Goal: Information Seeking & Learning: Compare options

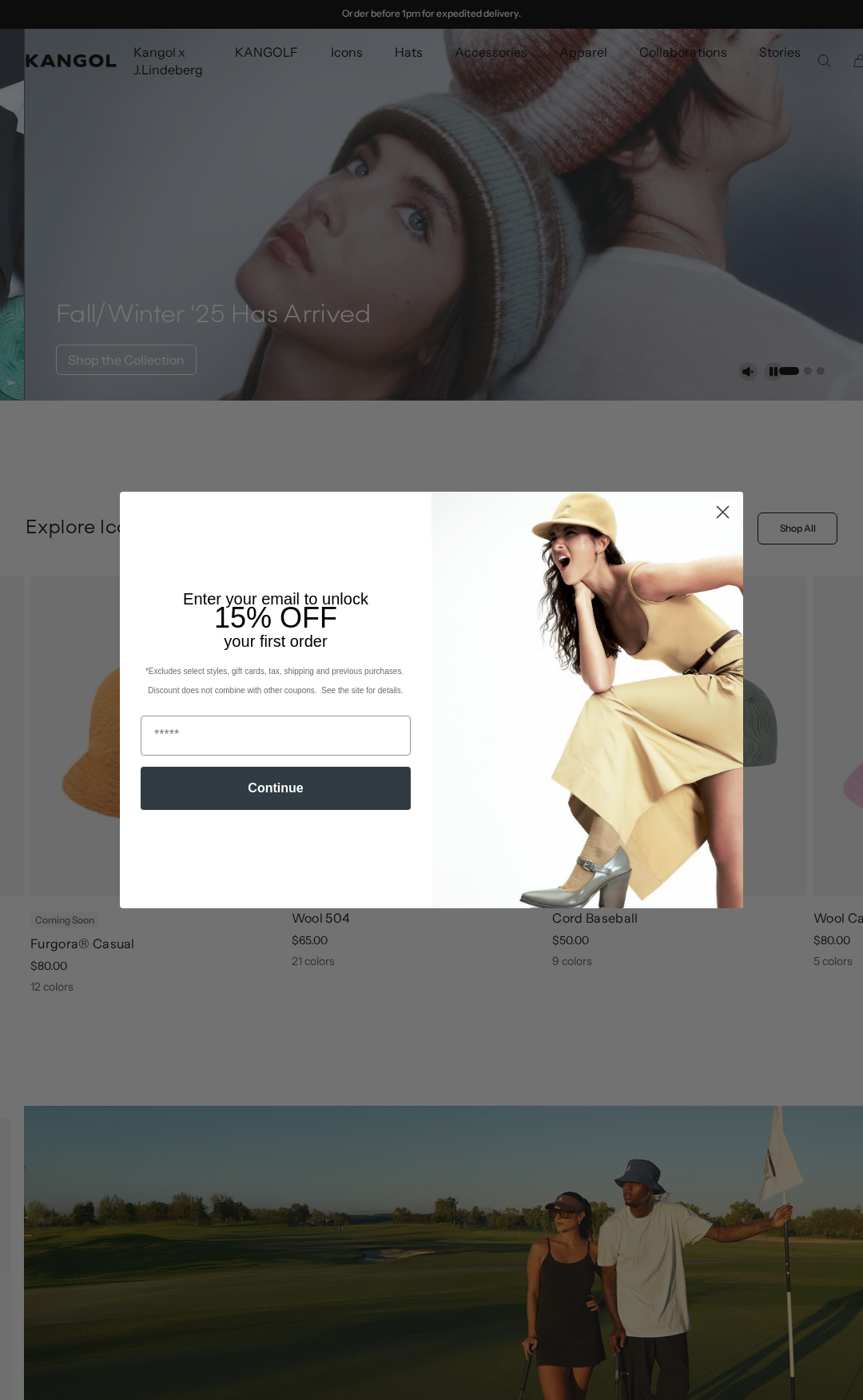
click at [711, 512] on circle "Close dialog" at bounding box center [723, 512] width 27 height 27
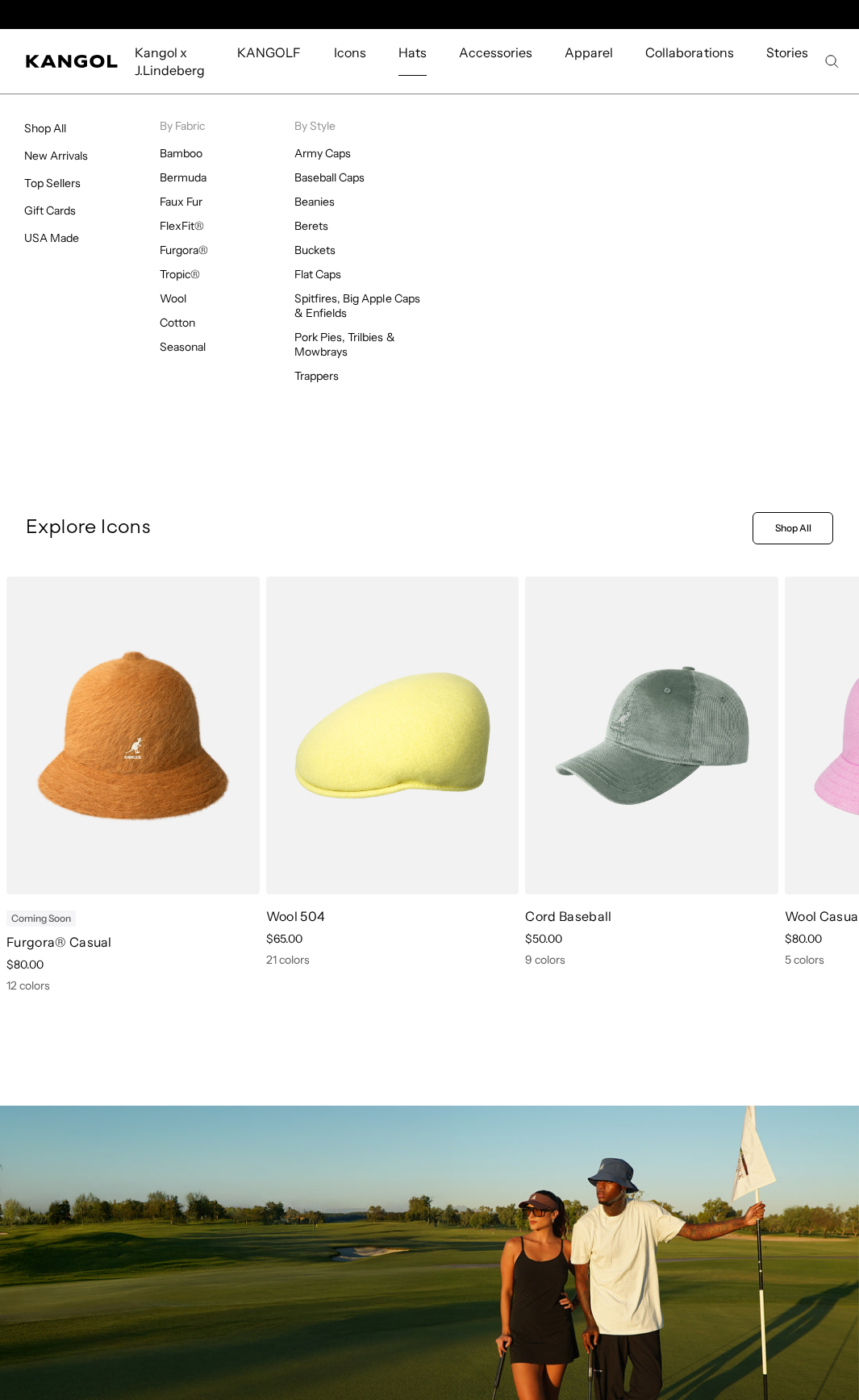
scroll to position [0, 332]
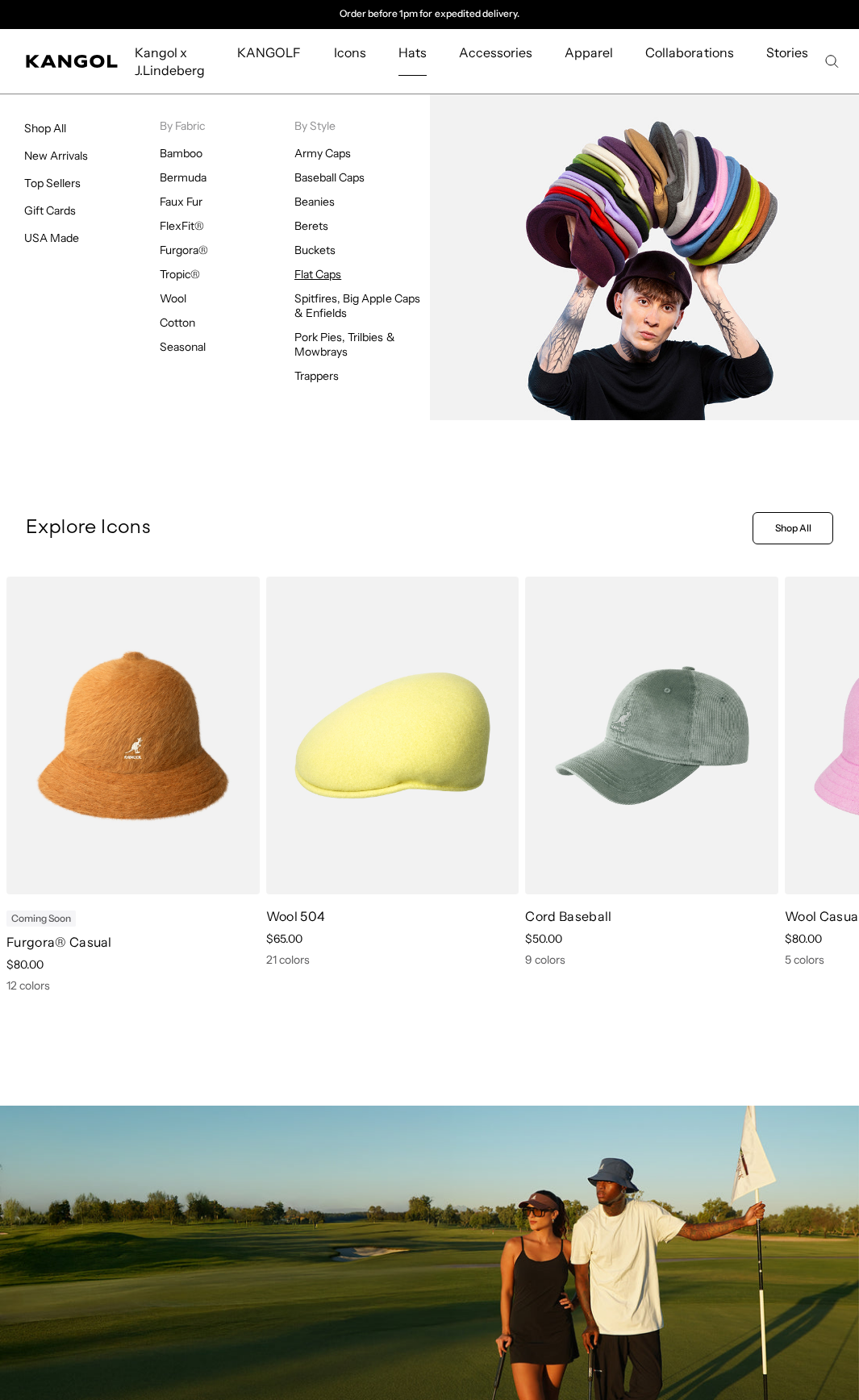
click at [331, 274] on link "Flat Caps" at bounding box center [318, 274] width 46 height 14
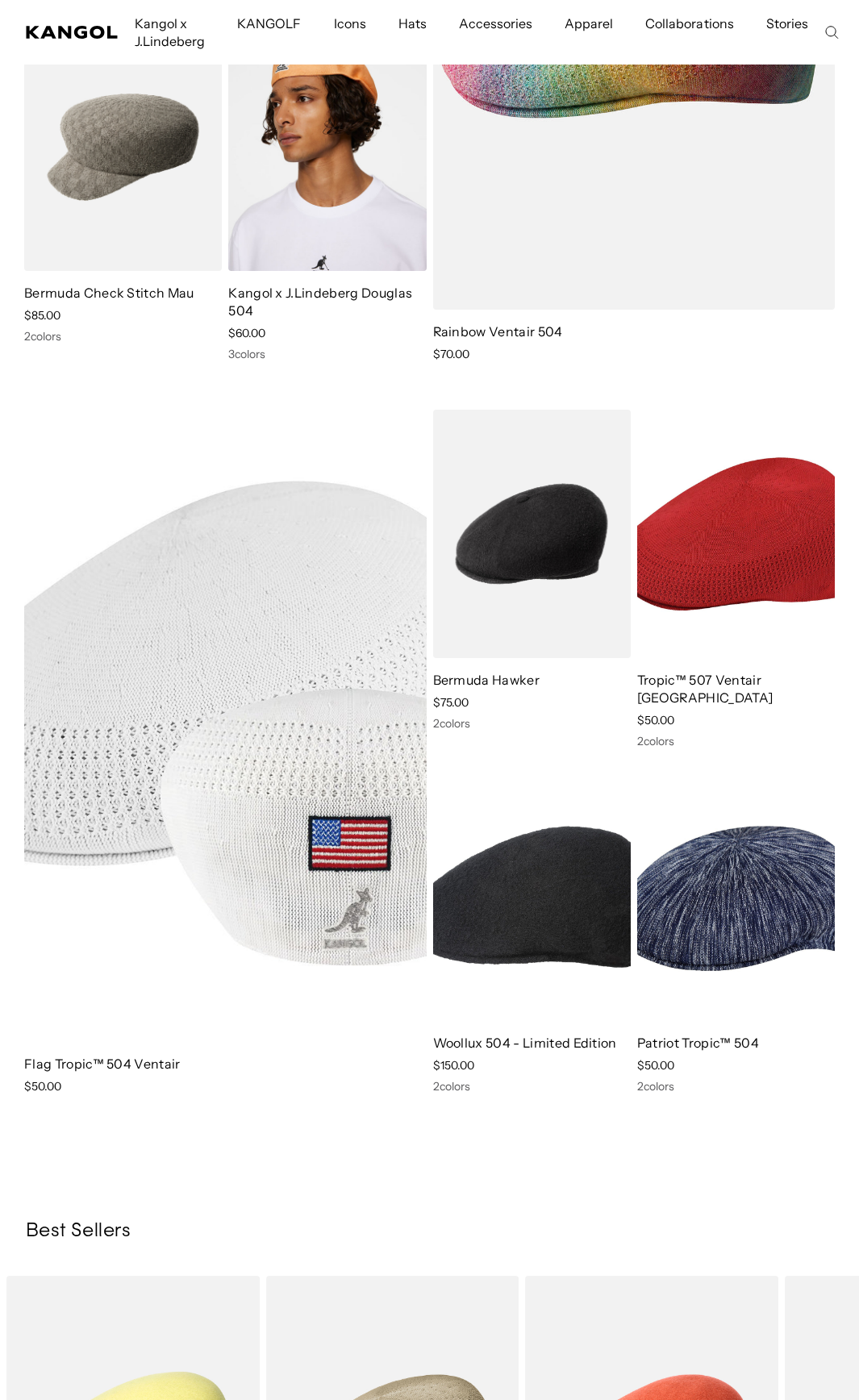
click at [210, 768] on img at bounding box center [226, 725] width 403 height 632
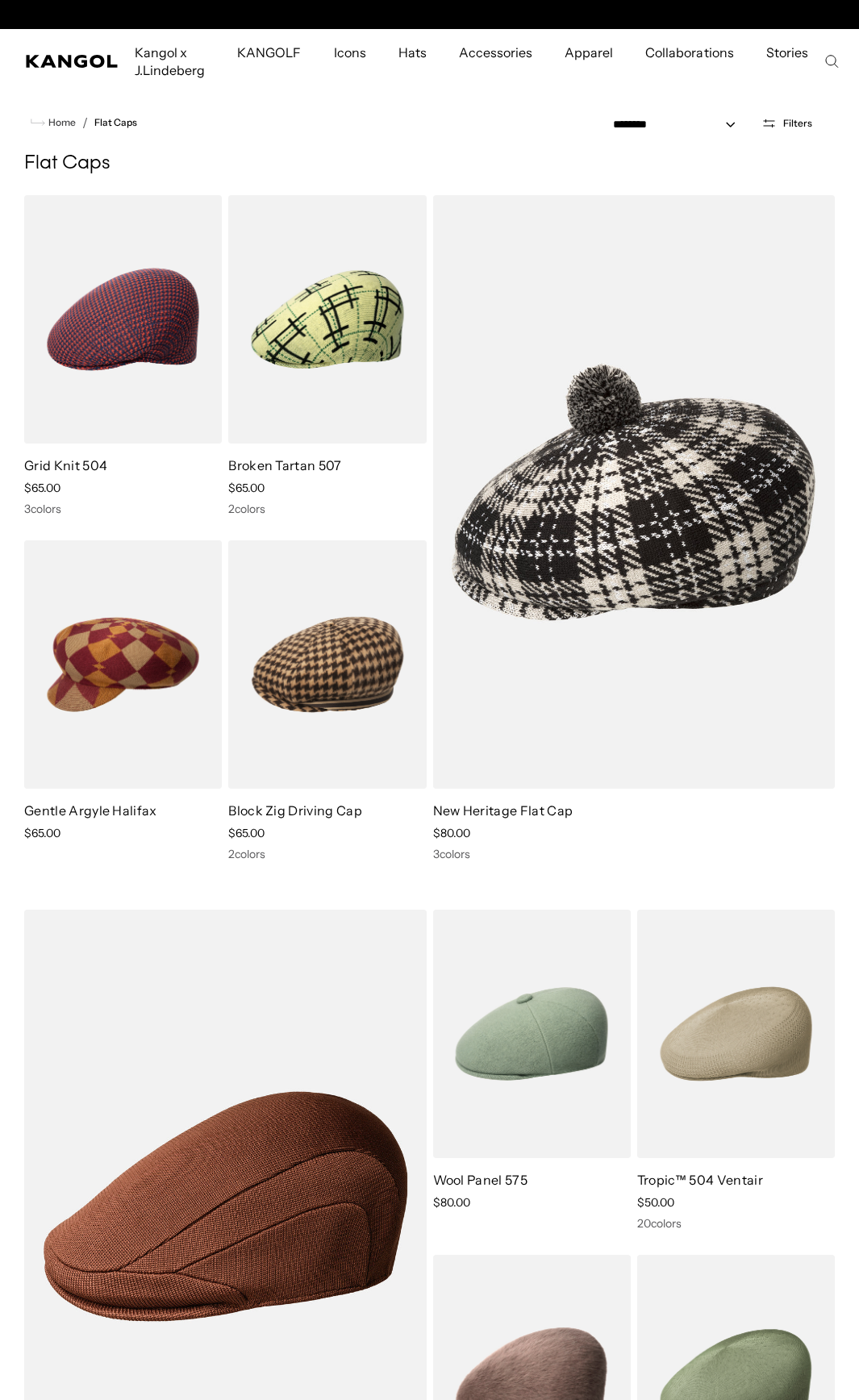
scroll to position [0, 332]
click at [736, 121] on select "**********" at bounding box center [679, 125] width 145 height 17
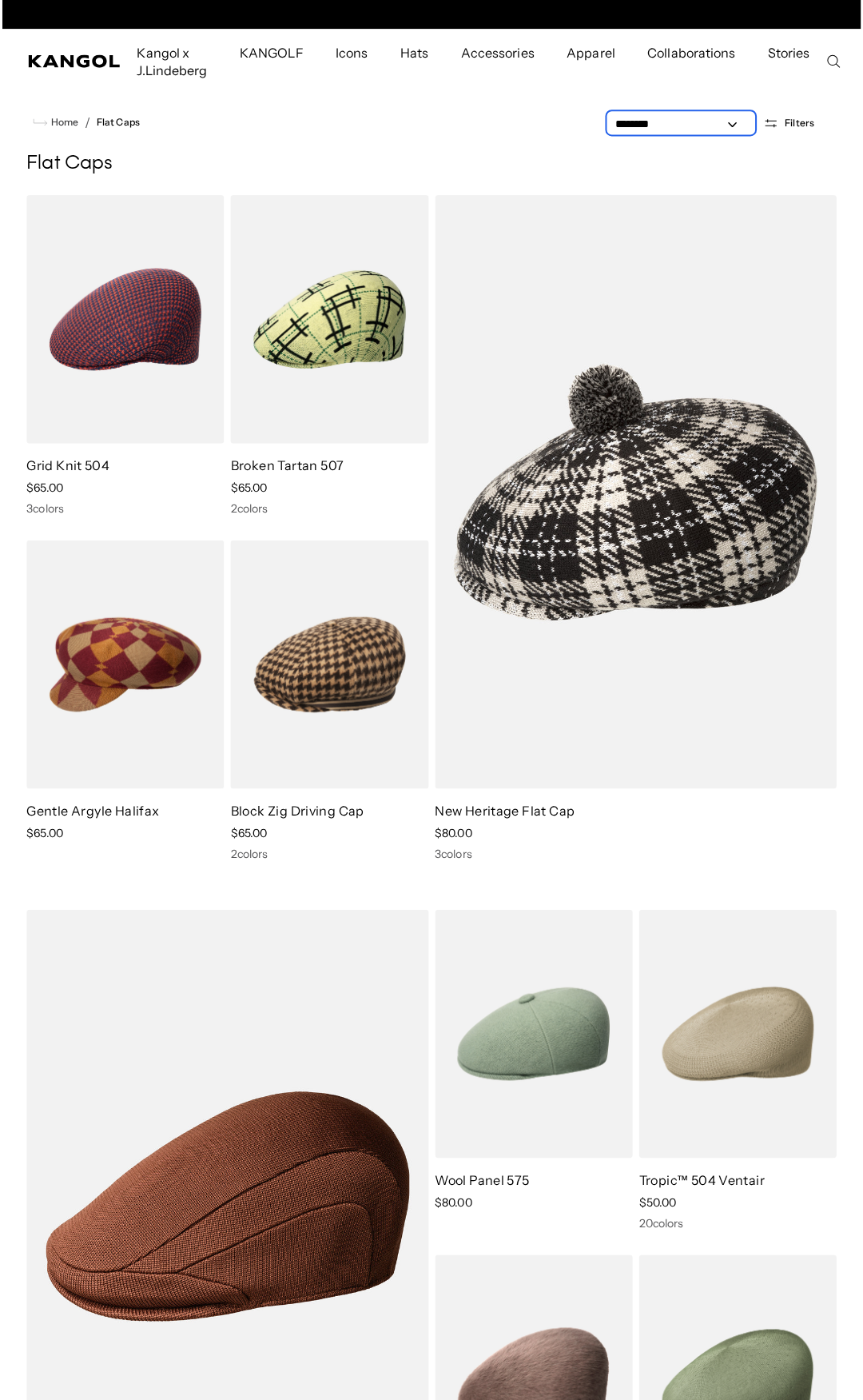
scroll to position [0, 0]
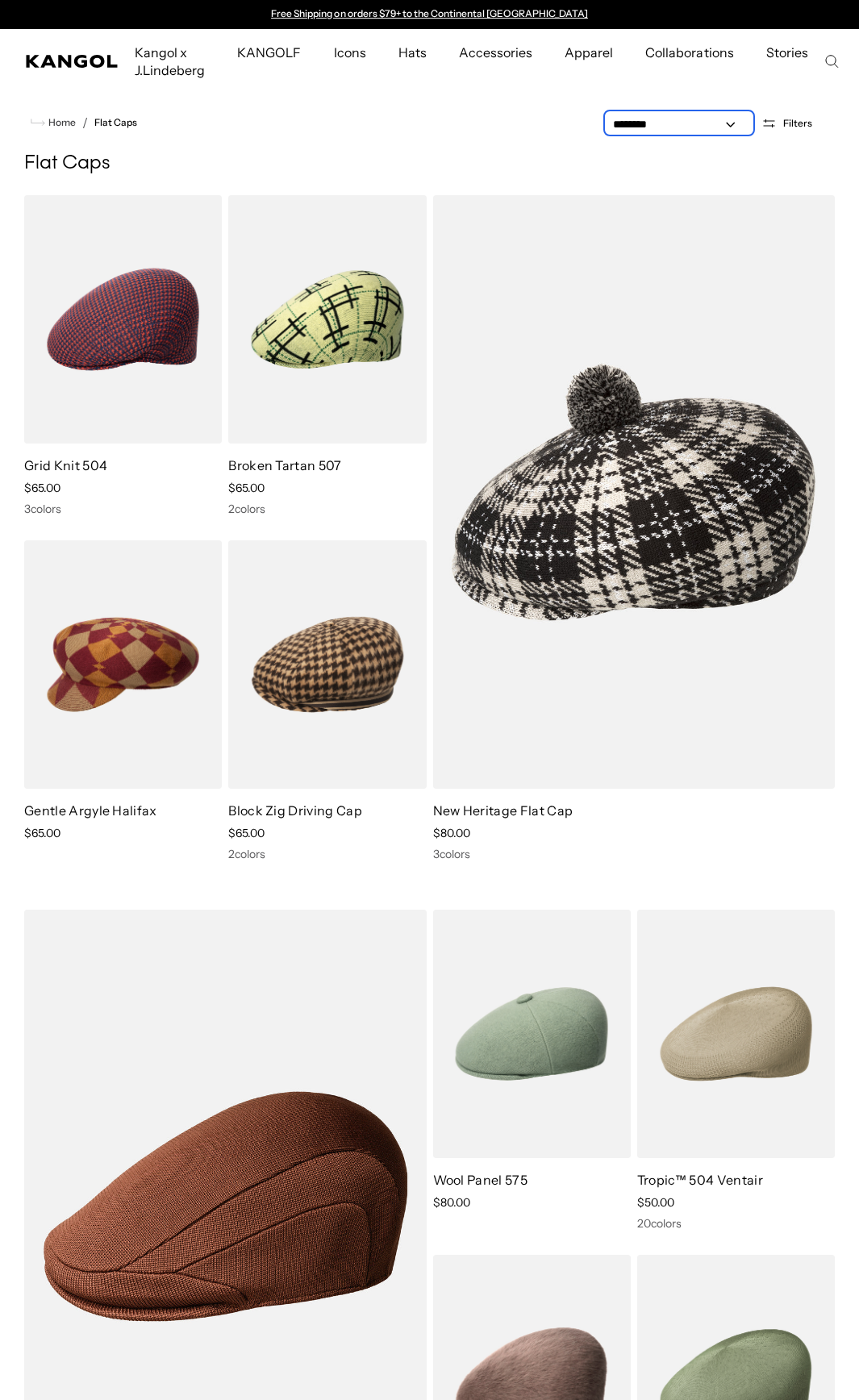
click at [706, 119] on select "**********" at bounding box center [679, 125] width 145 height 17
click at [802, 120] on span "Filters" at bounding box center [797, 122] width 29 height 11
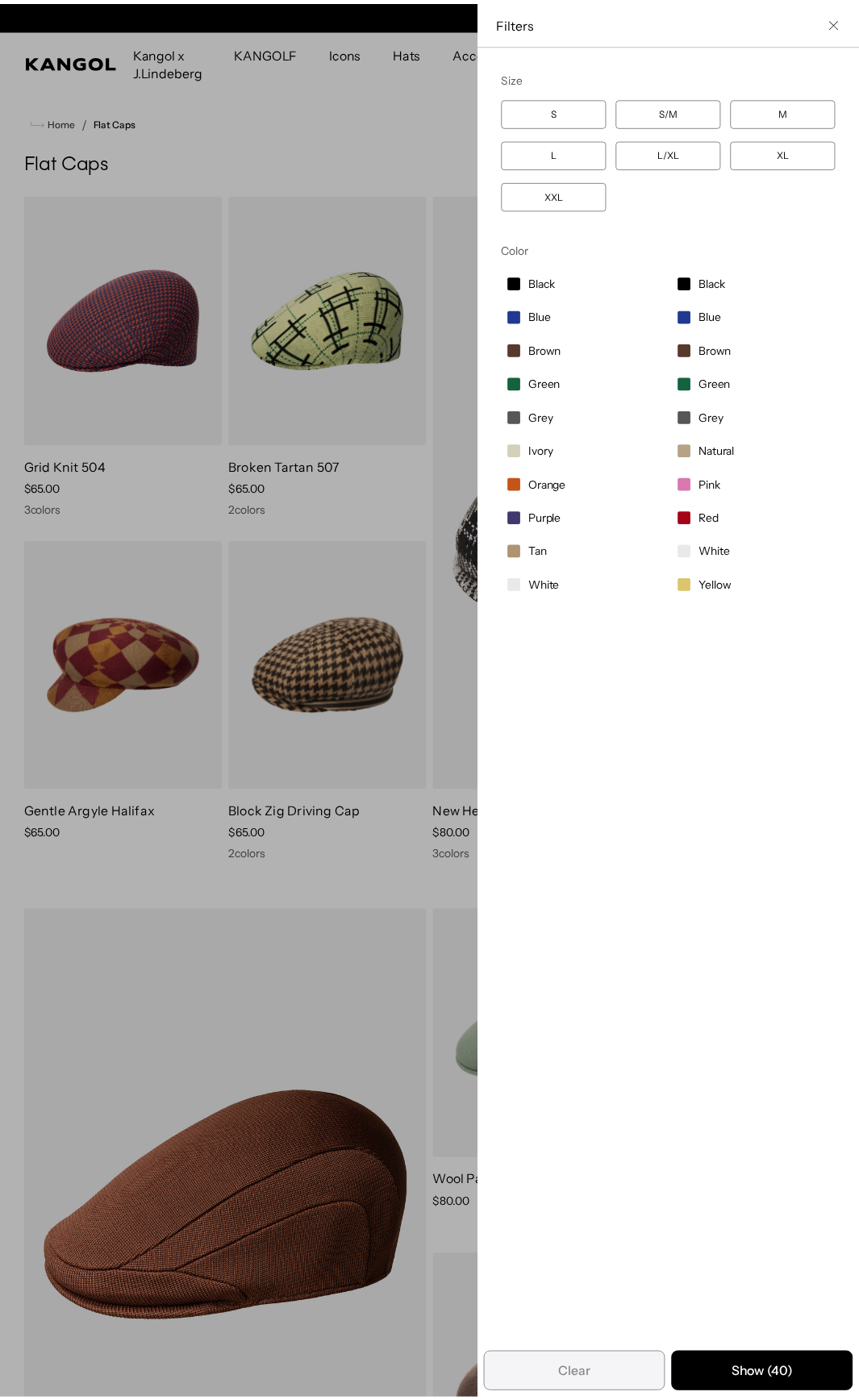
scroll to position [0, 332]
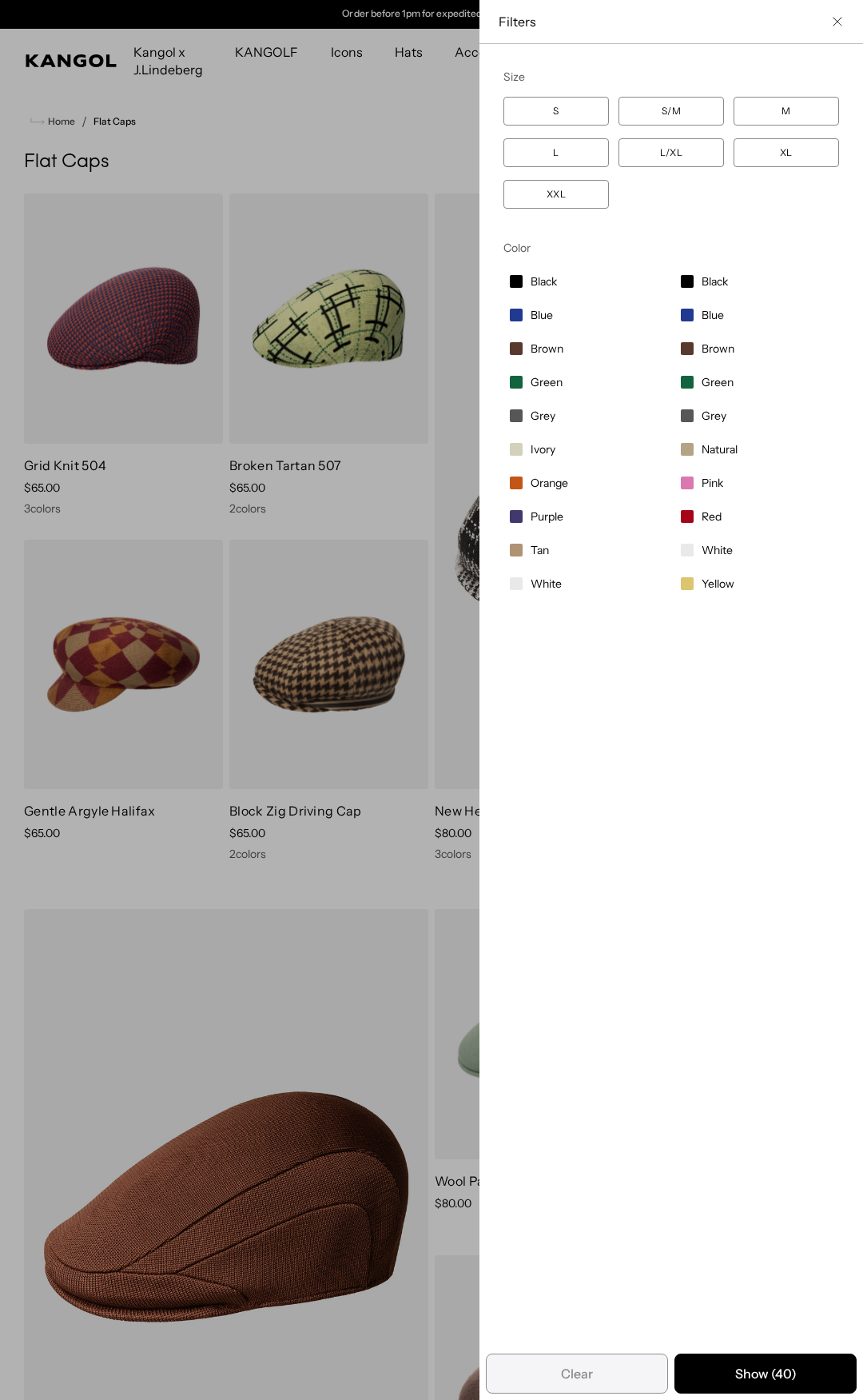
click at [420, 136] on div "Close filters list" at bounding box center [431, 700] width 863 height 1400
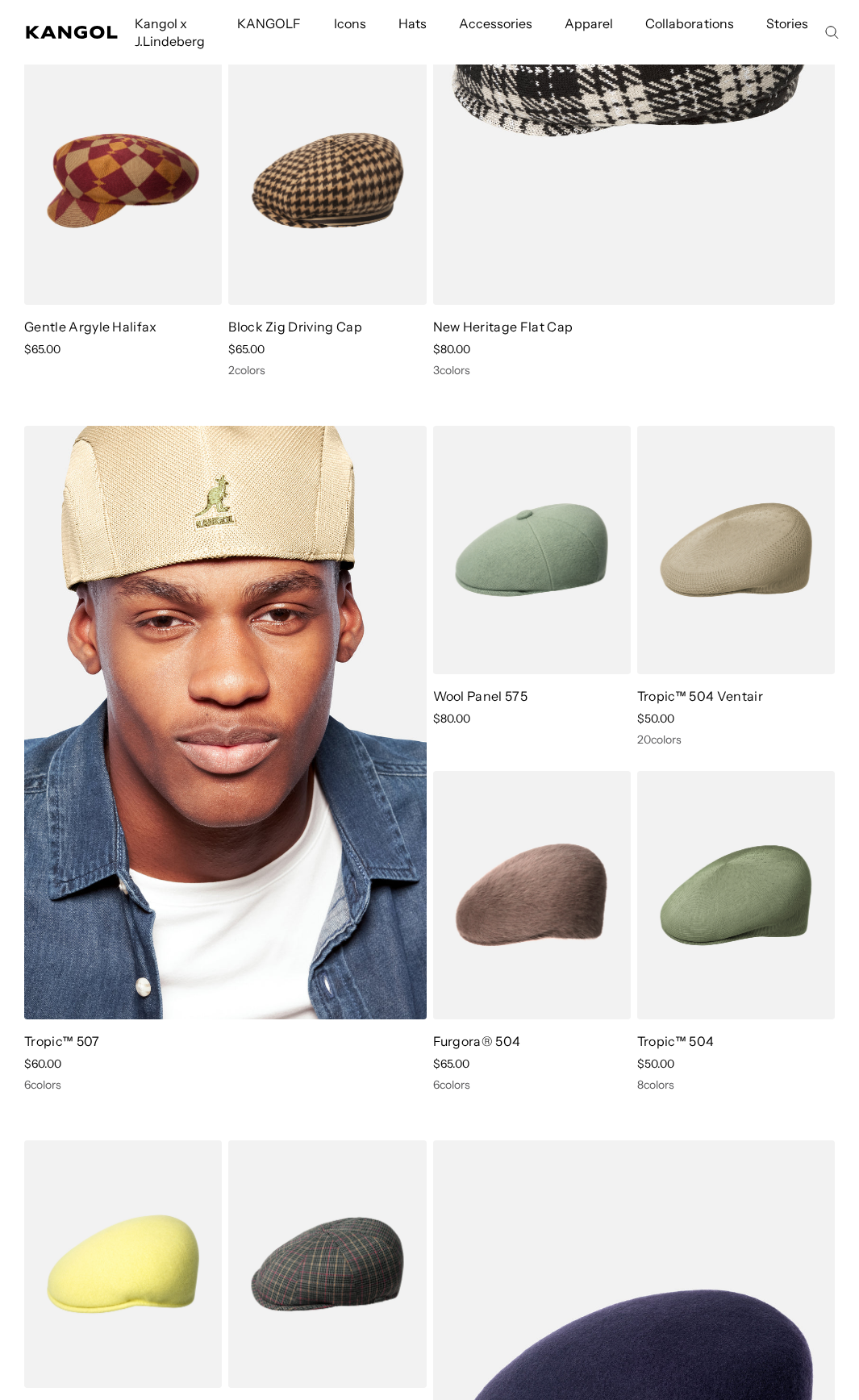
click at [281, 708] on img at bounding box center [226, 722] width 403 height 594
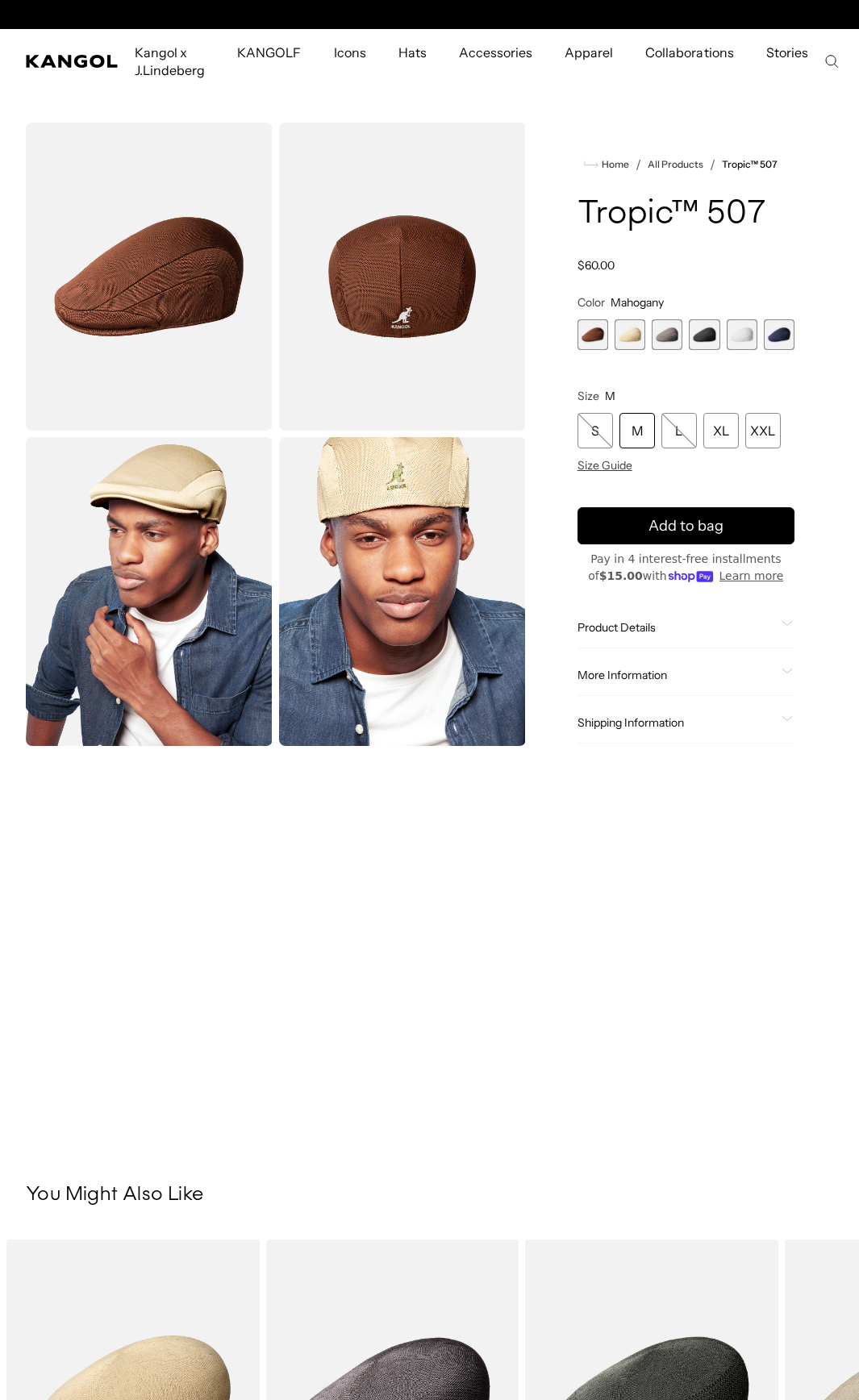
click at [637, 338] on span "2 of 6" at bounding box center [630, 334] width 30 height 30
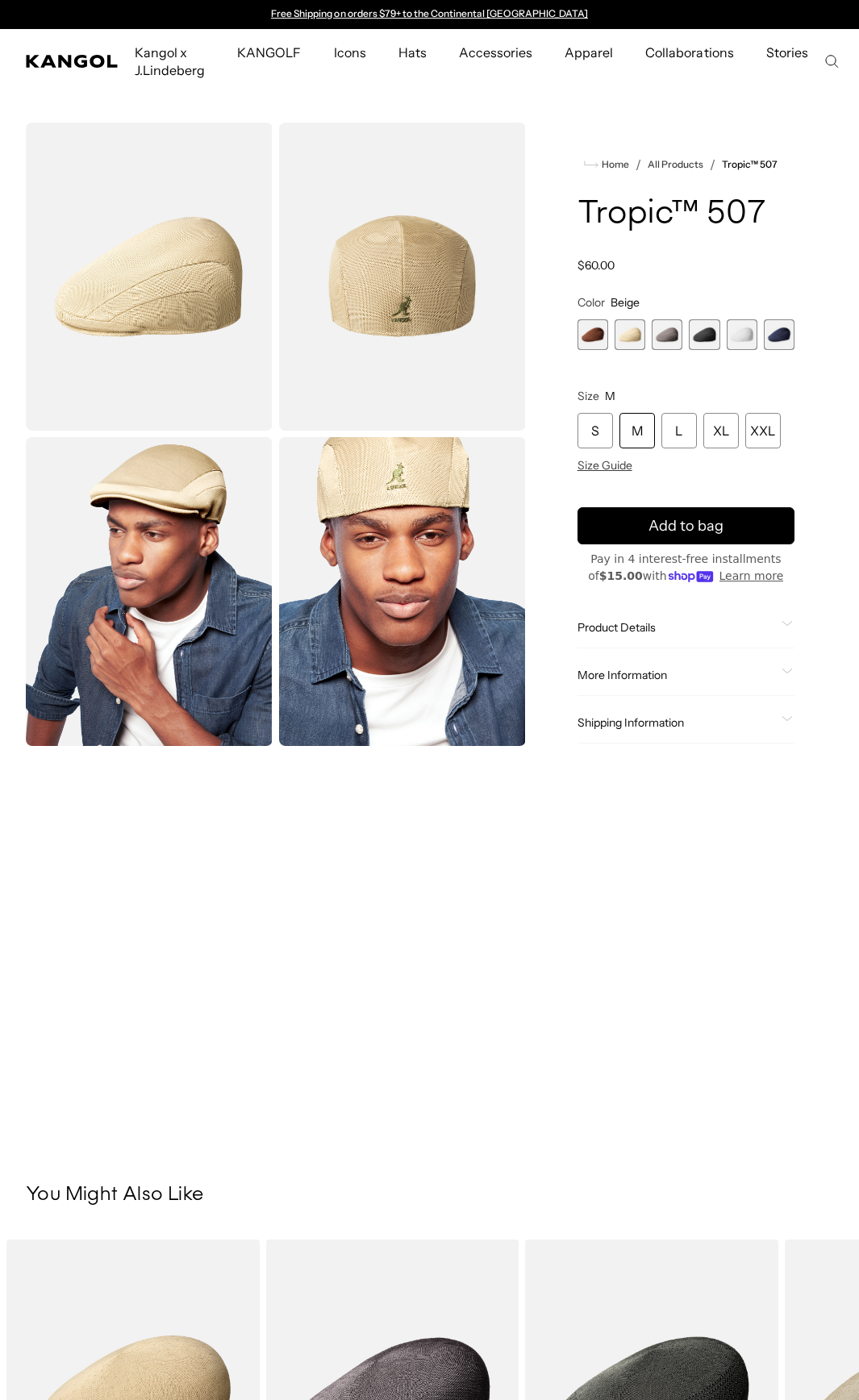
click at [668, 334] on span "3 of 6" at bounding box center [667, 334] width 30 height 30
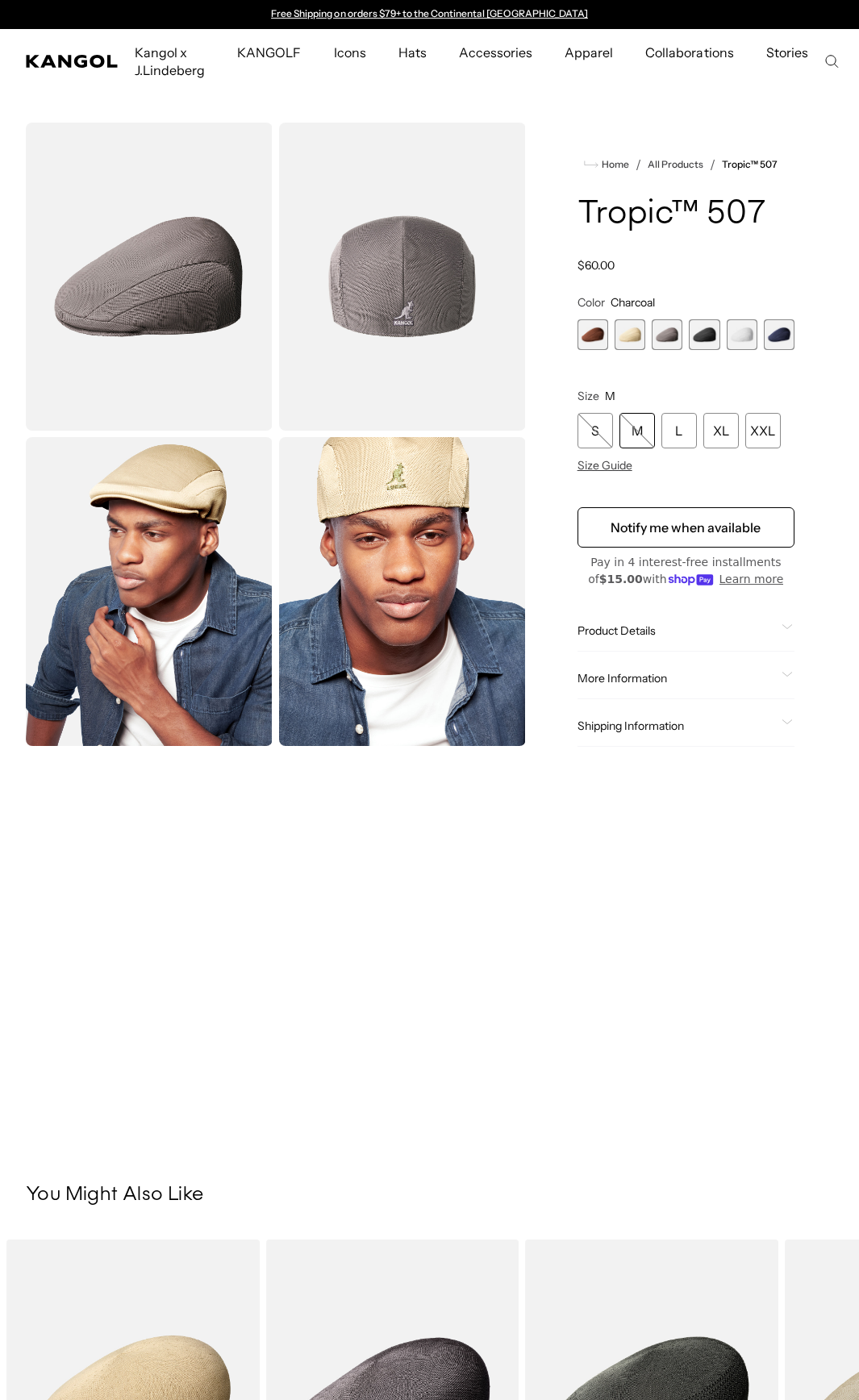
click at [710, 337] on span "4 of 6" at bounding box center [704, 334] width 30 height 30
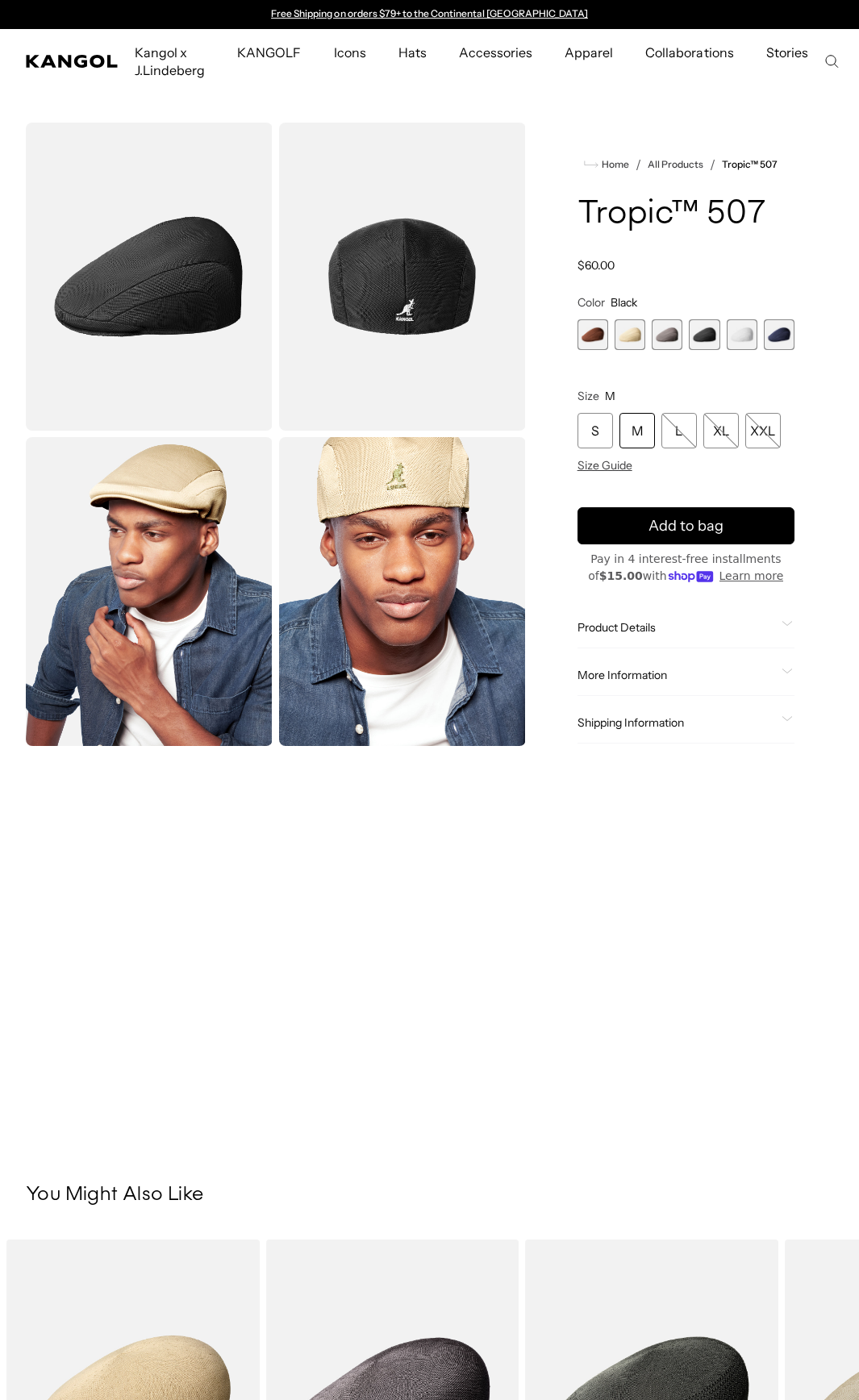
click at [739, 328] on span "5 of 6" at bounding box center [742, 334] width 30 height 30
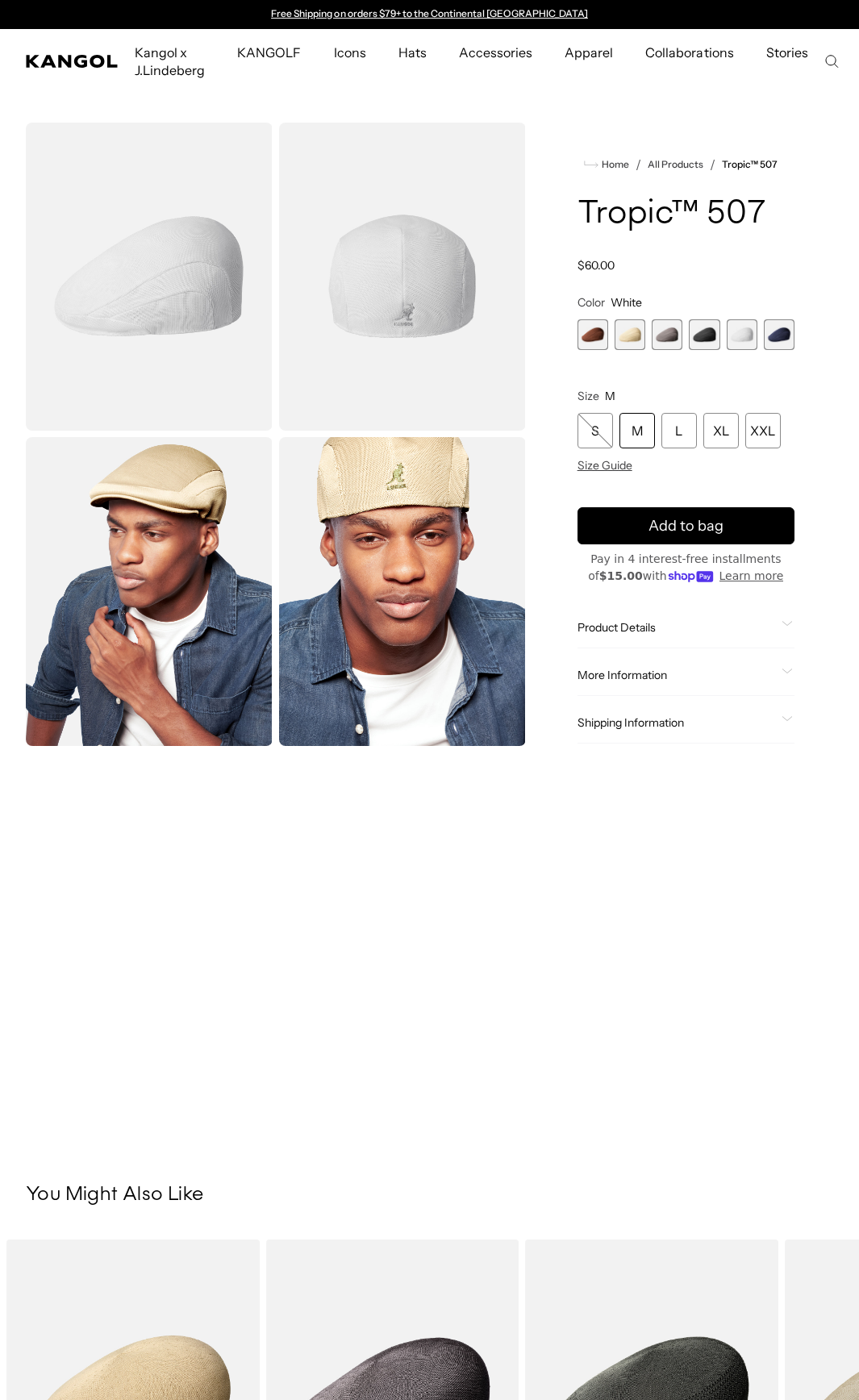
click at [780, 327] on span "6 of 6" at bounding box center [779, 334] width 30 height 30
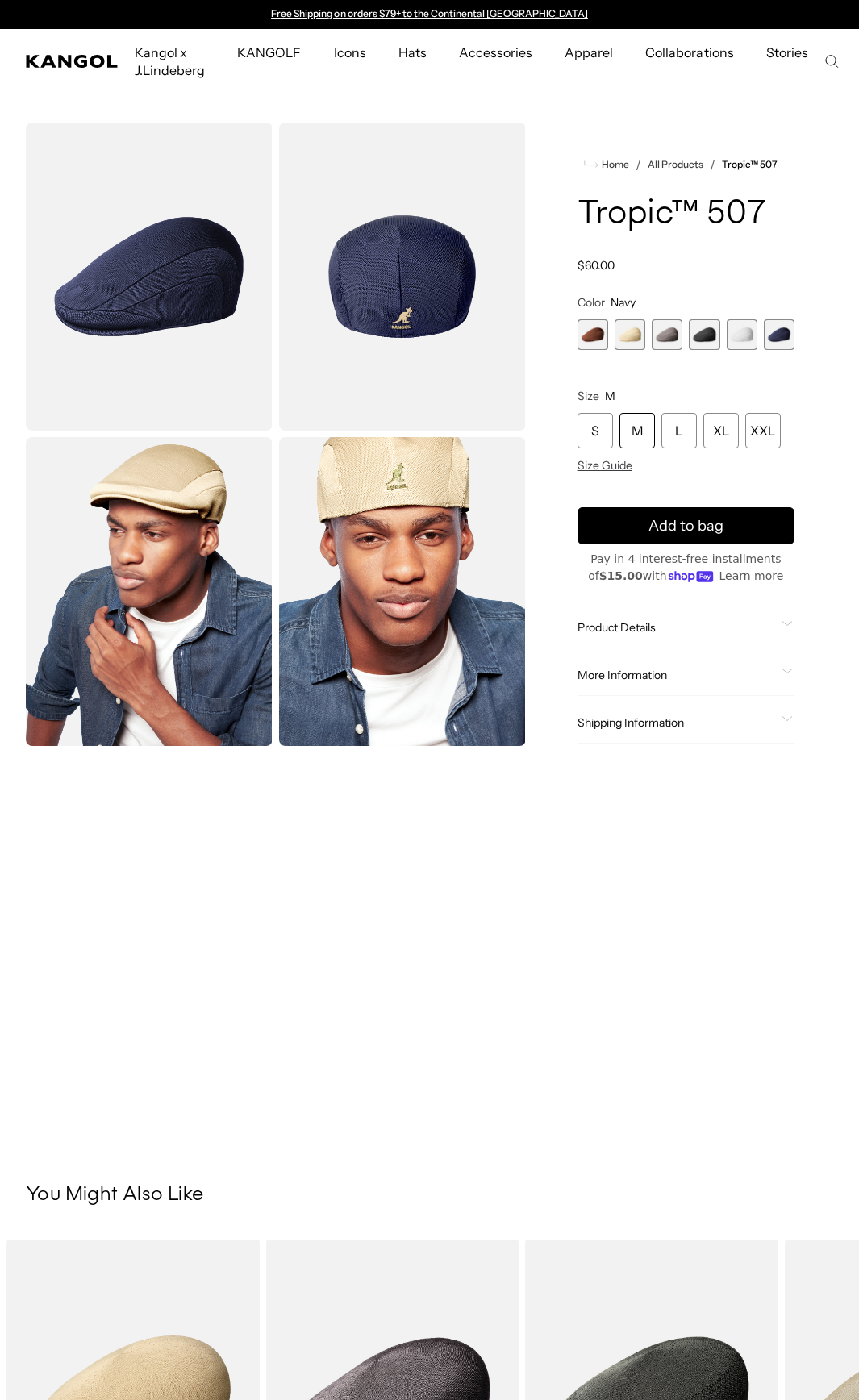
click at [745, 619] on div "Product Details Add style and dress up any casual or formal wardrobe with the m…" at bounding box center [686, 627] width 217 height 41
click at [749, 633] on span "Product Details" at bounding box center [677, 627] width 198 height 14
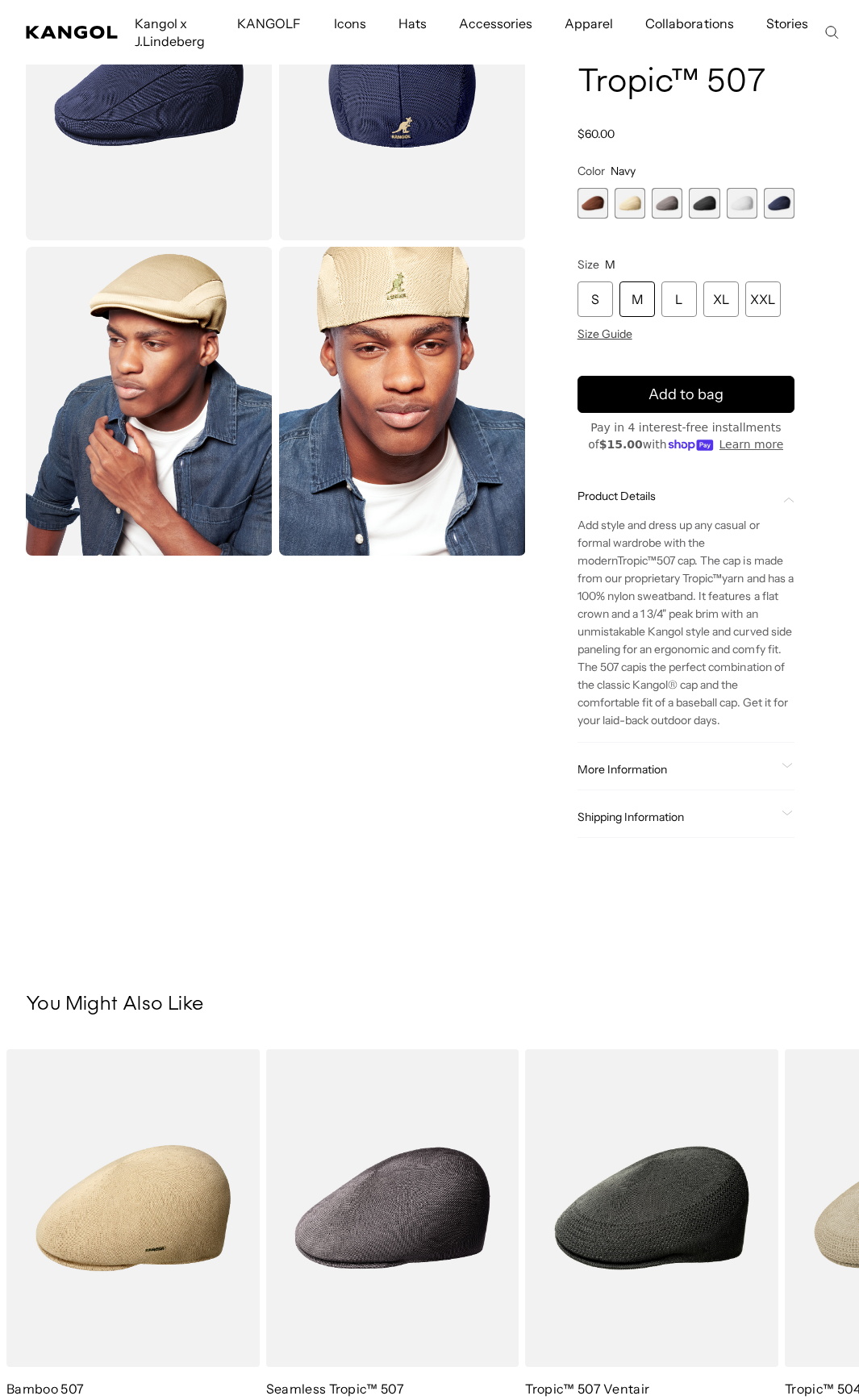
scroll to position [242, 0]
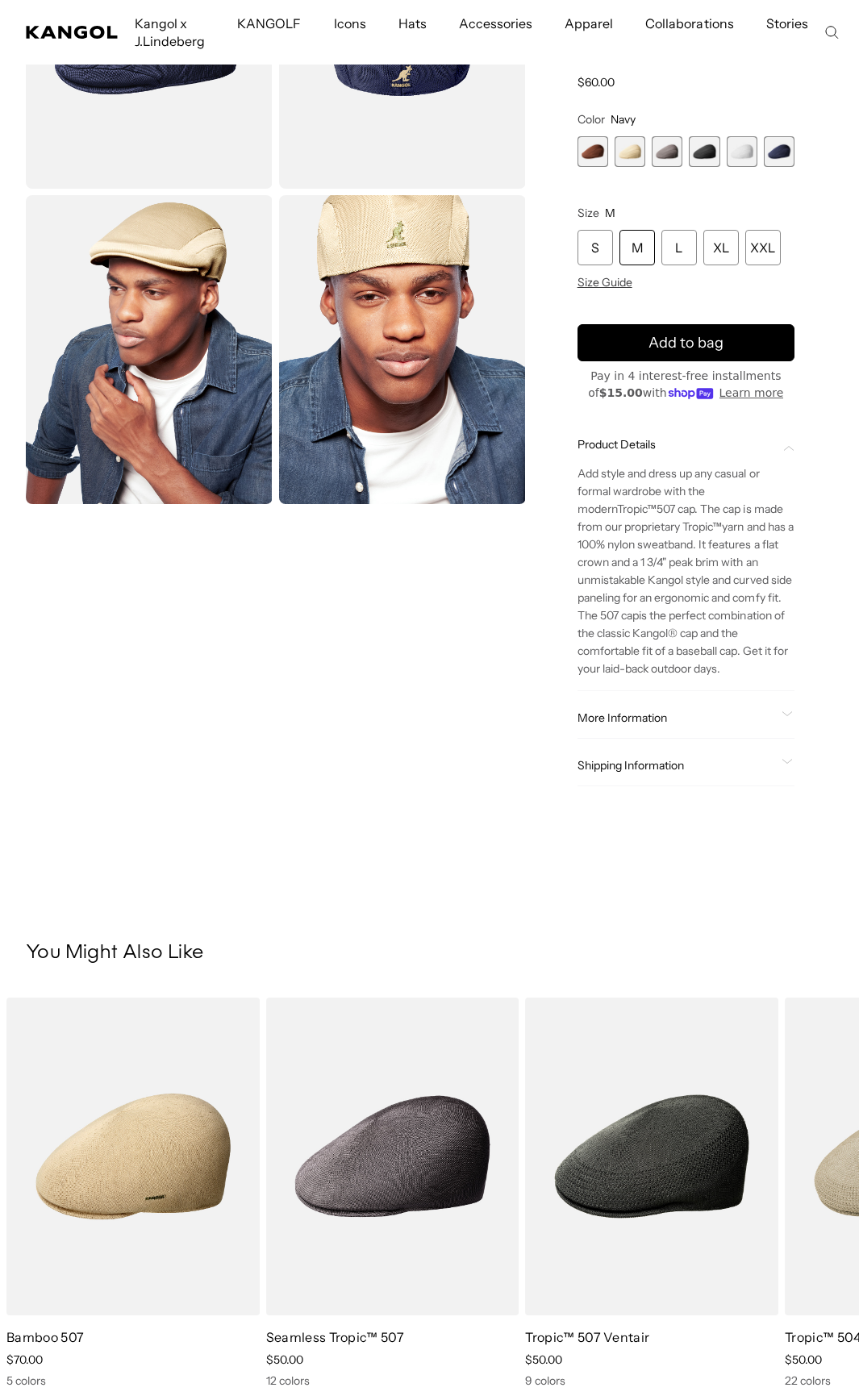
click at [690, 727] on div "More Information Style ID 6915BC Shape Ivy Cap Fabrication Tropic Material 65% …" at bounding box center [686, 718] width 217 height 41
click at [655, 718] on span "More Information" at bounding box center [677, 717] width 198 height 14
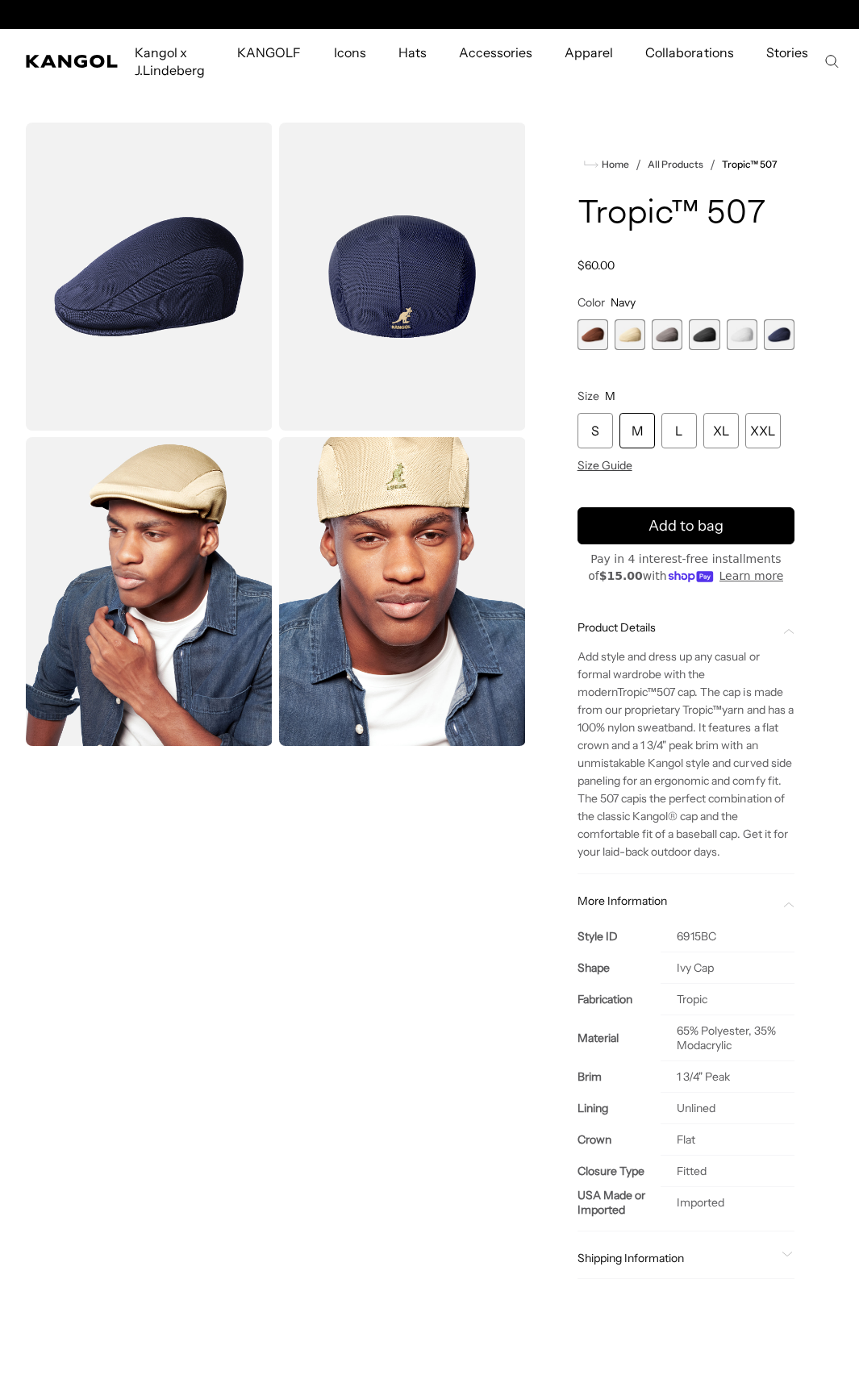
scroll to position [0, 0]
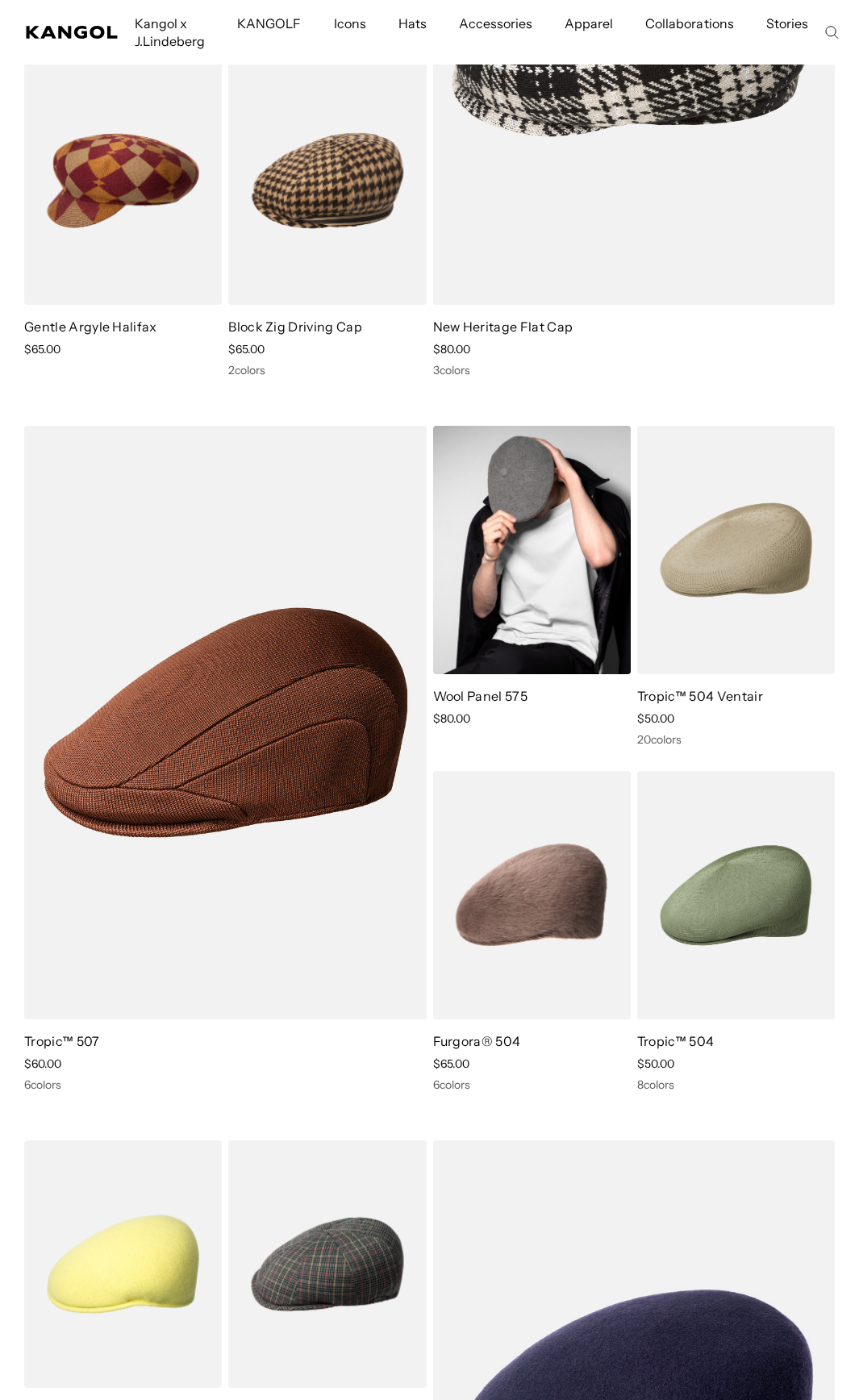
click at [583, 593] on img at bounding box center [532, 550] width 198 height 248
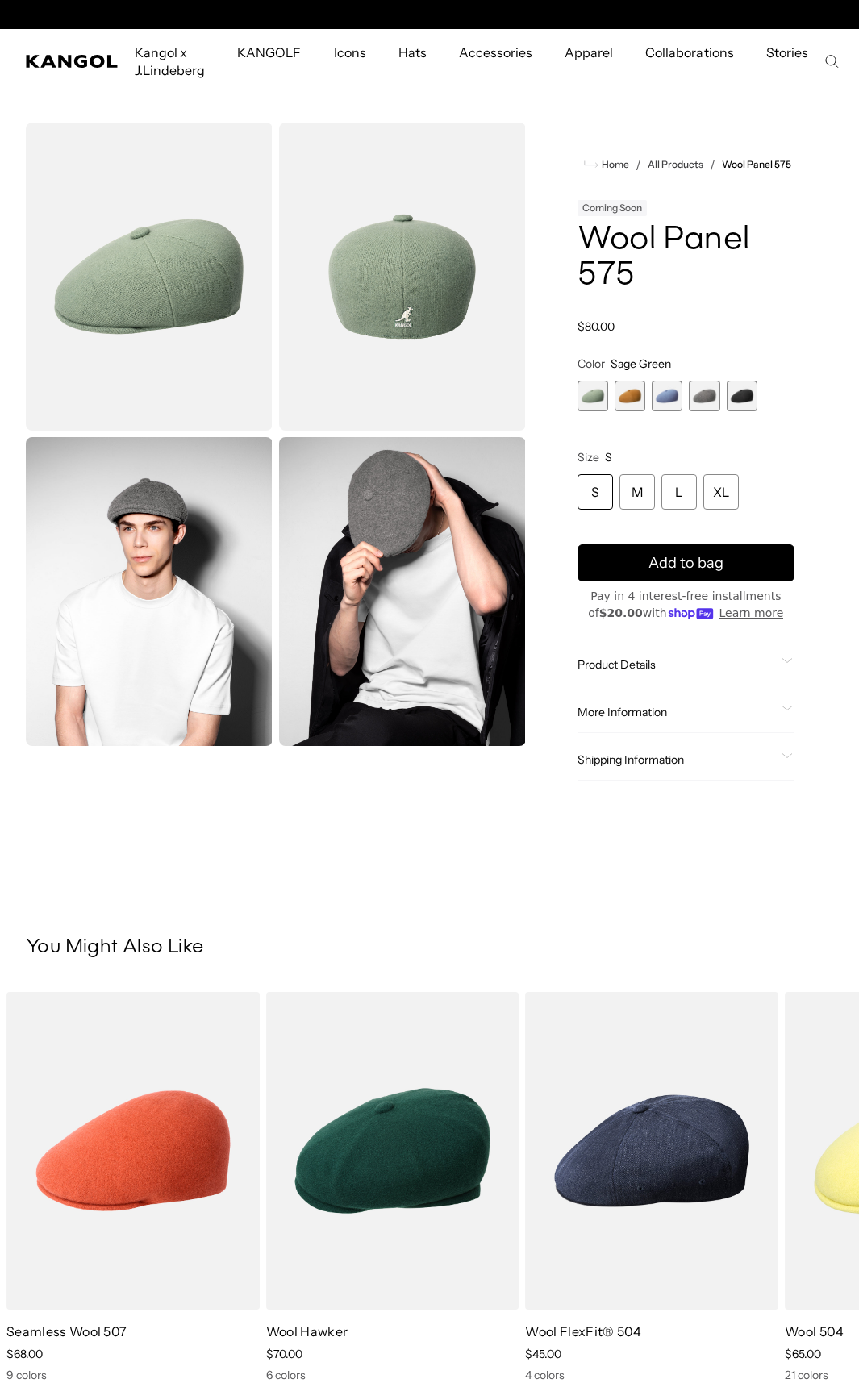
scroll to position [0, 332]
click at [620, 402] on span "2 of 5" at bounding box center [630, 396] width 30 height 30
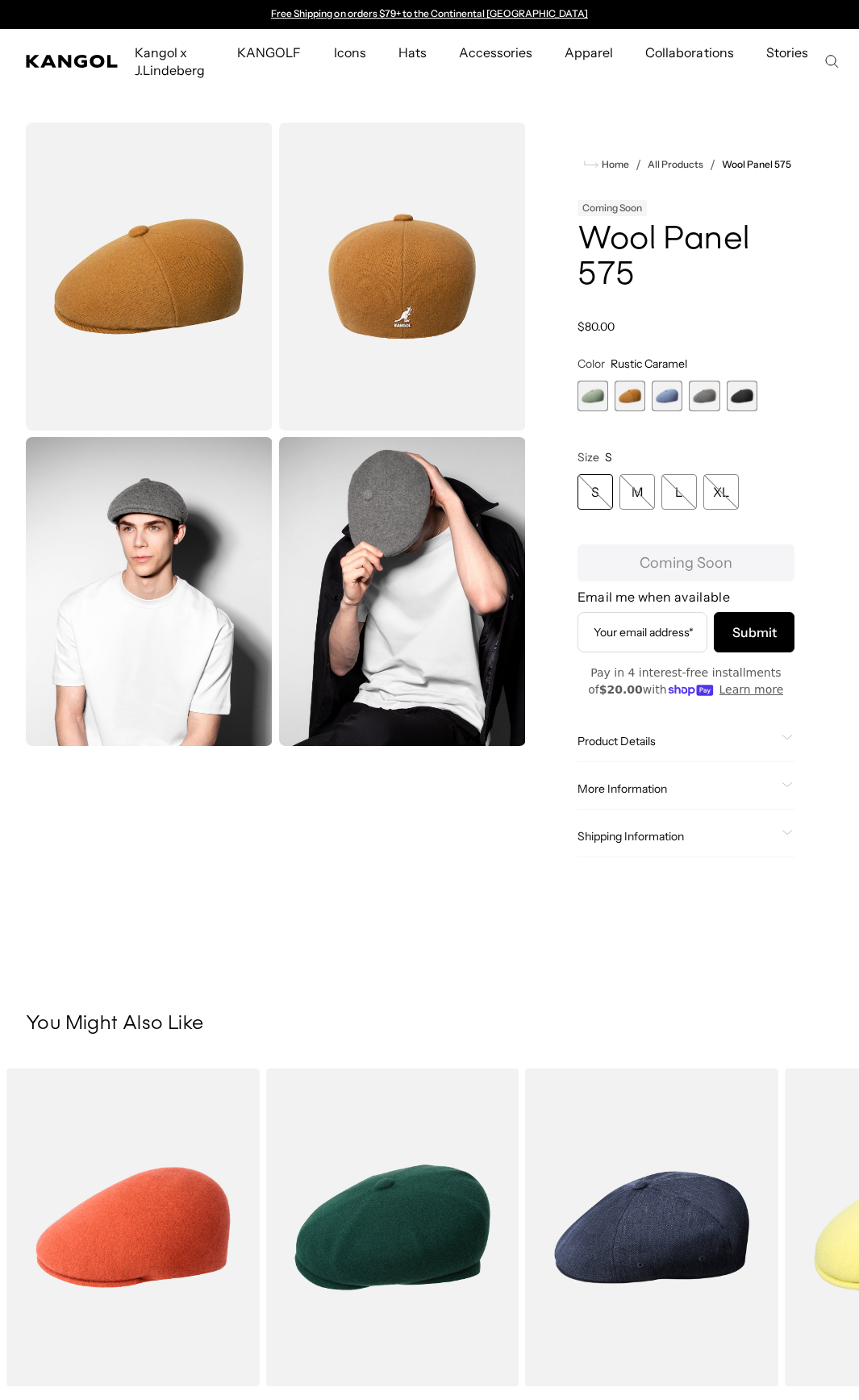
click at [669, 395] on span "3 of 5" at bounding box center [667, 396] width 30 height 30
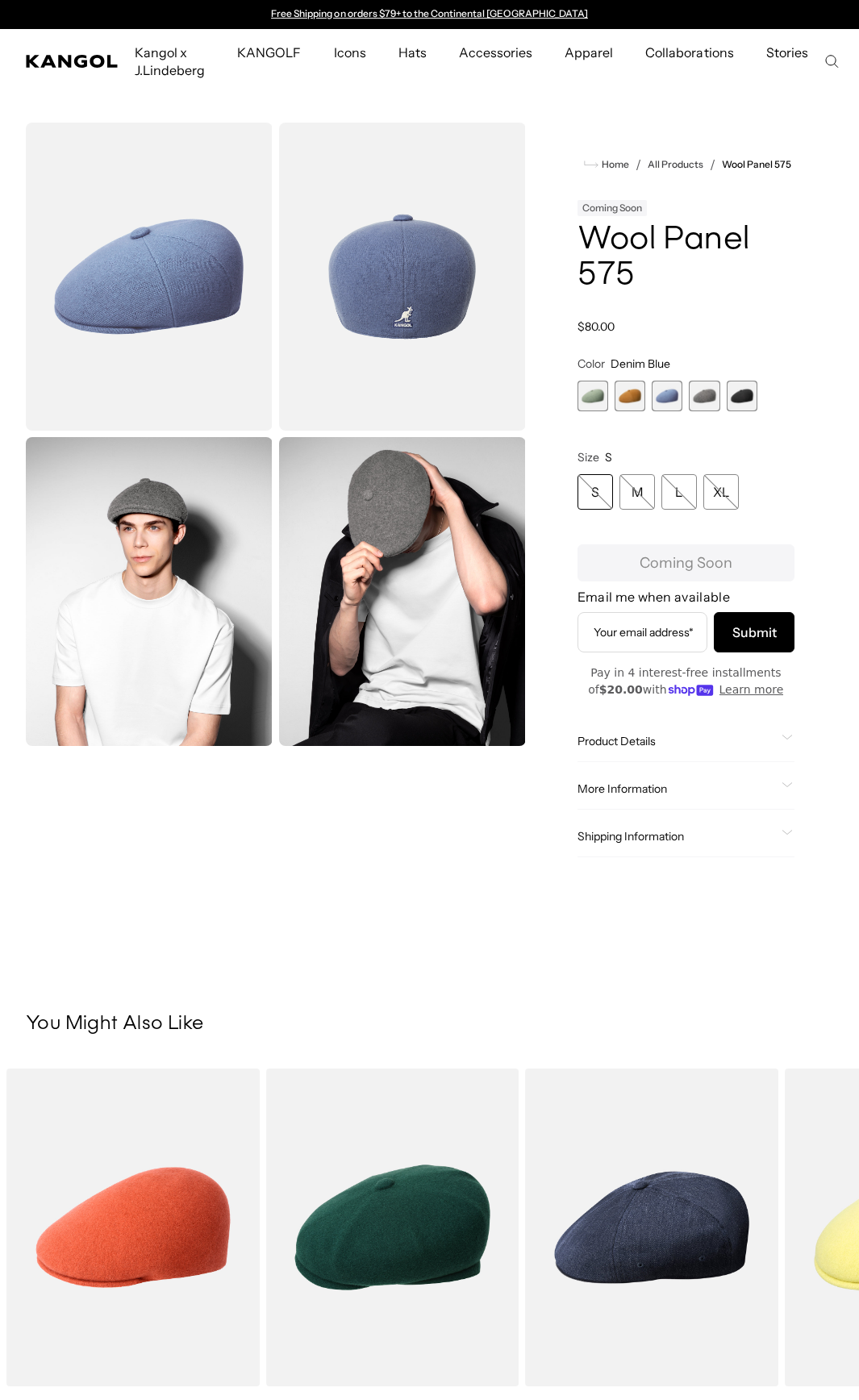
click at [381, 507] on img "Gallery Viewer" at bounding box center [402, 591] width 247 height 308
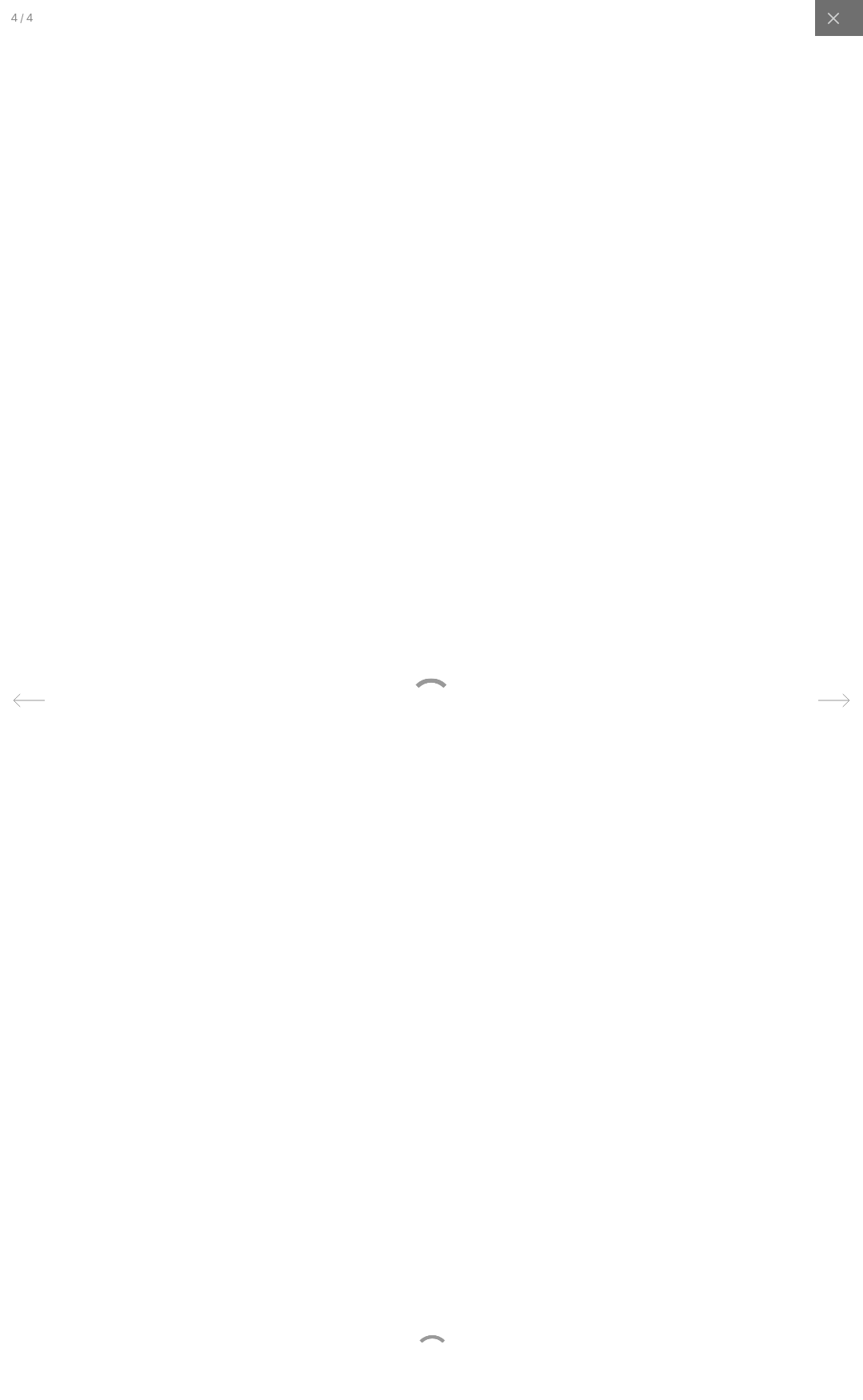
scroll to position [0, 329]
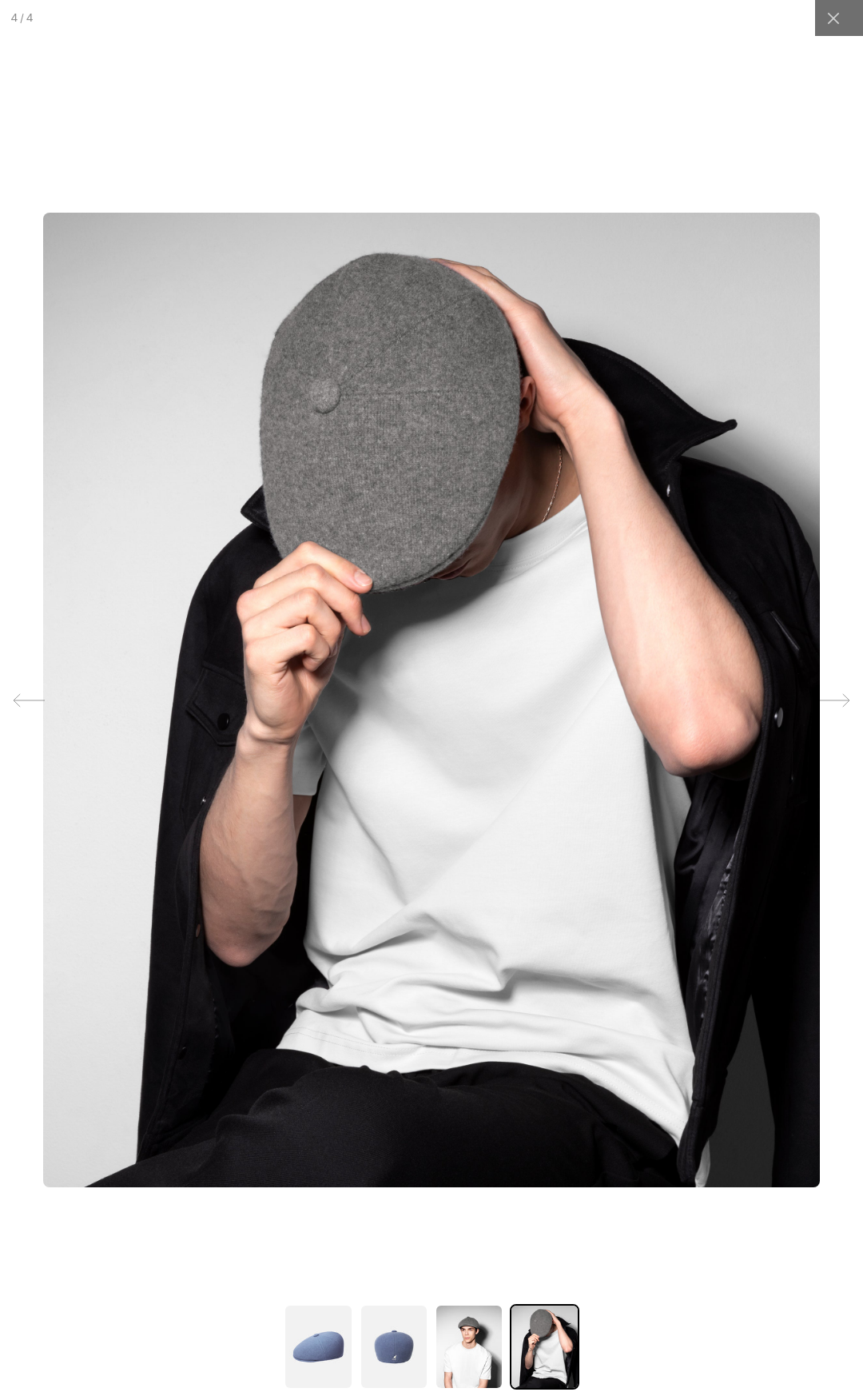
click at [400, 469] on img at bounding box center [432, 699] width 777 height 974
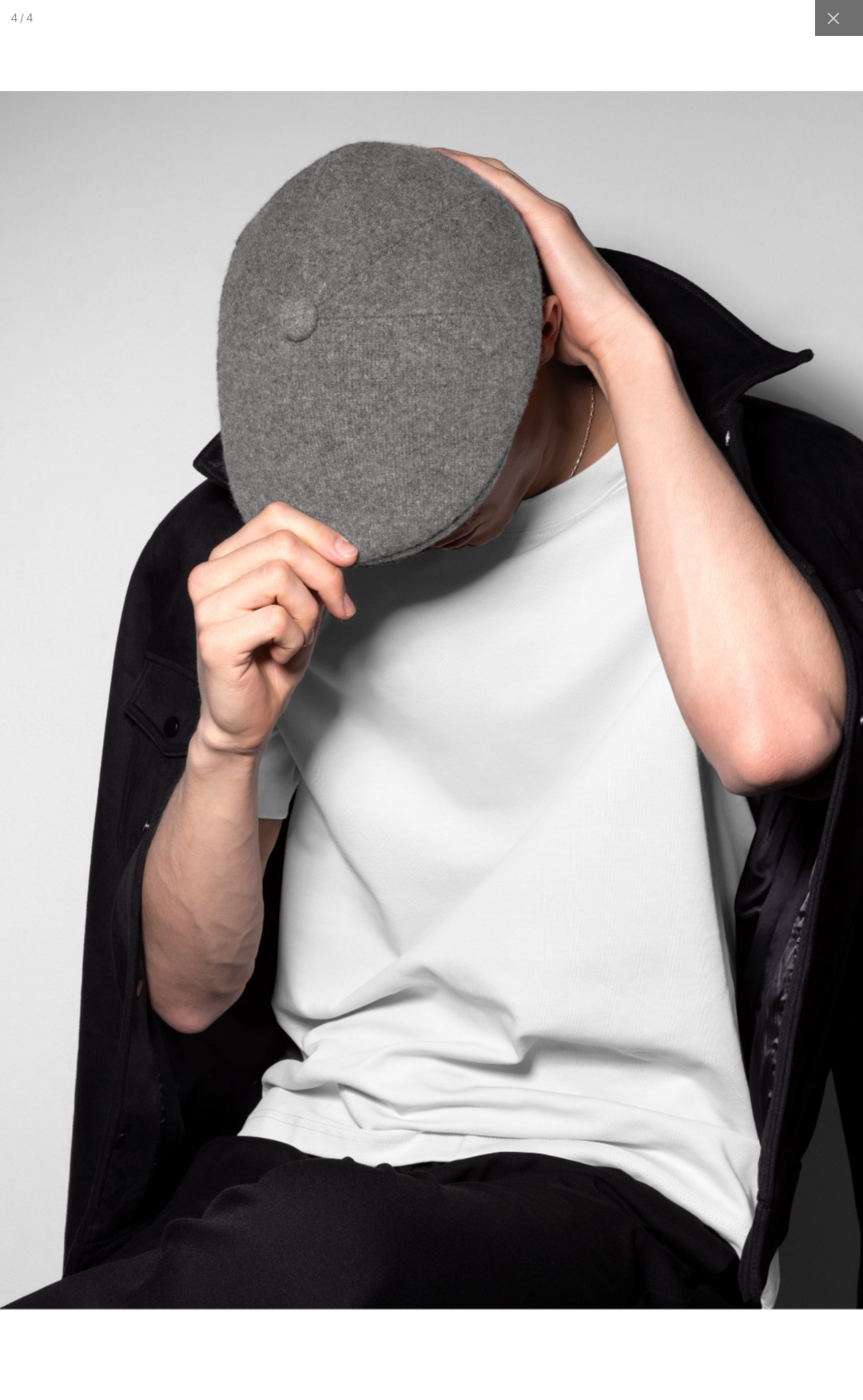
scroll to position [0, 0]
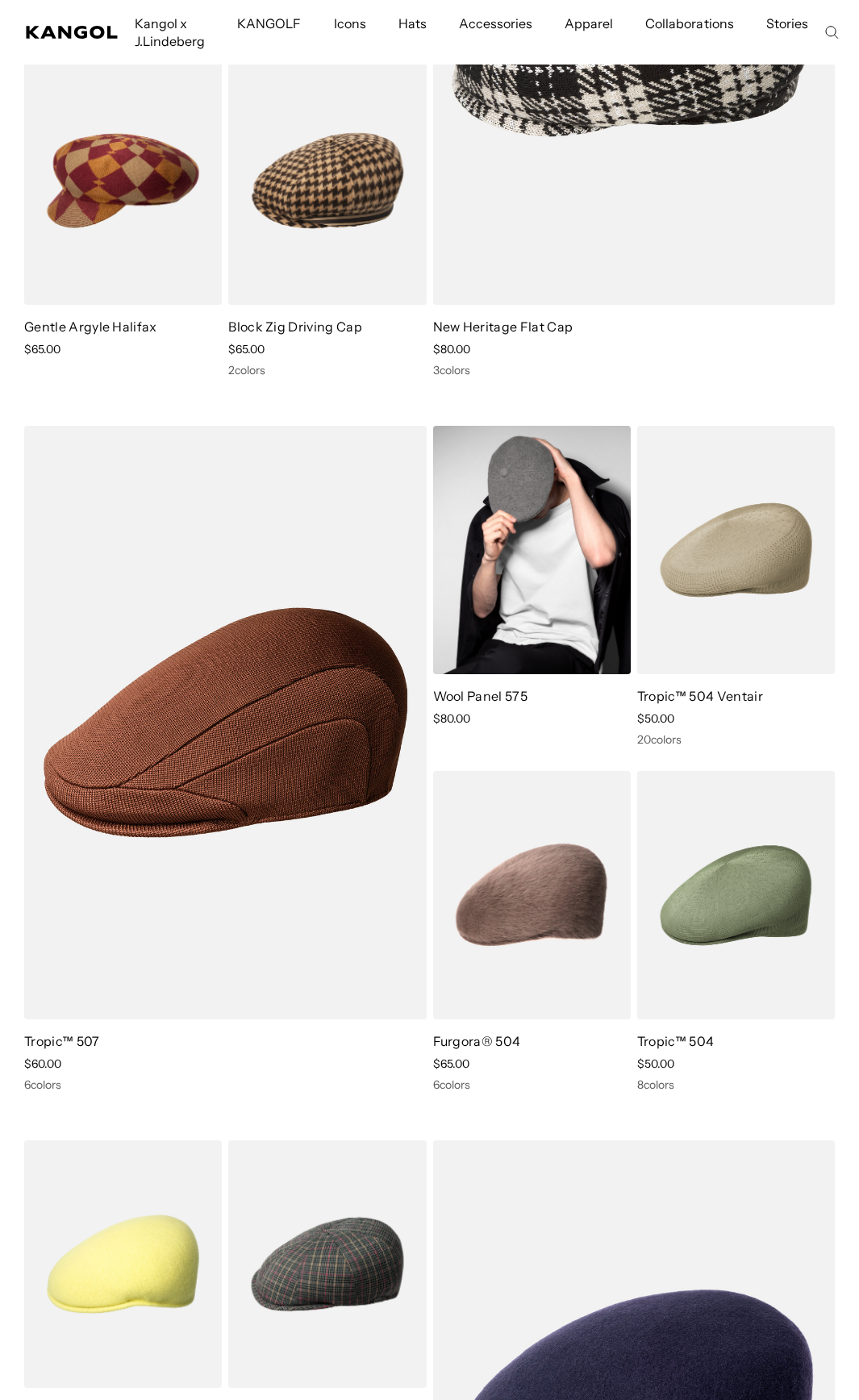
scroll to position [0, 332]
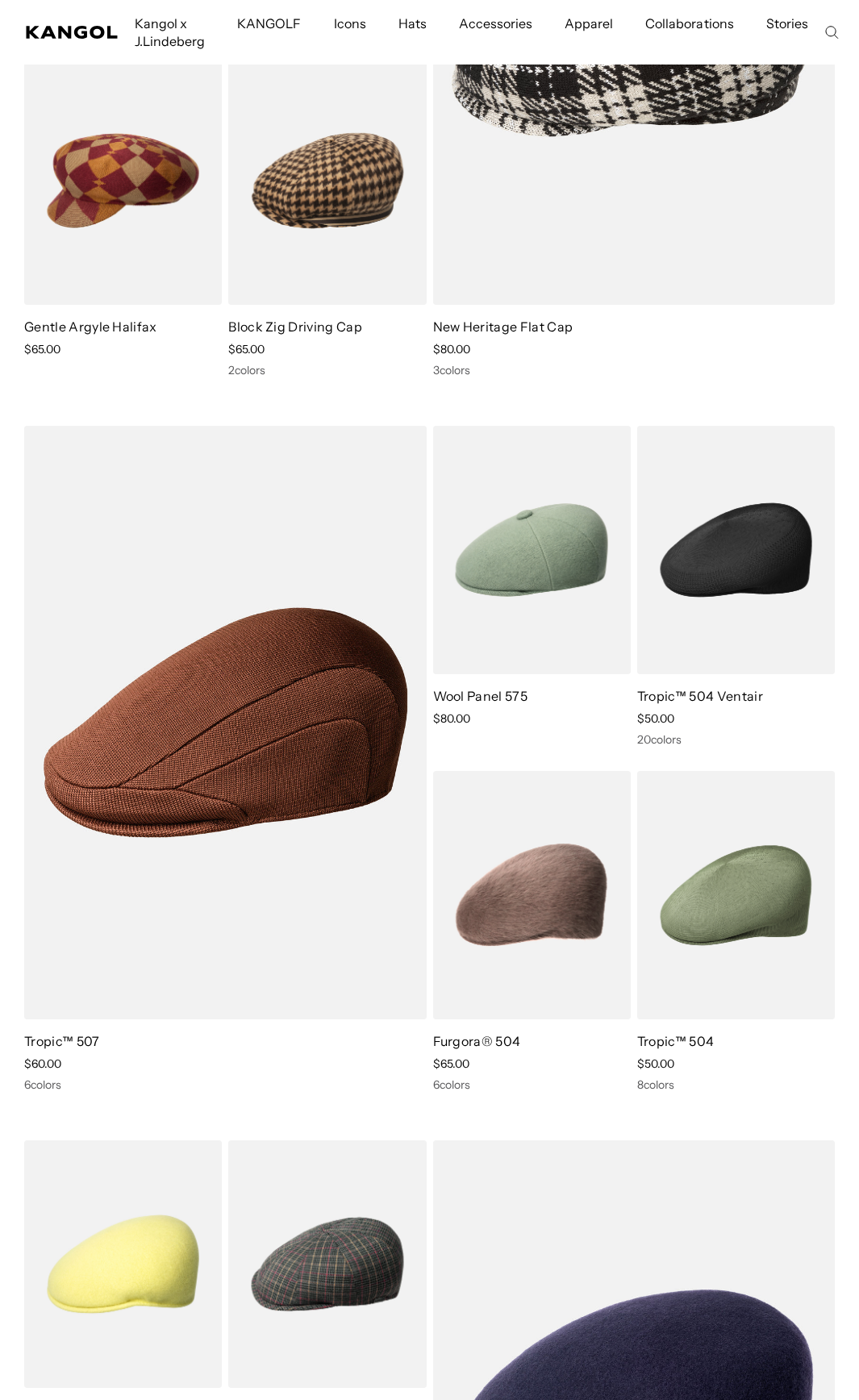
click at [743, 540] on img at bounding box center [736, 550] width 198 height 248
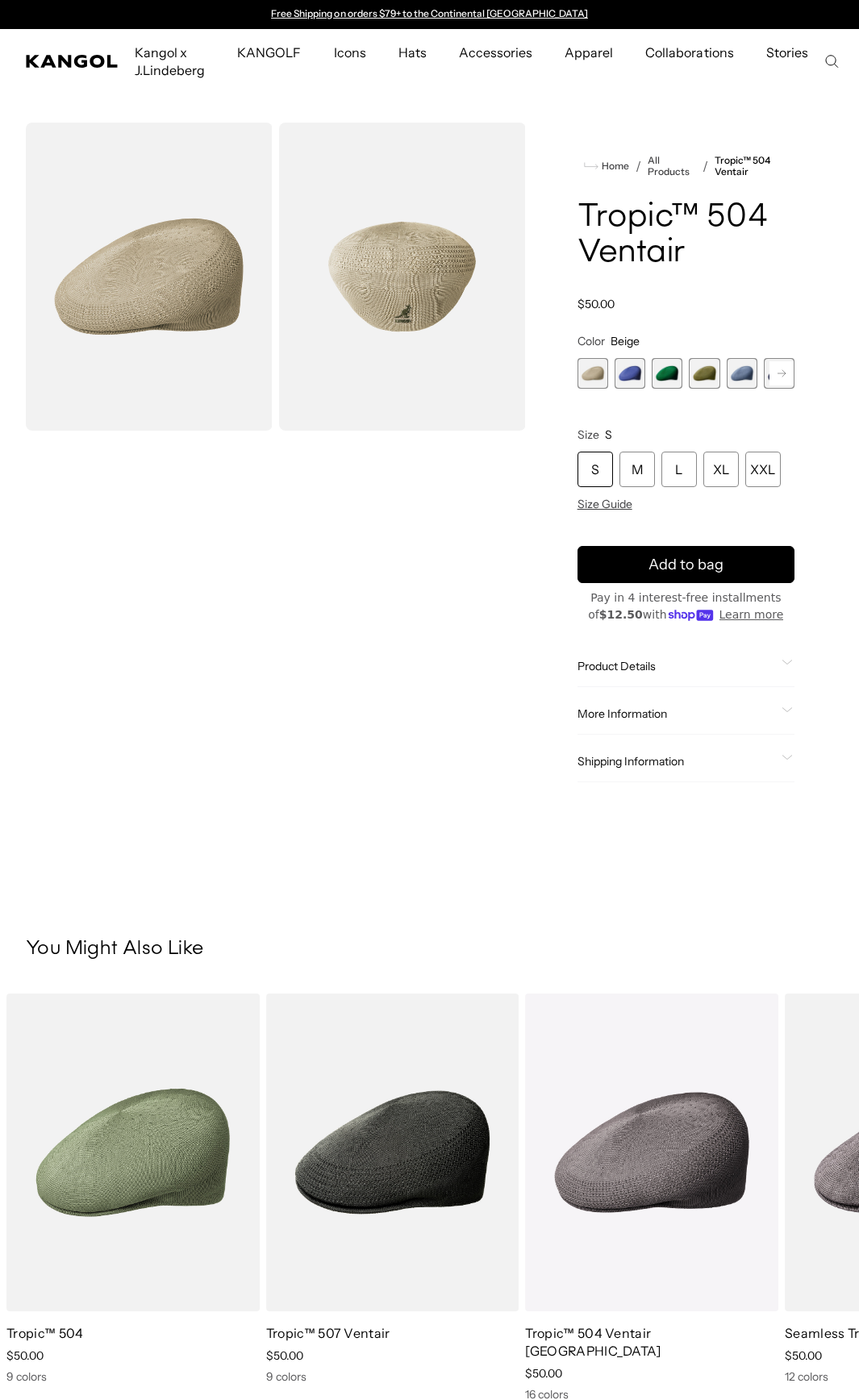
click at [417, 257] on img "Gallery Viewer" at bounding box center [402, 276] width 247 height 308
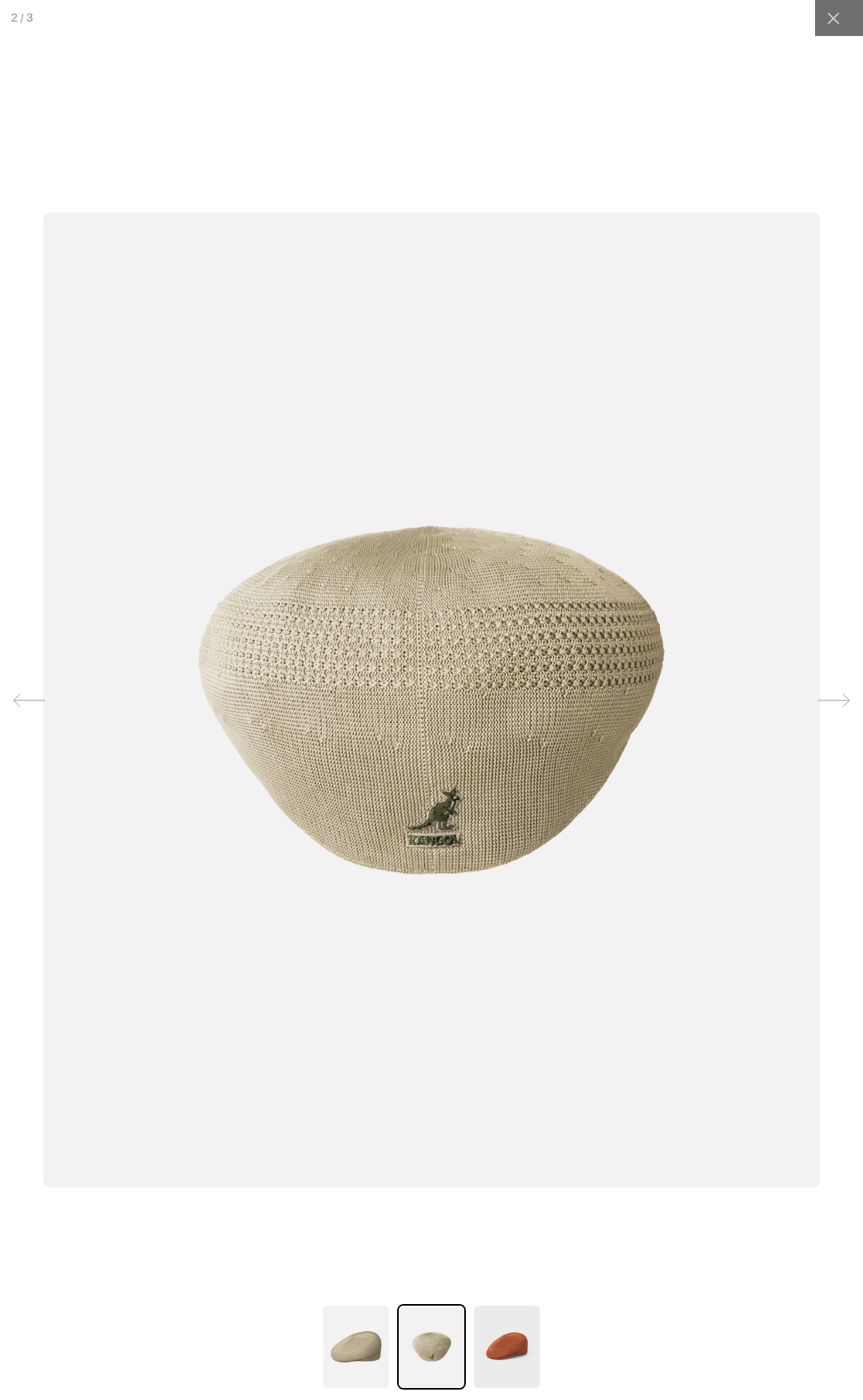
scroll to position [0, 329]
click at [840, 697] on div at bounding box center [834, 700] width 48 height 48
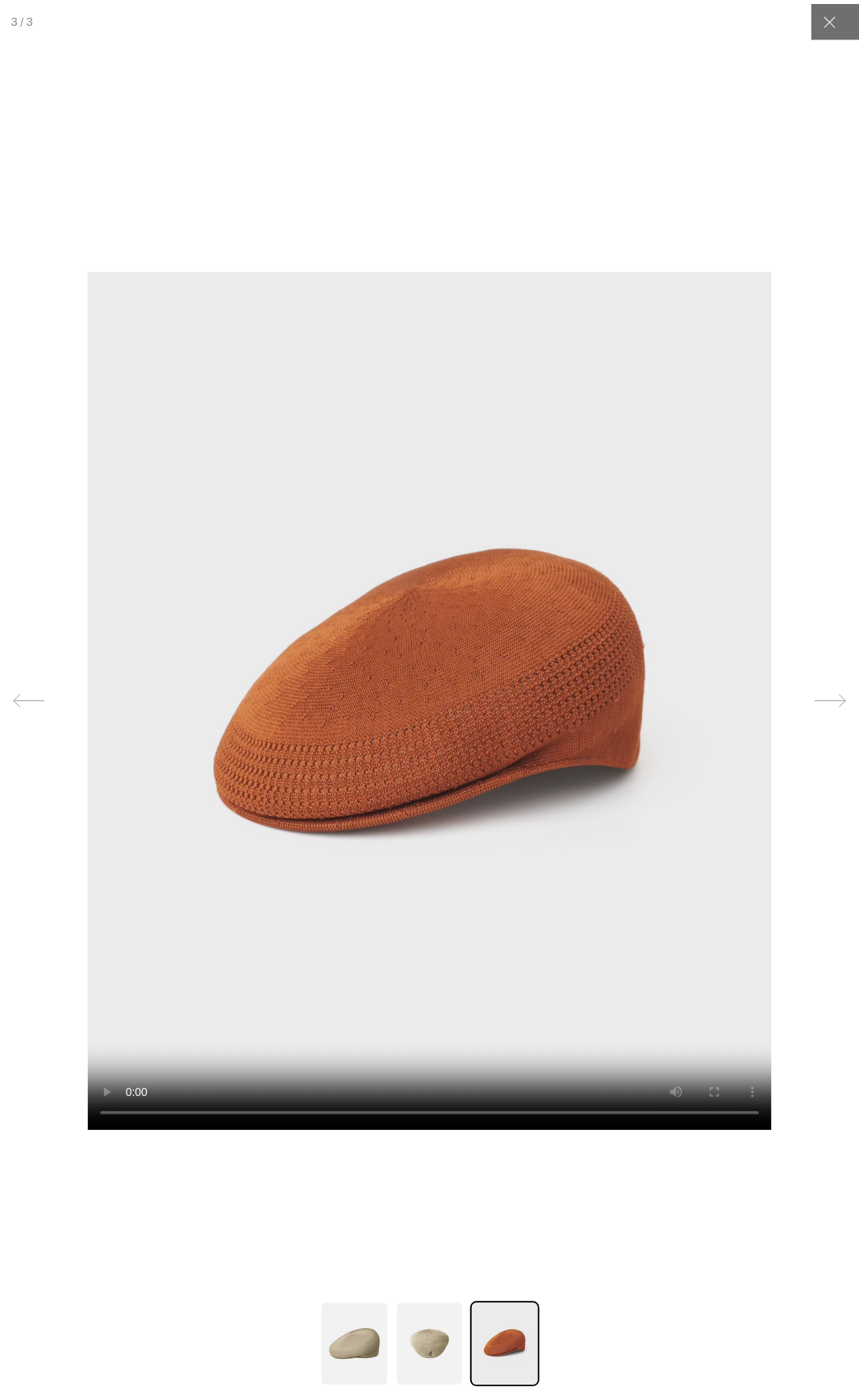
scroll to position [0, 0]
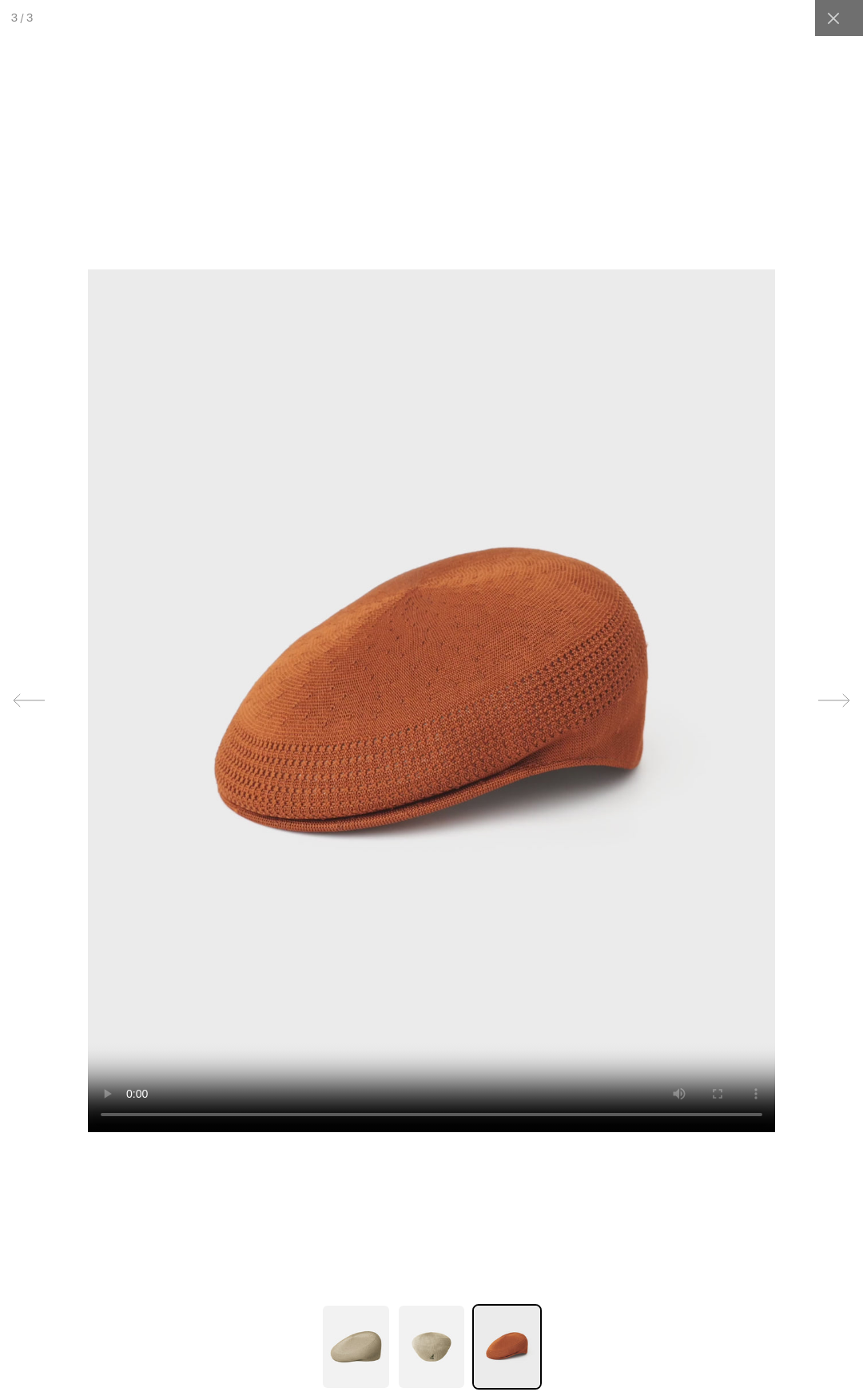
click at [834, 703] on icon at bounding box center [834, 700] width 31 height 13
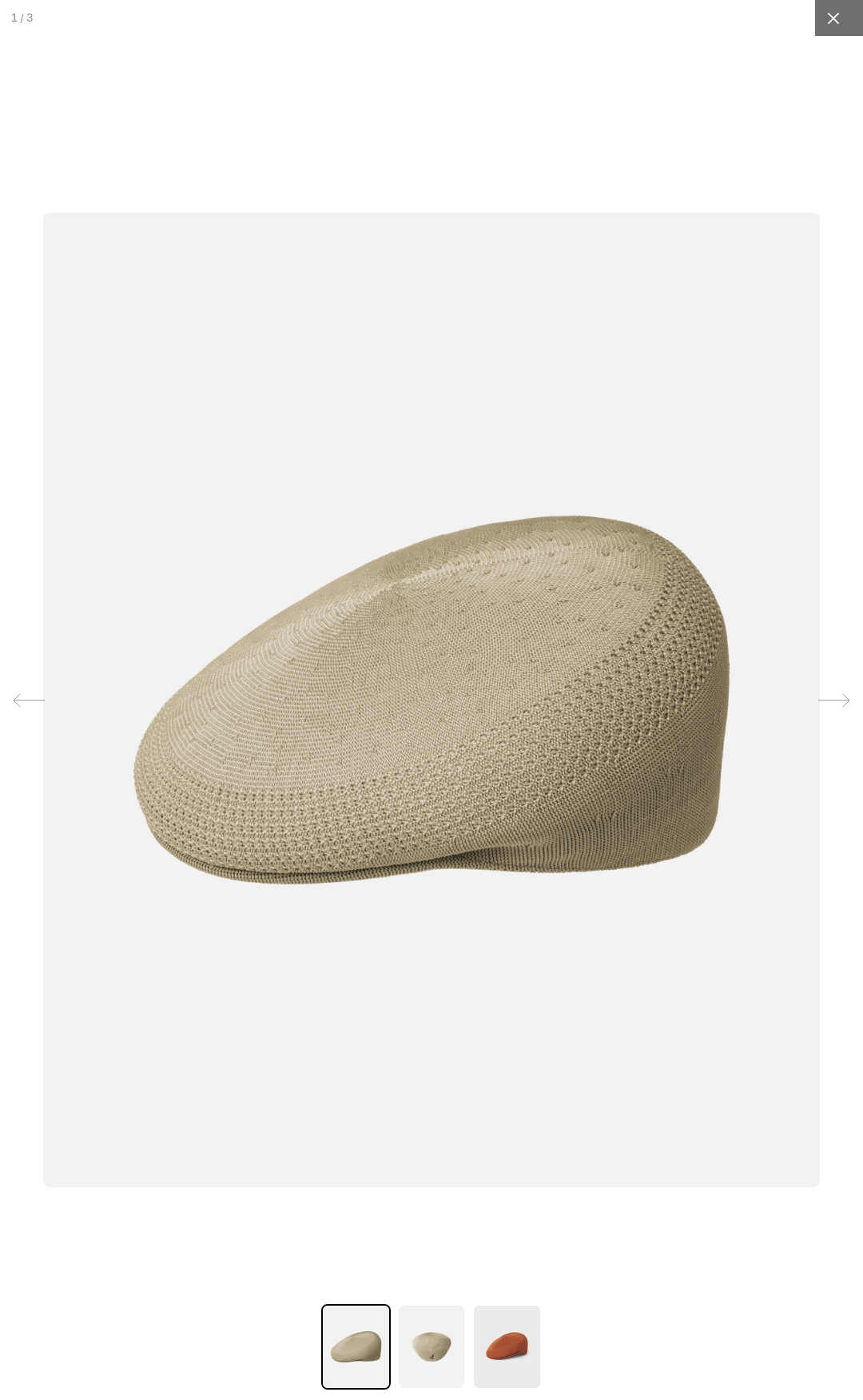
click at [815, 9] on div at bounding box center [833, 18] width 36 height 36
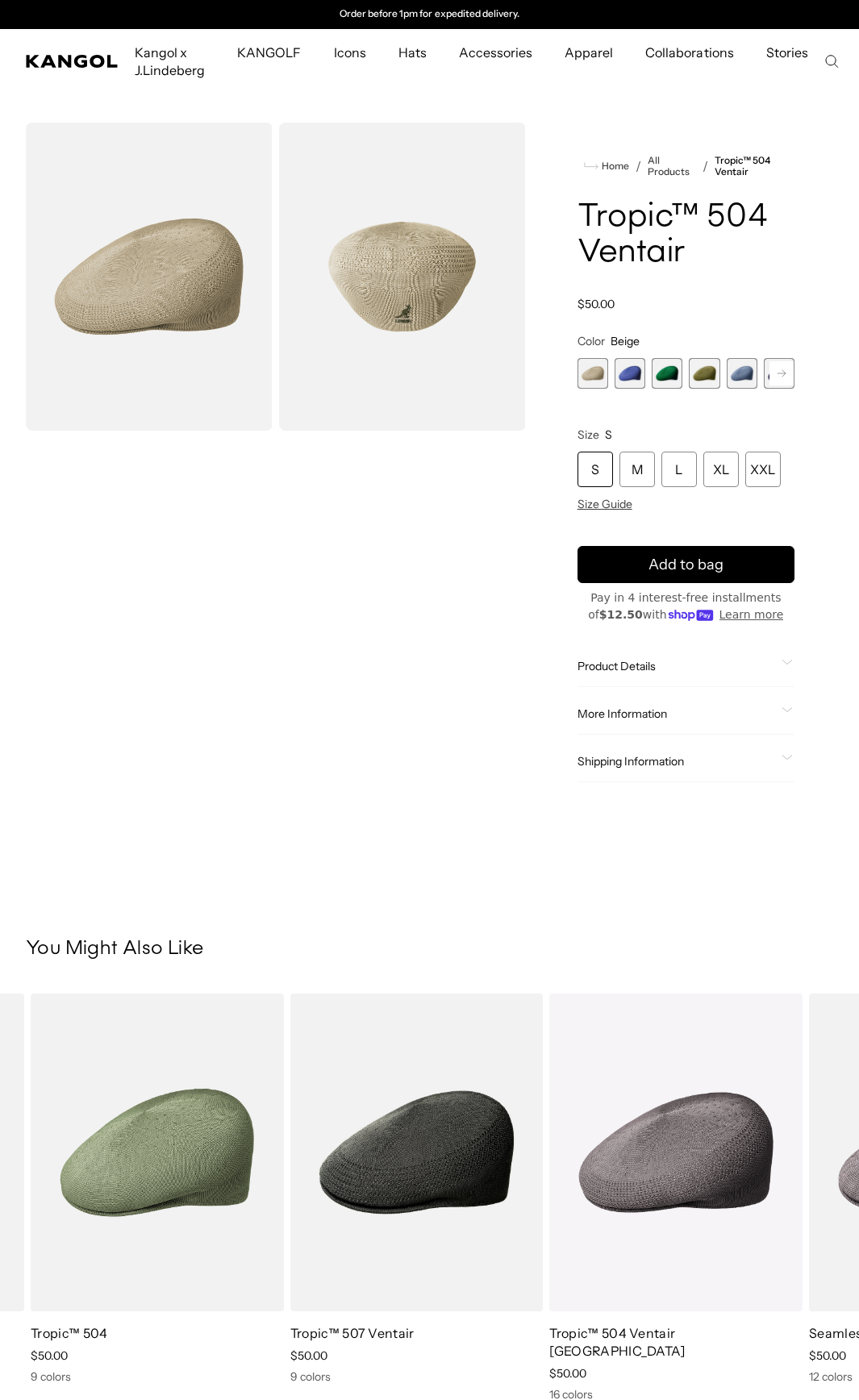
click at [619, 374] on span "2 of 22" at bounding box center [630, 373] width 30 height 30
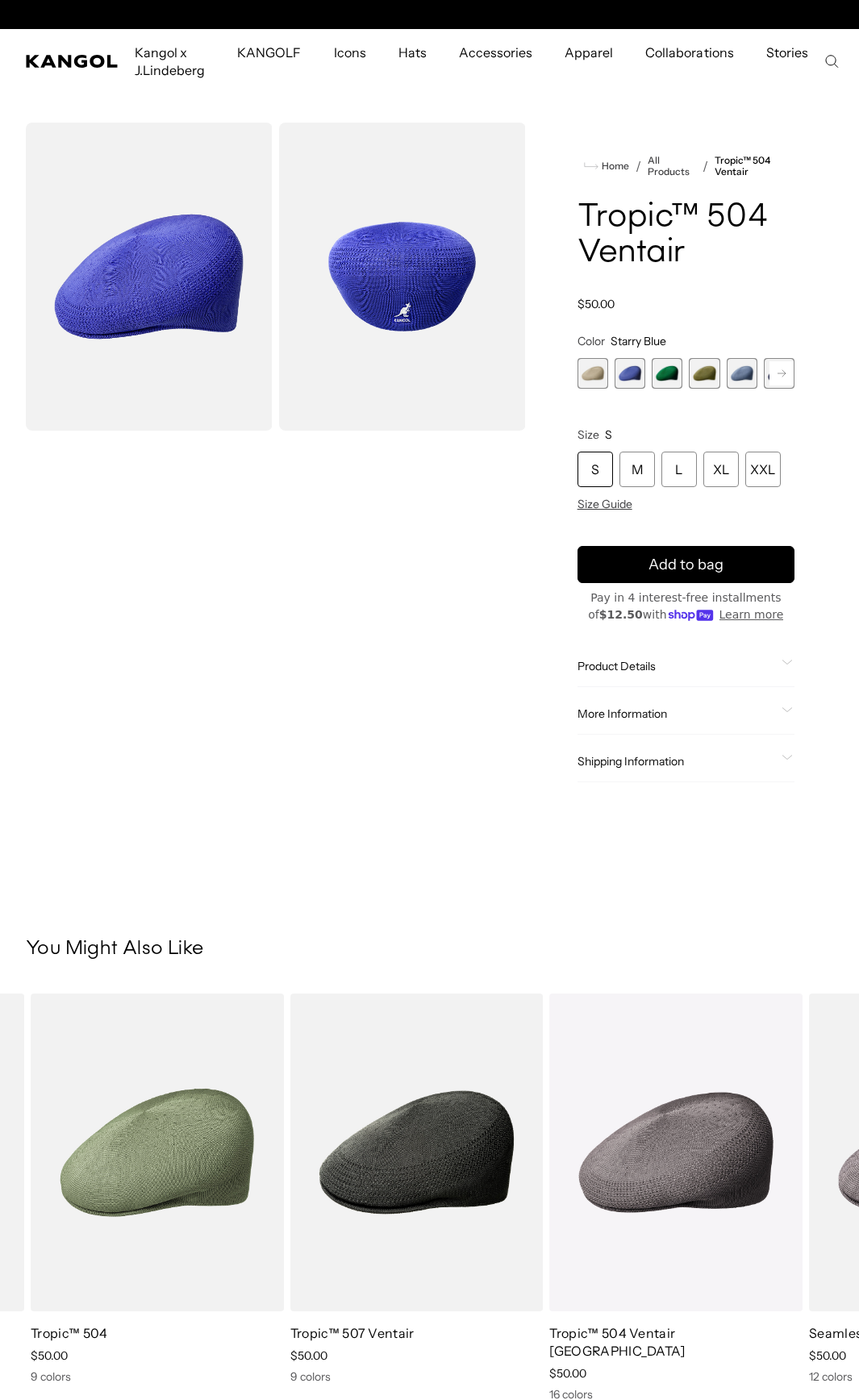
click at [672, 368] on span "3 of 22" at bounding box center [667, 373] width 30 height 30
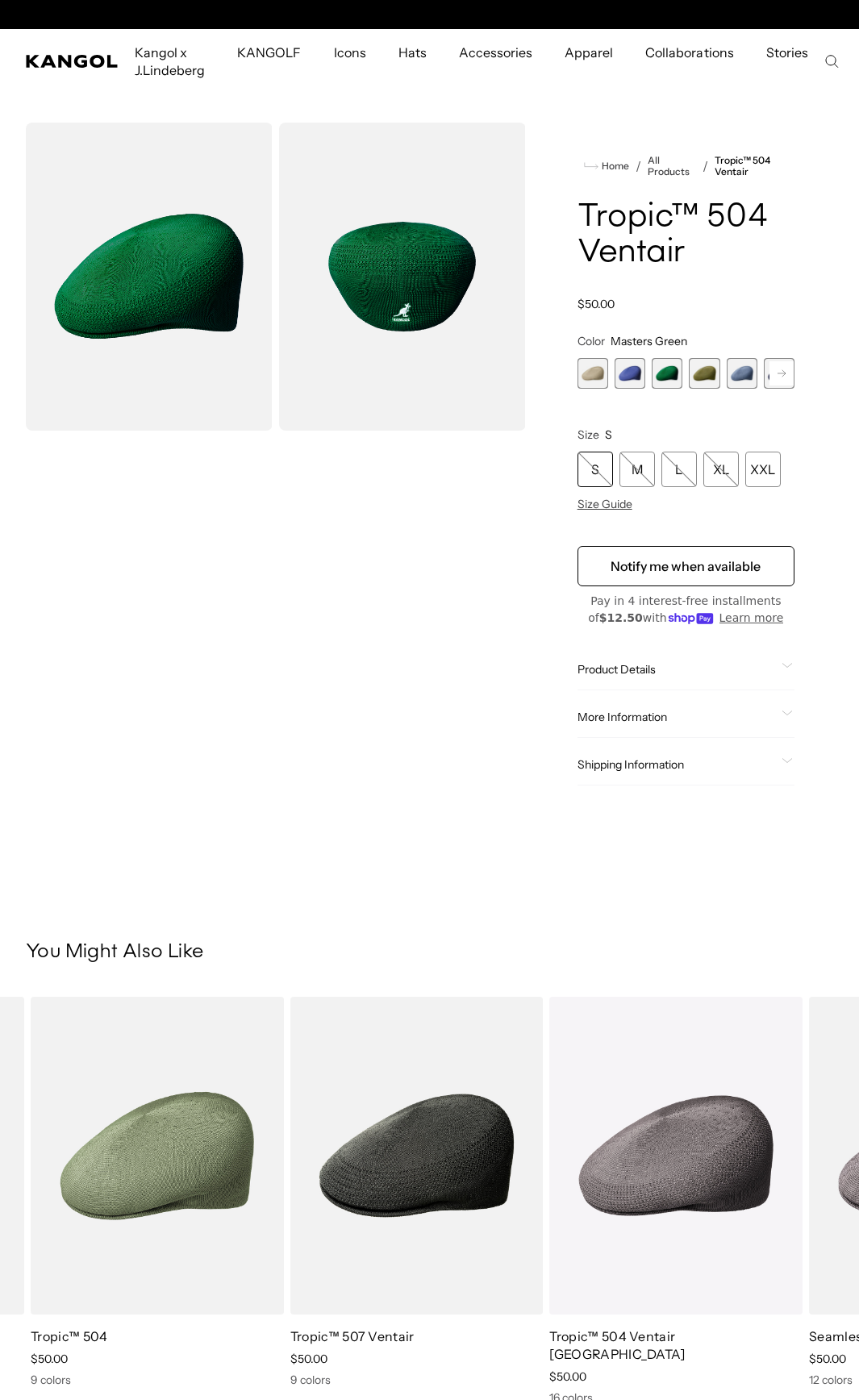
scroll to position [0, 332]
drag, startPoint x: 705, startPoint y: 377, endPoint x: 758, endPoint y: 372, distance: 53.2
click at [705, 377] on span "4 of 22" at bounding box center [704, 373] width 30 height 30
click at [710, 373] on span "4 of 22" at bounding box center [704, 373] width 30 height 30
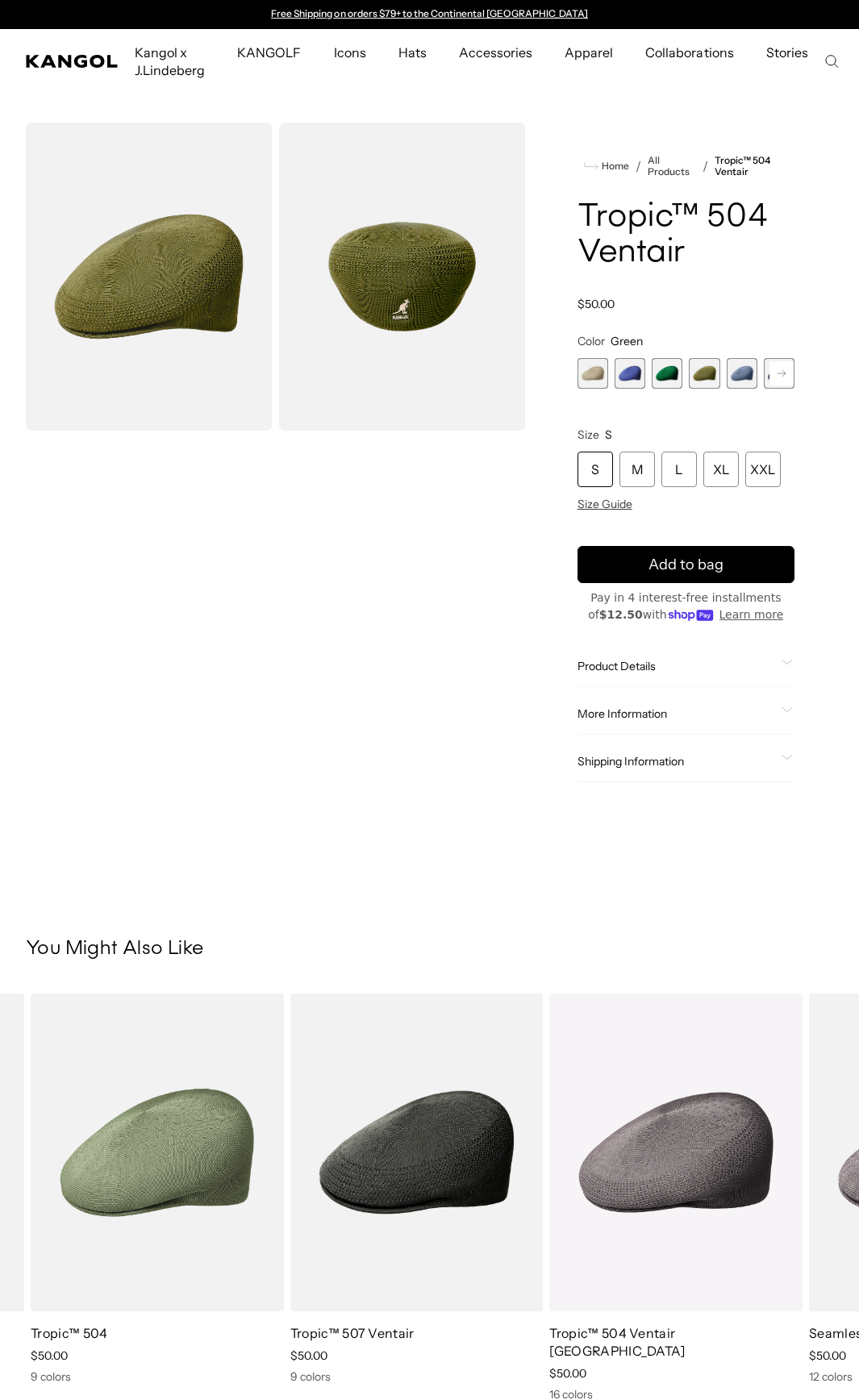
click at [743, 372] on span "5 of 22" at bounding box center [742, 373] width 30 height 30
click at [782, 372] on rect at bounding box center [781, 373] width 24 height 24
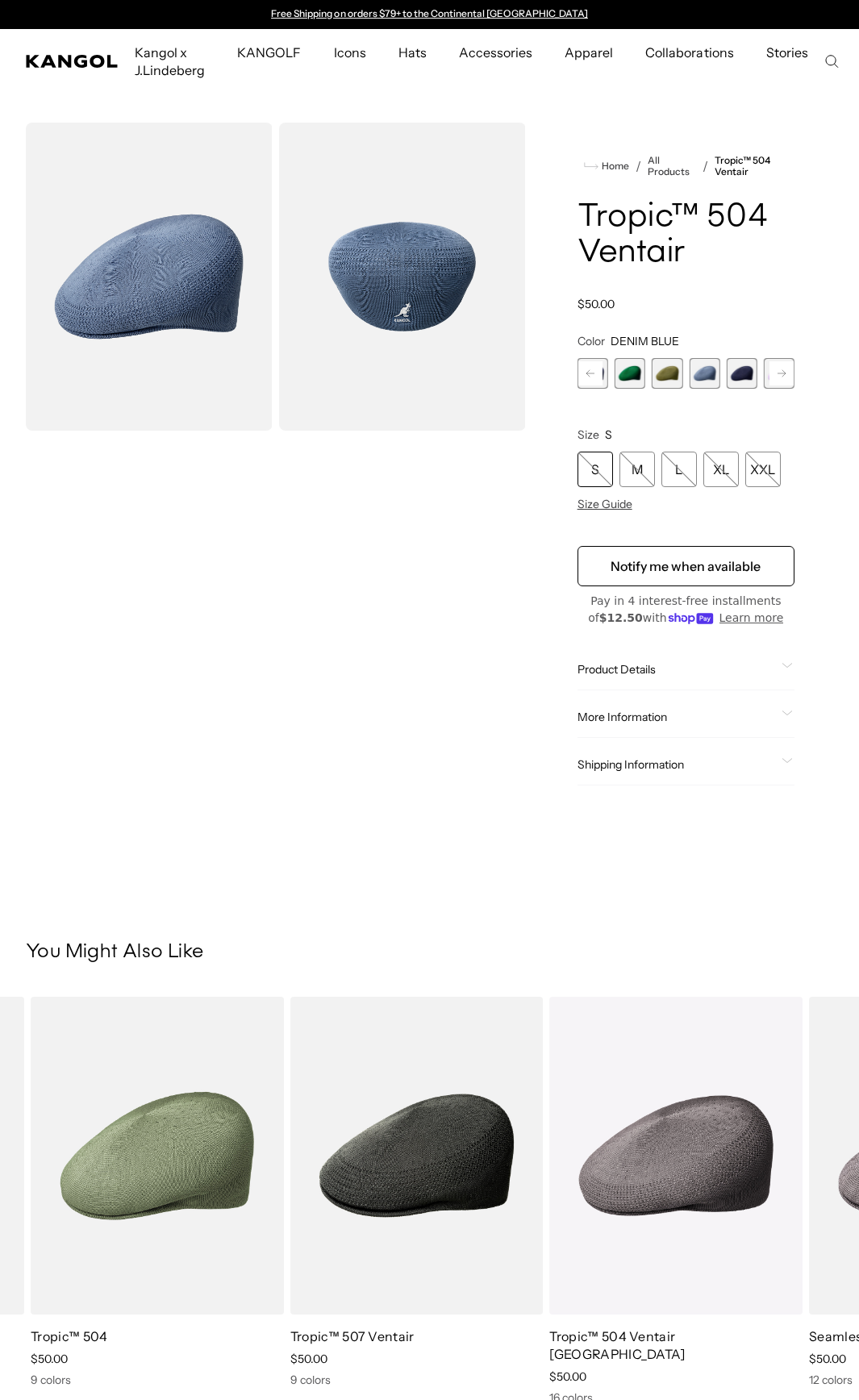
click at [781, 375] on rect at bounding box center [781, 373] width 24 height 24
click at [666, 373] on span "6 of 22" at bounding box center [667, 373] width 30 height 30
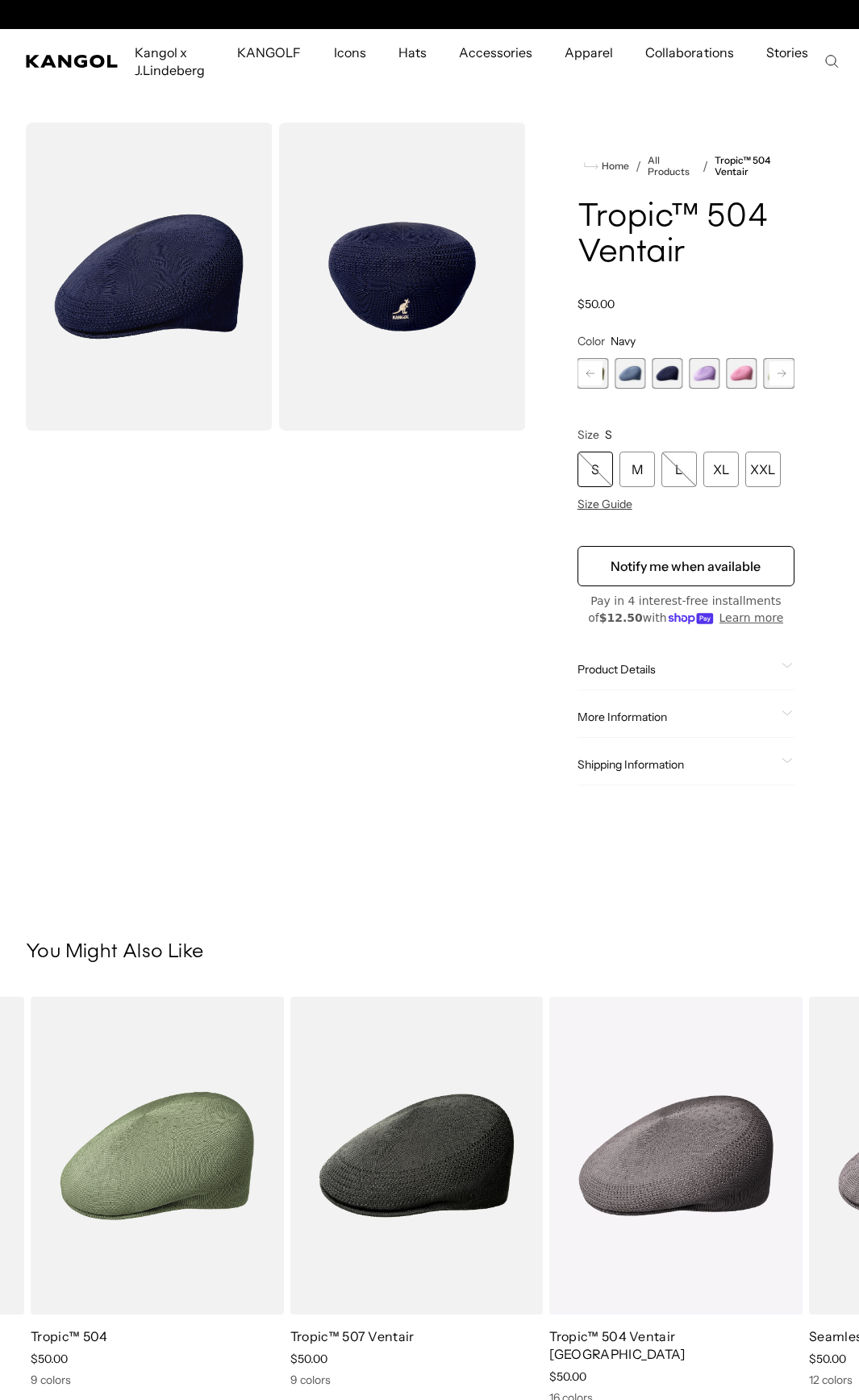
click at [779, 371] on rect at bounding box center [781, 373] width 24 height 24
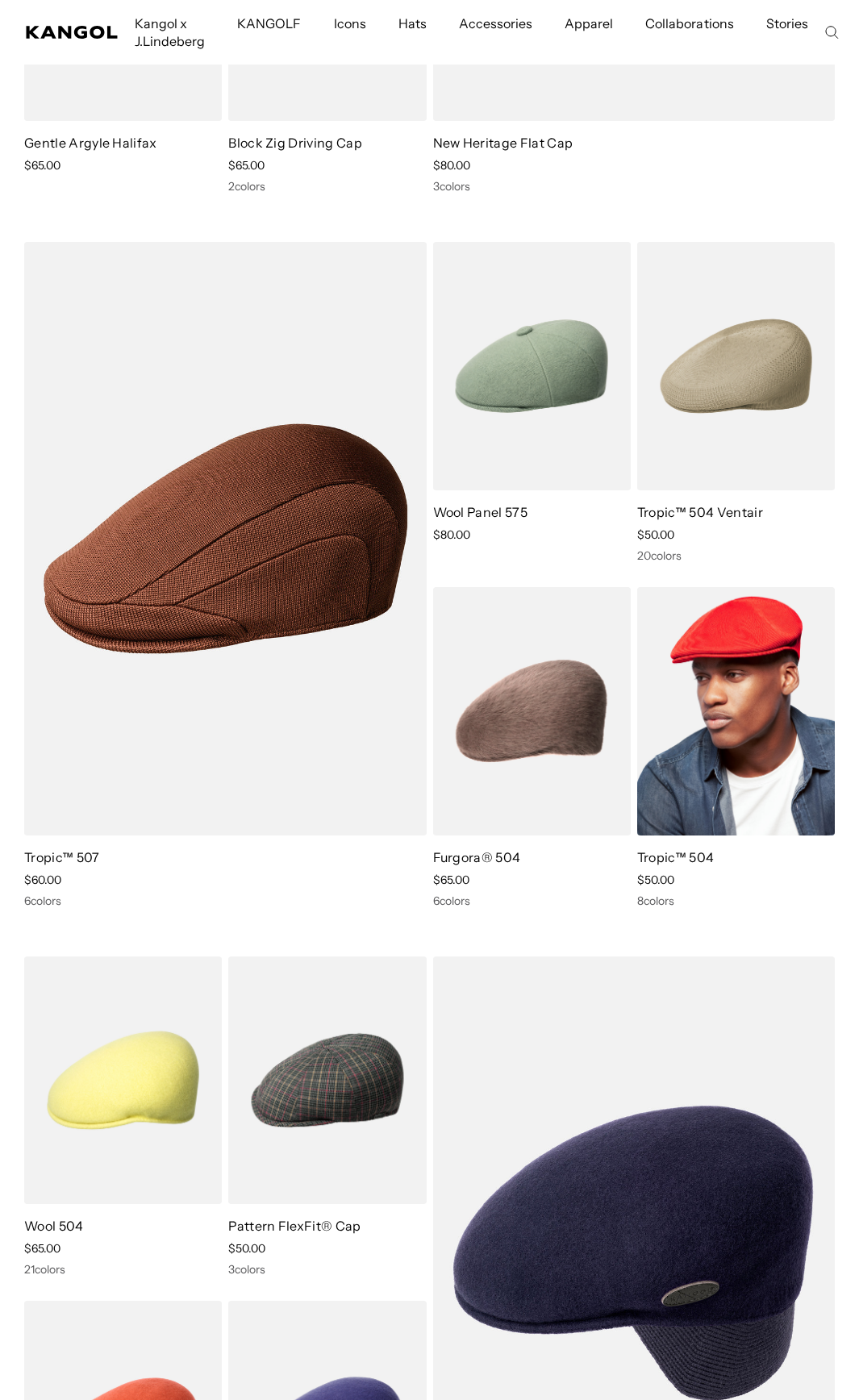
scroll to position [0, 332]
click at [712, 767] on img at bounding box center [736, 711] width 198 height 248
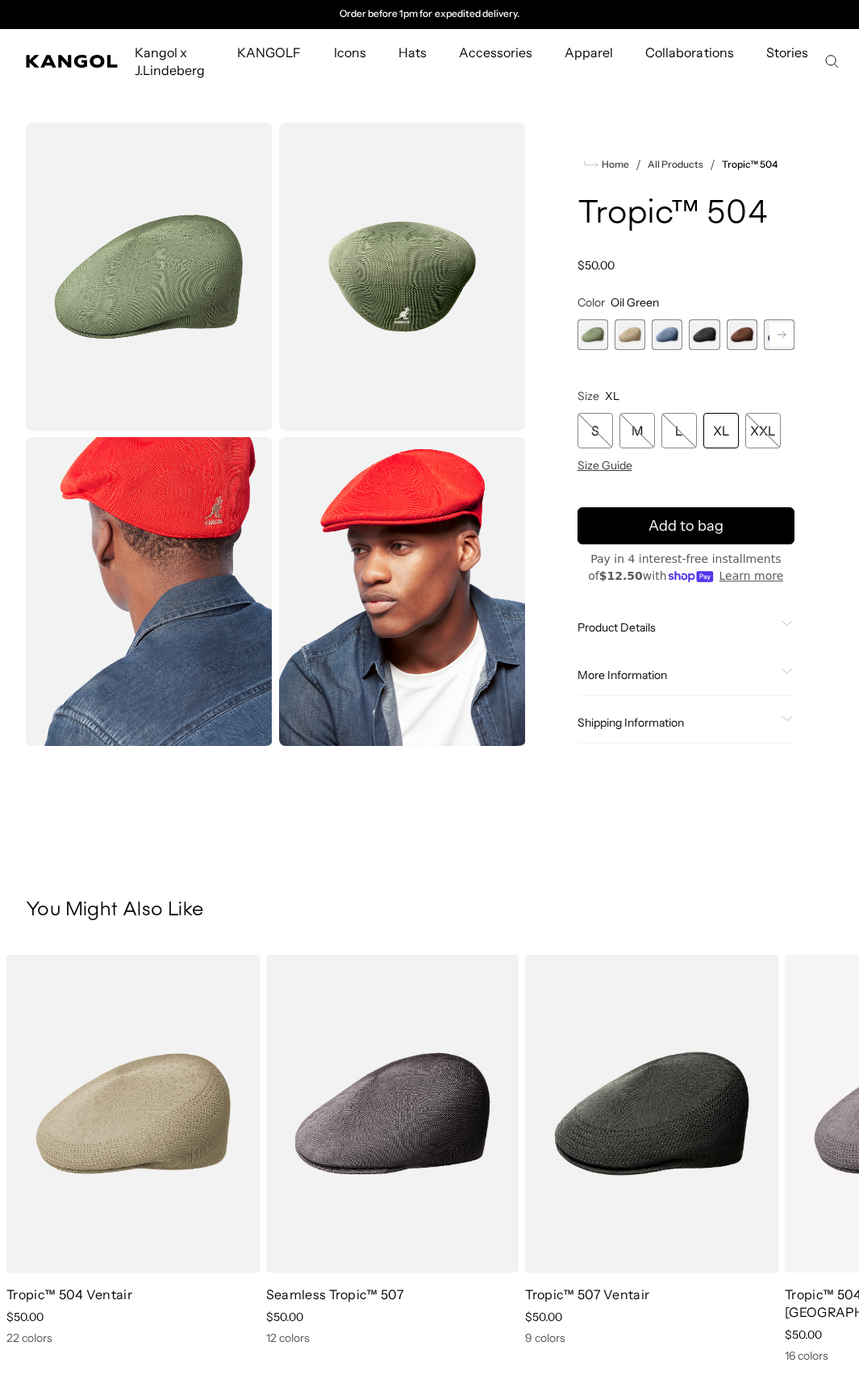
click at [641, 621] on span "Product Details" at bounding box center [677, 627] width 198 height 14
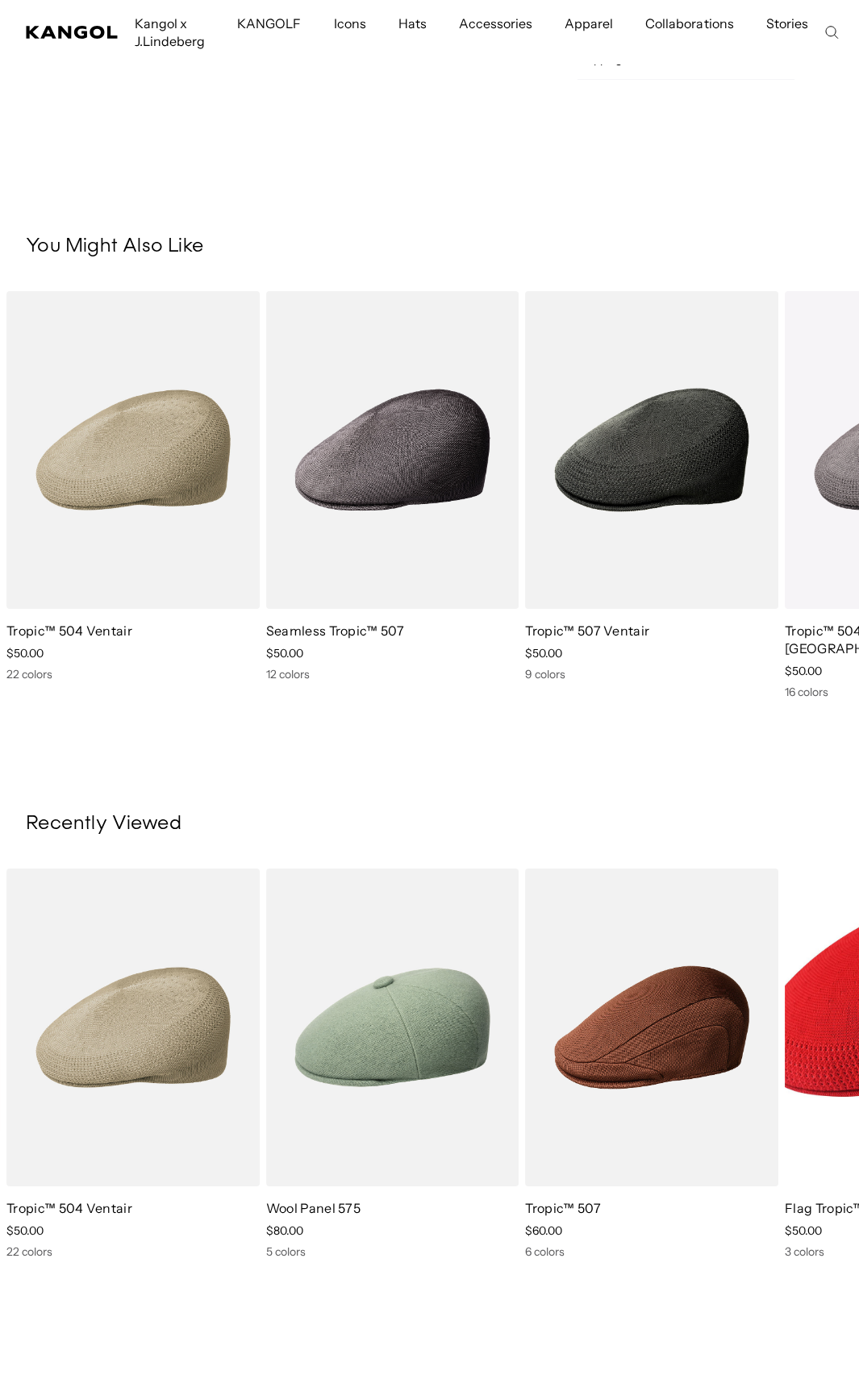
scroll to position [887, 0]
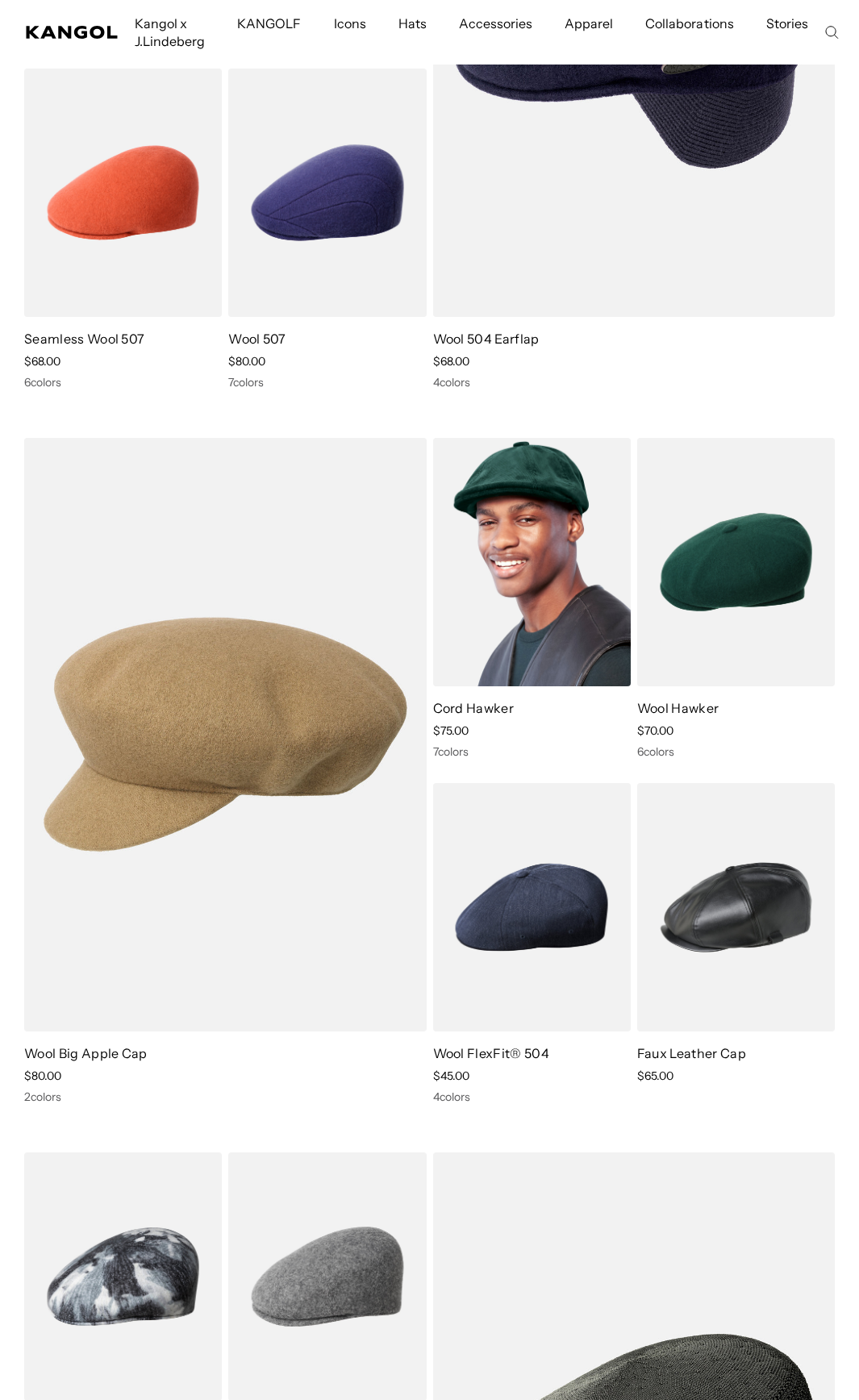
scroll to position [0, 332]
click at [508, 491] on img at bounding box center [532, 562] width 198 height 248
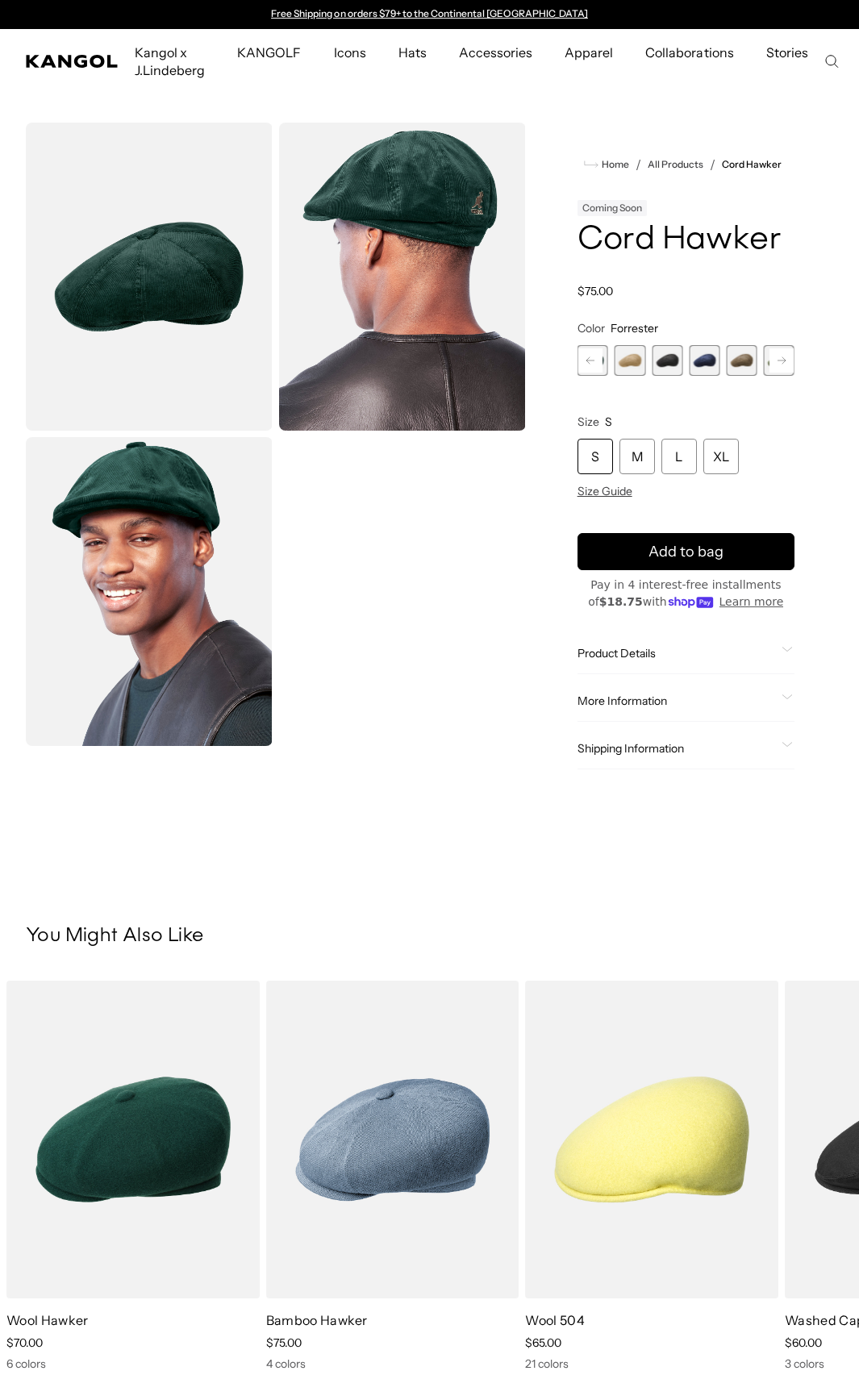
click at [452, 252] on img "Gallery Viewer" at bounding box center [402, 276] width 247 height 308
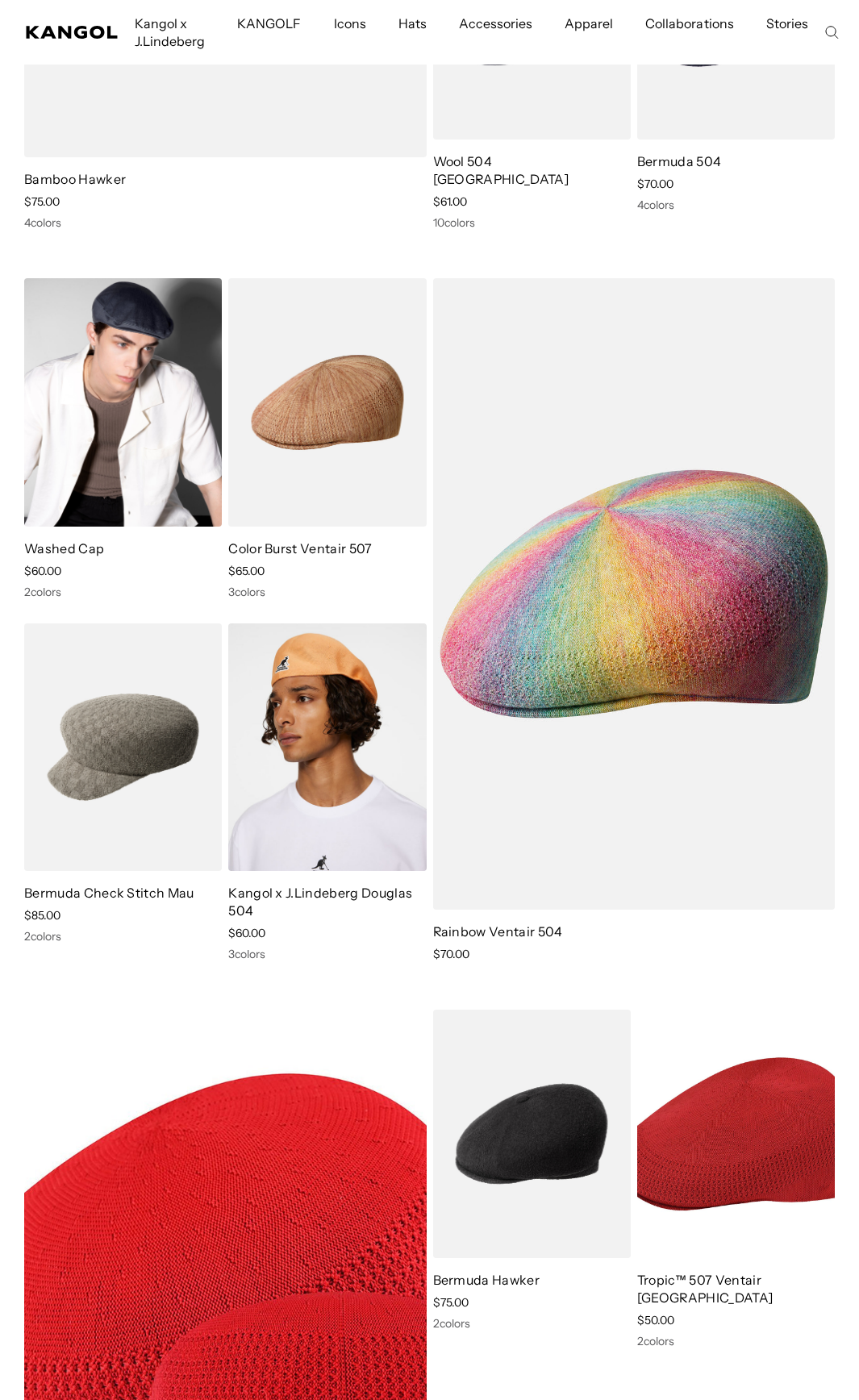
click at [93, 323] on img at bounding box center [123, 402] width 198 height 248
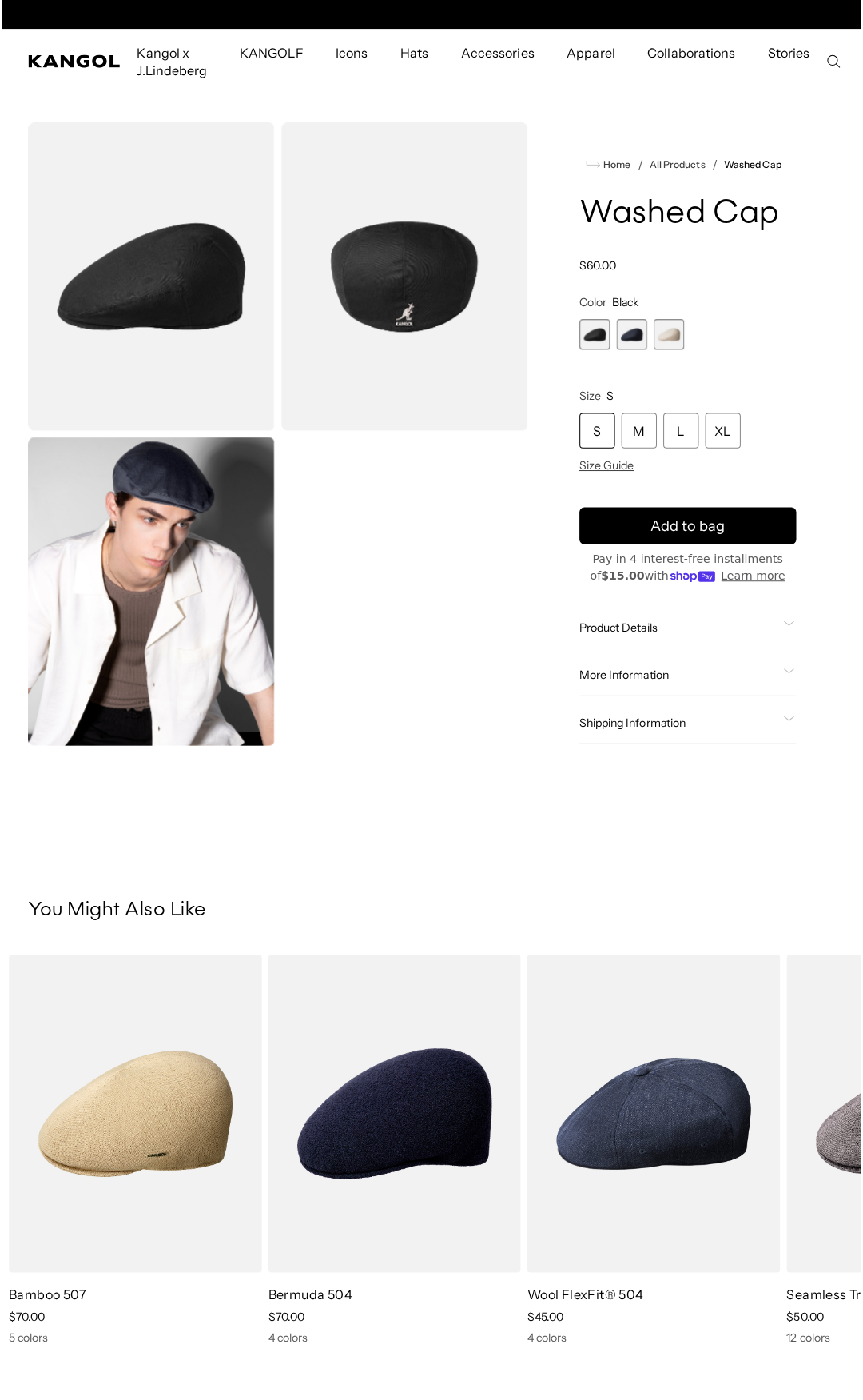
scroll to position [0, 329]
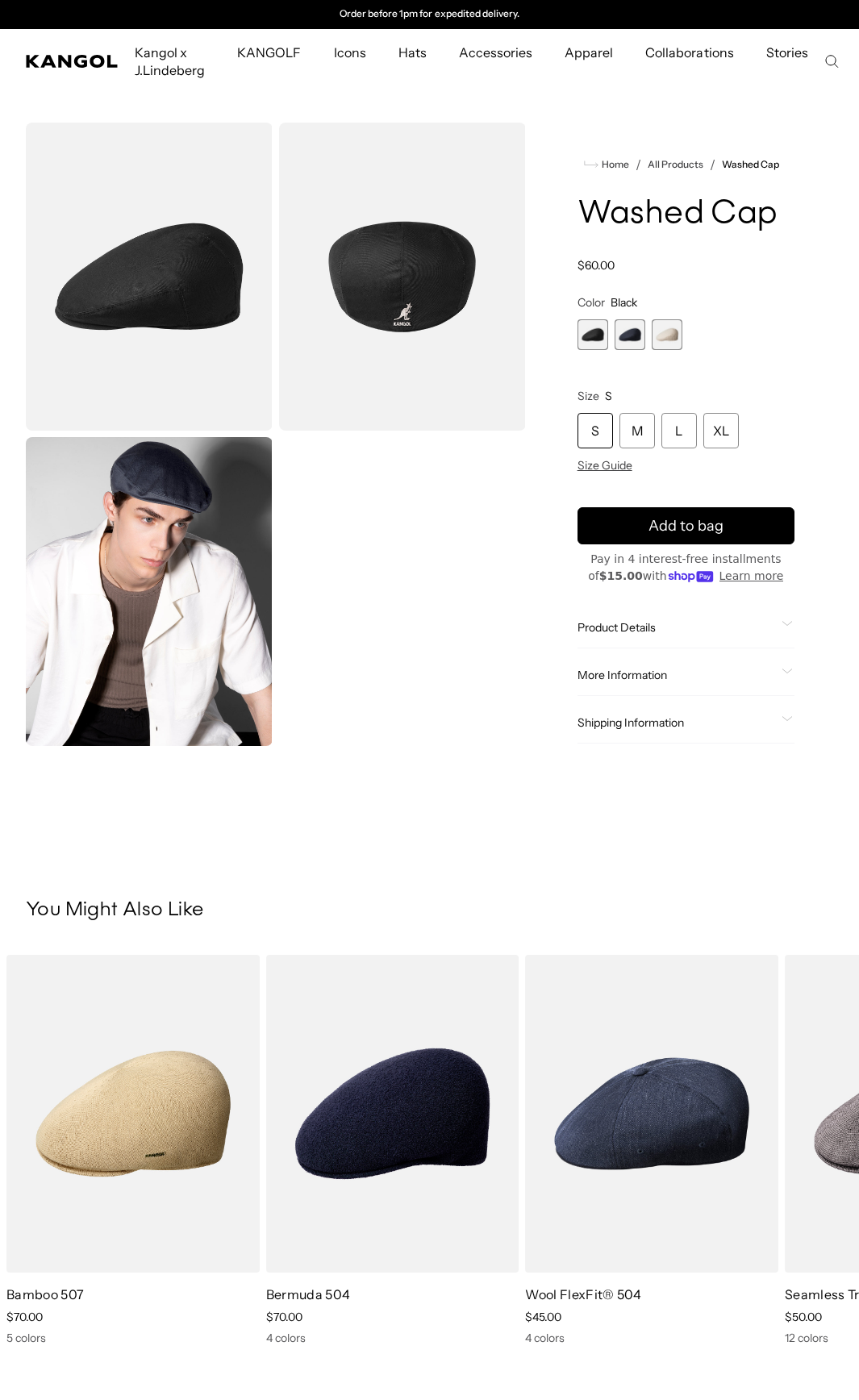
click at [183, 548] on img "Gallery Viewer" at bounding box center [150, 591] width 247 height 308
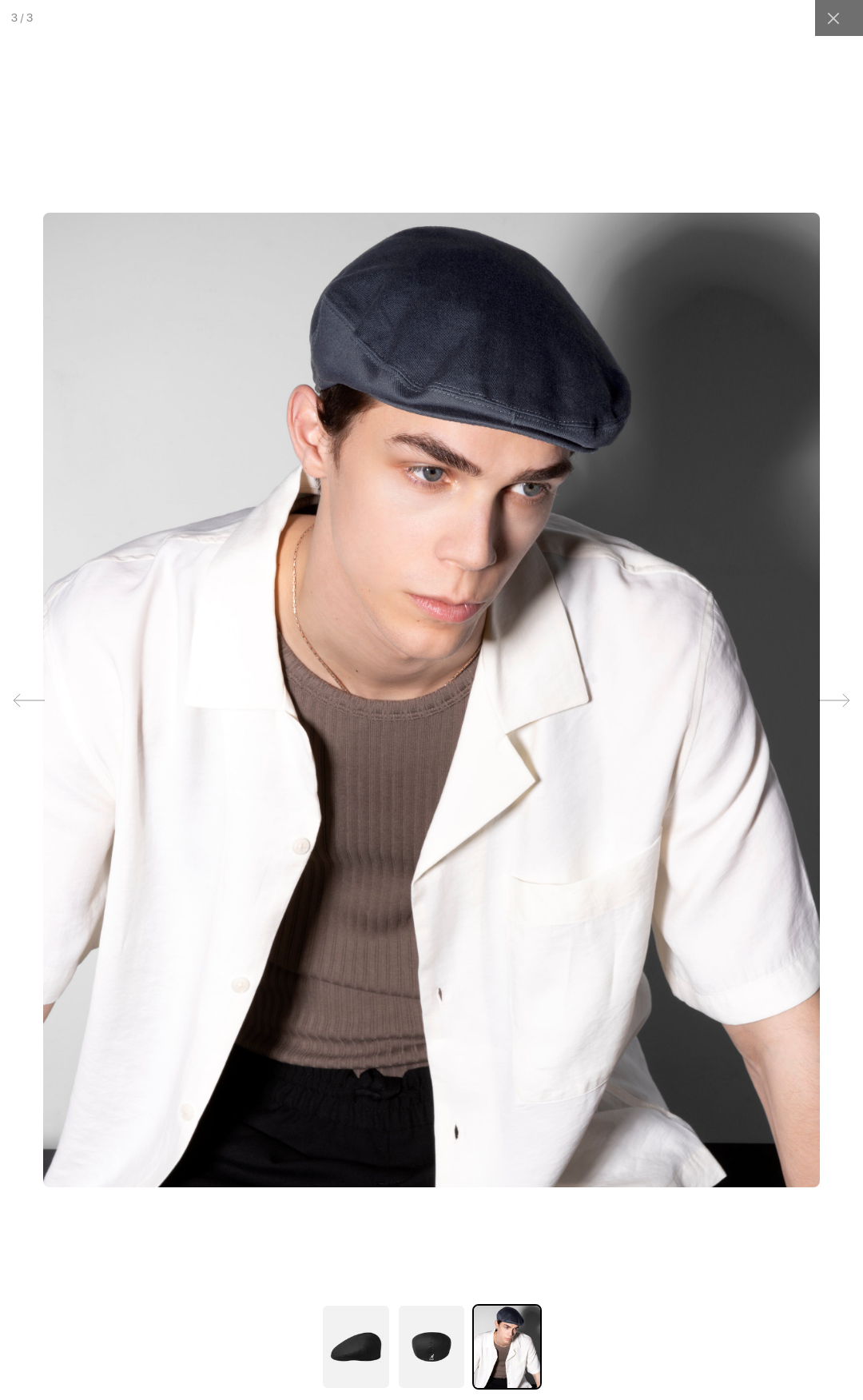
click at [416, 343] on img at bounding box center [432, 699] width 777 height 974
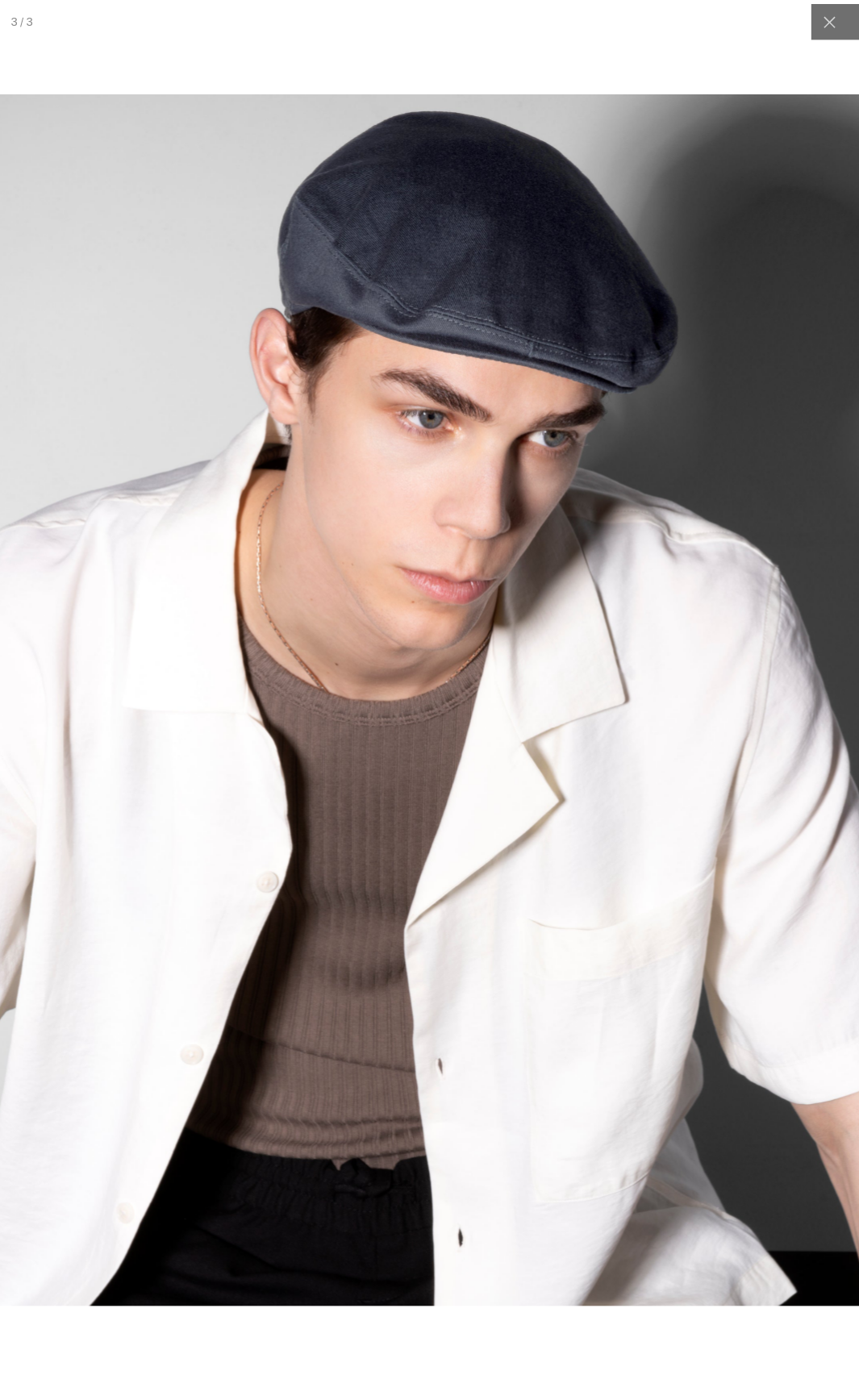
scroll to position [0, 0]
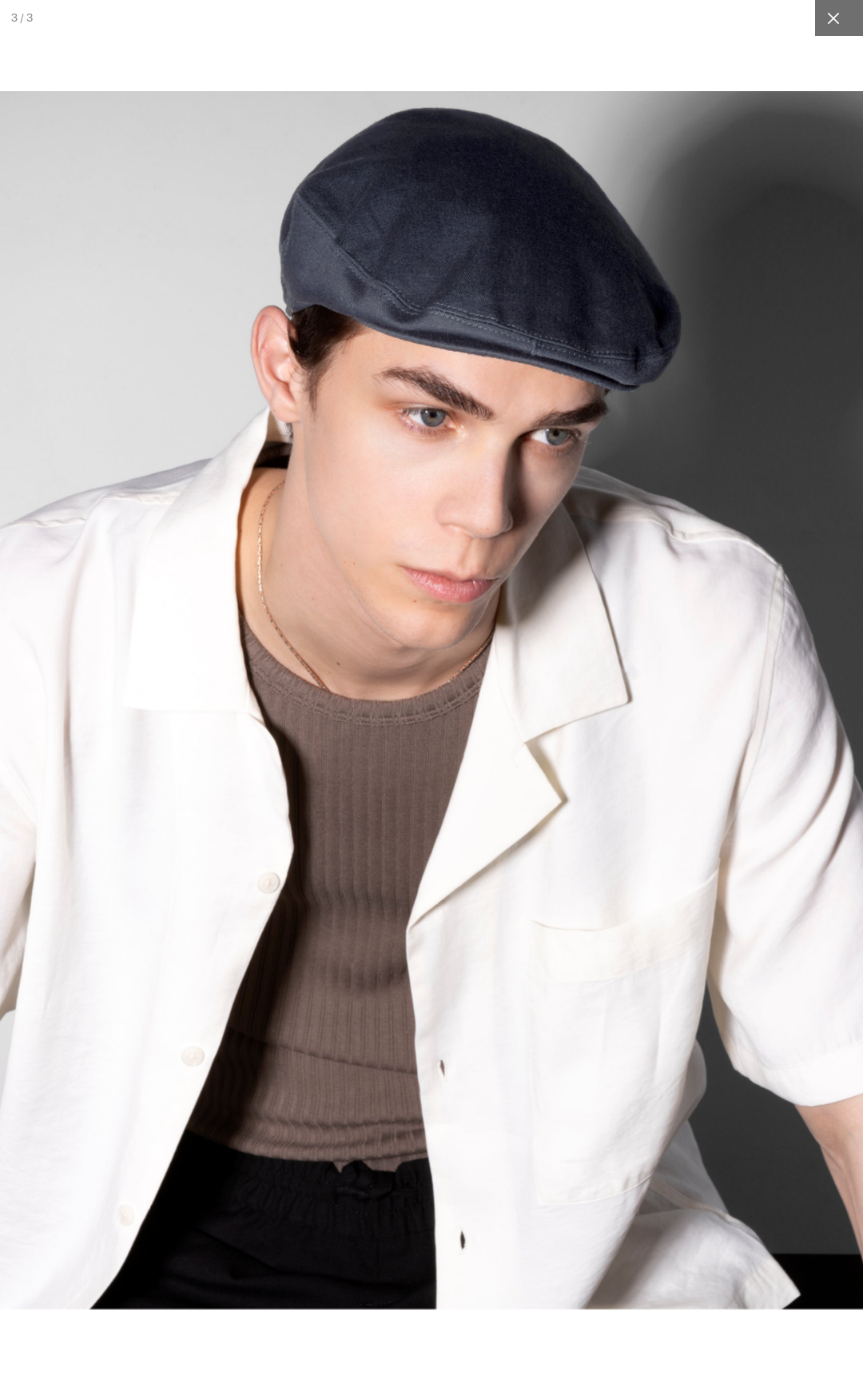
click at [827, 13] on icon at bounding box center [833, 18] width 12 height 12
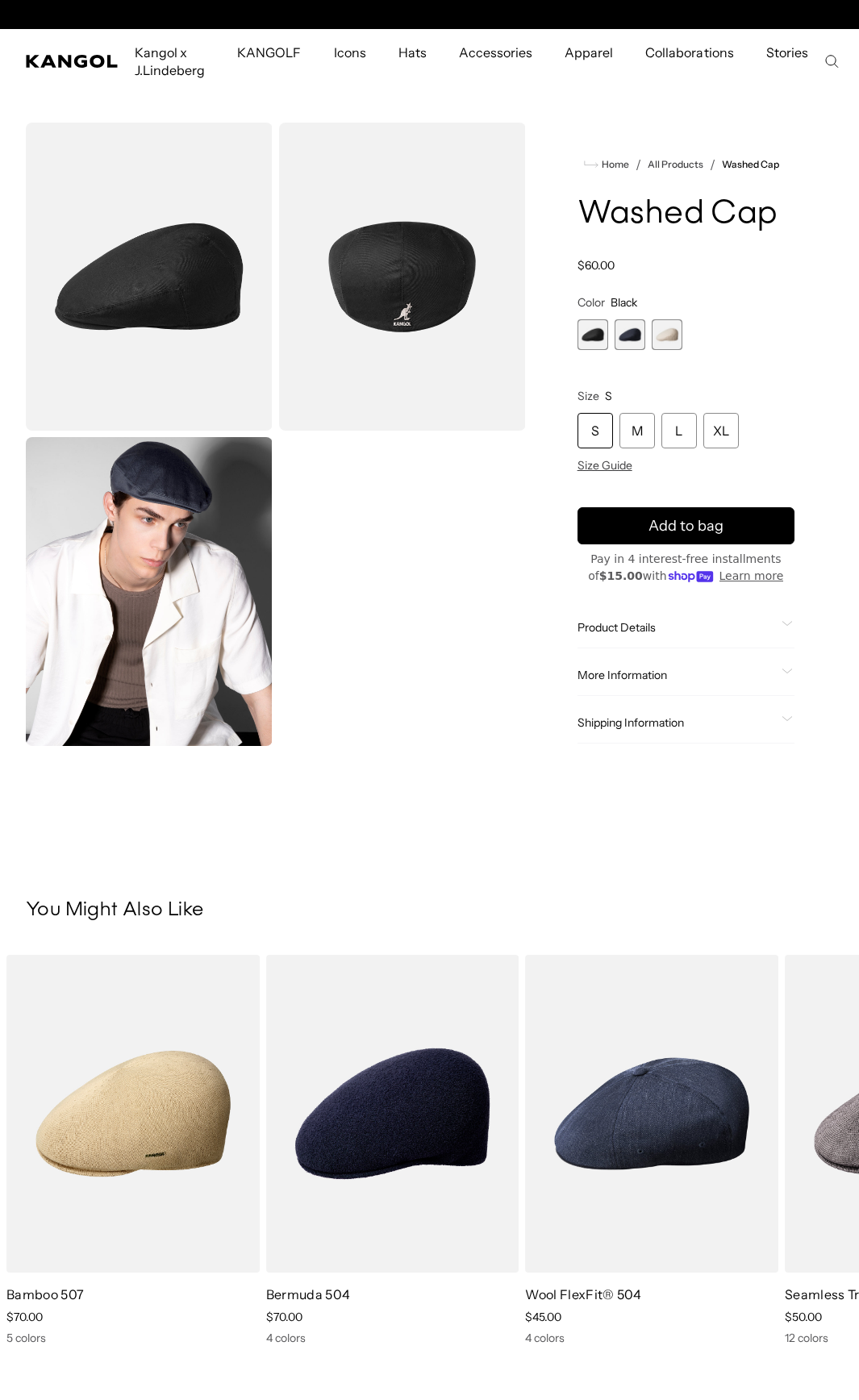
scroll to position [0, 332]
click at [704, 630] on span "Product Details" at bounding box center [677, 627] width 198 height 14
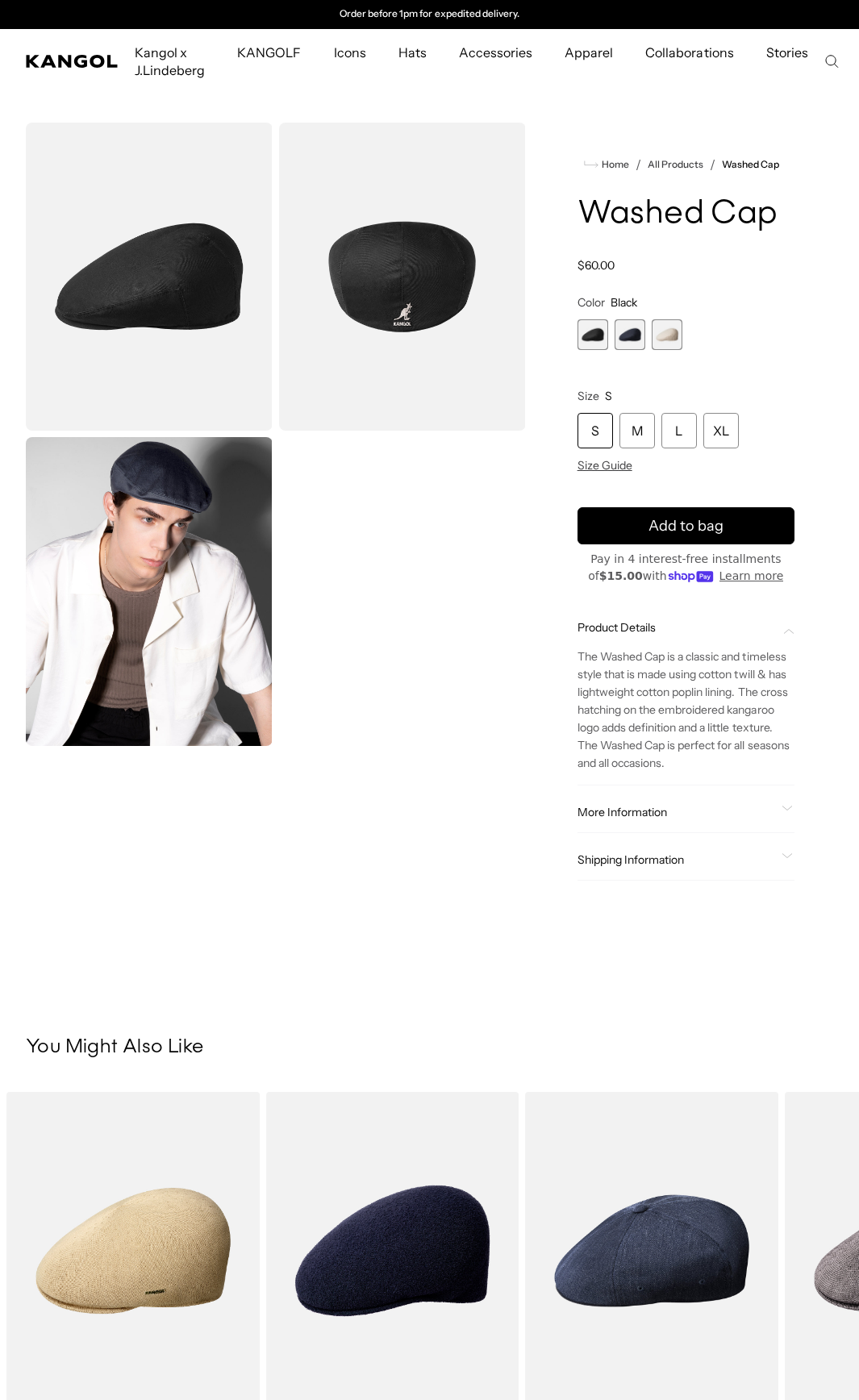
click at [709, 812] on span "More Information" at bounding box center [677, 811] width 198 height 14
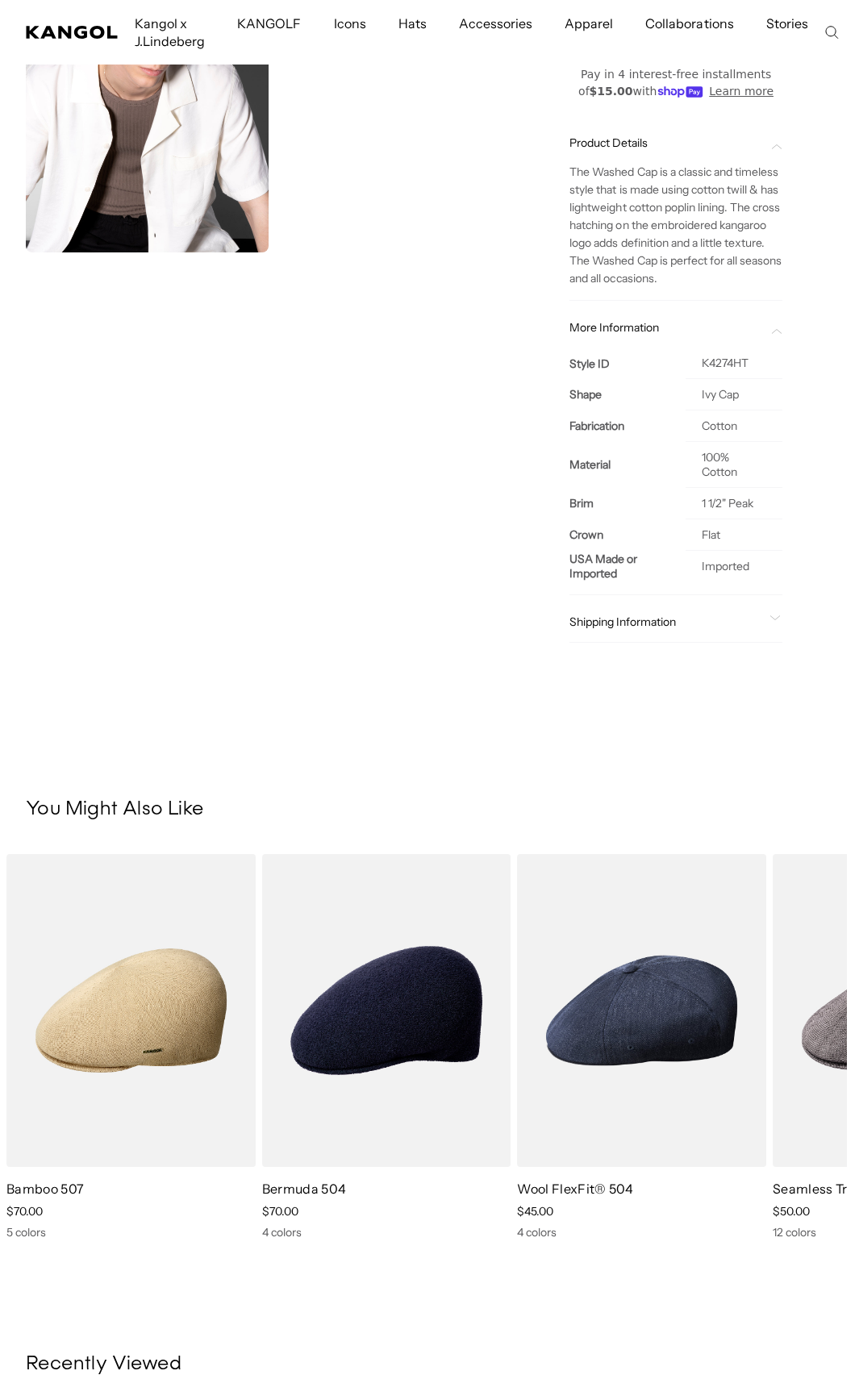
scroll to position [0, 0]
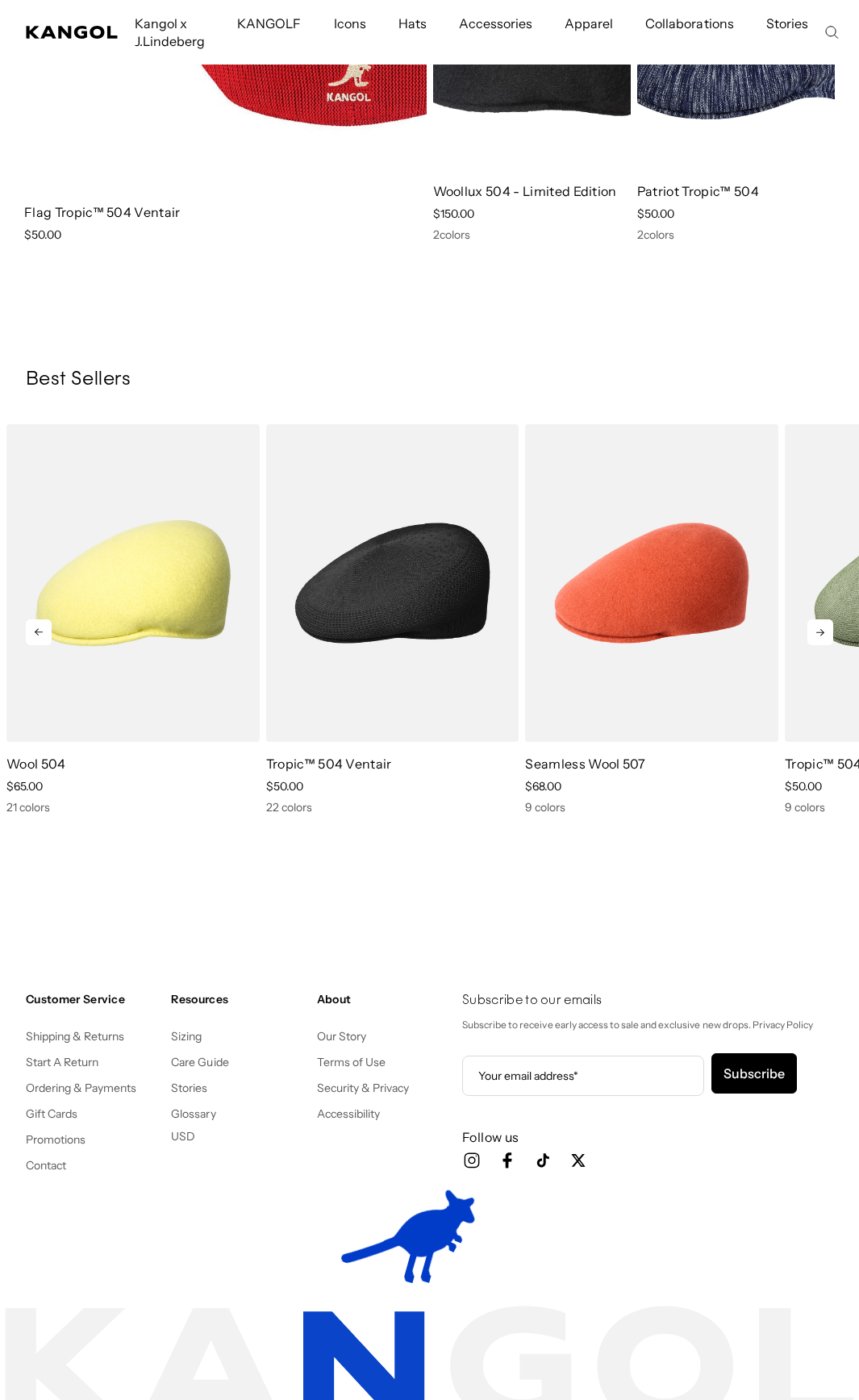
scroll to position [0, 332]
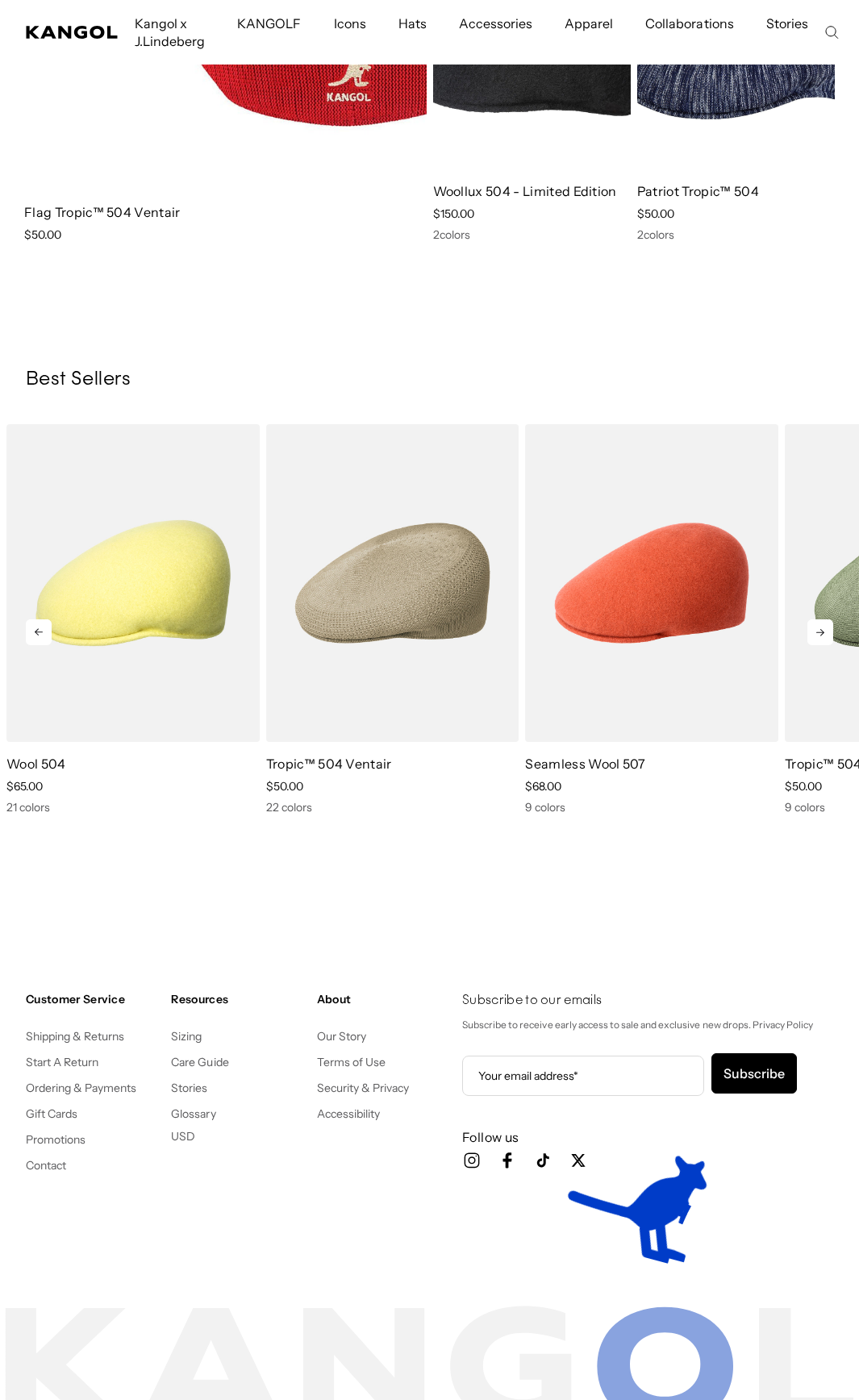
click at [829, 619] on icon at bounding box center [820, 632] width 26 height 26
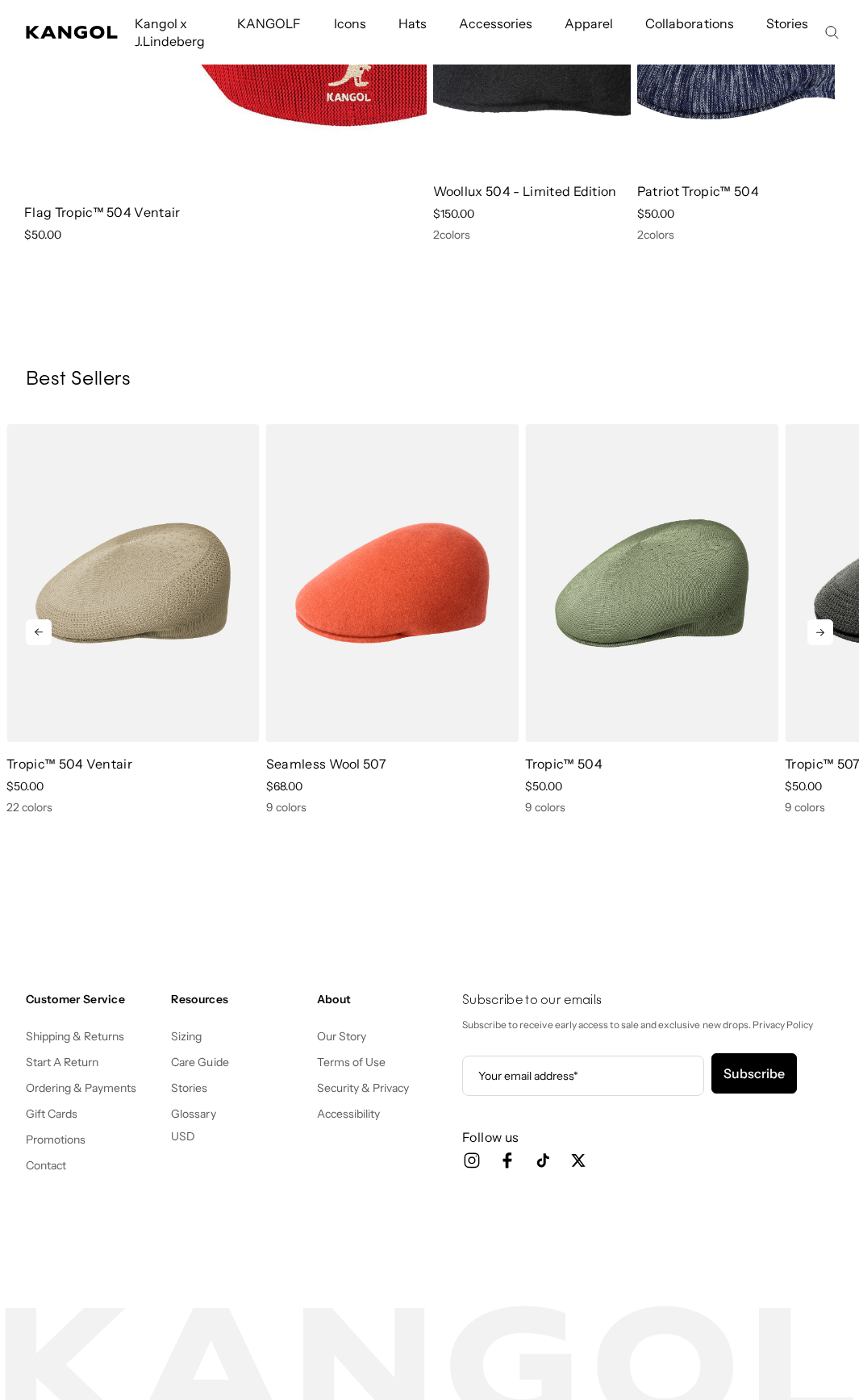
scroll to position [0, 0]
click at [829, 619] on icon at bounding box center [820, 632] width 26 height 26
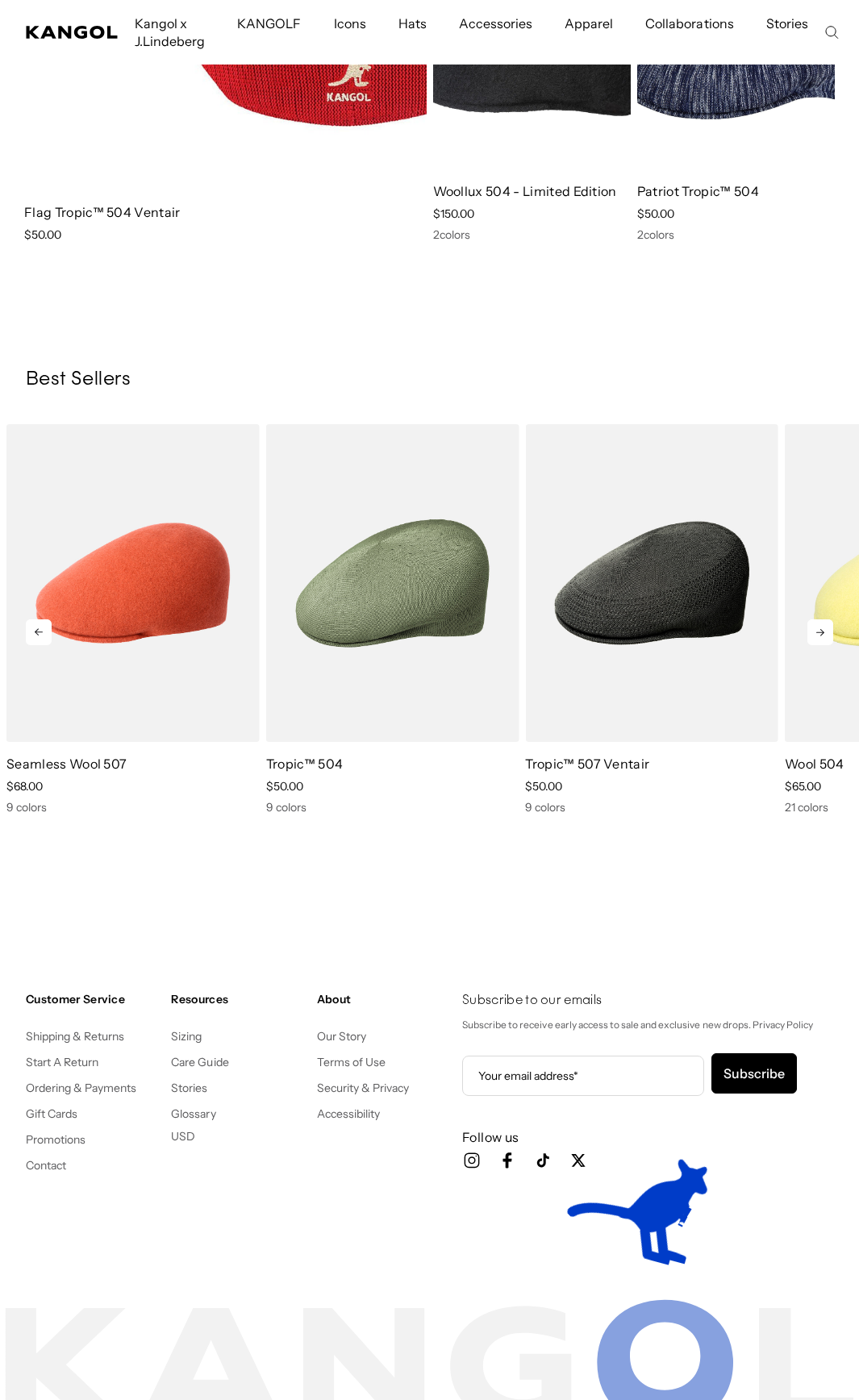
click at [829, 619] on icon at bounding box center [820, 632] width 26 height 26
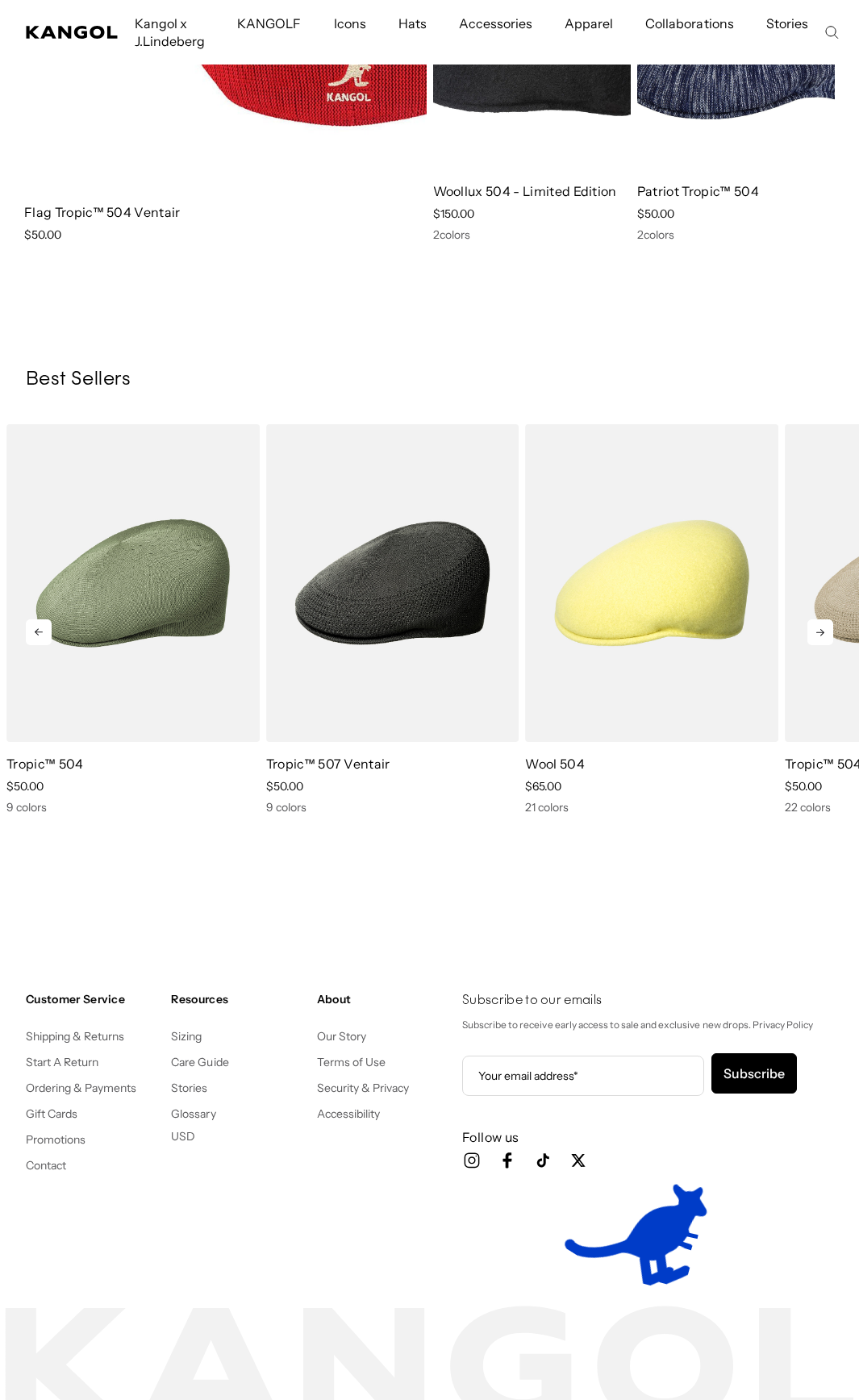
scroll to position [0, 332]
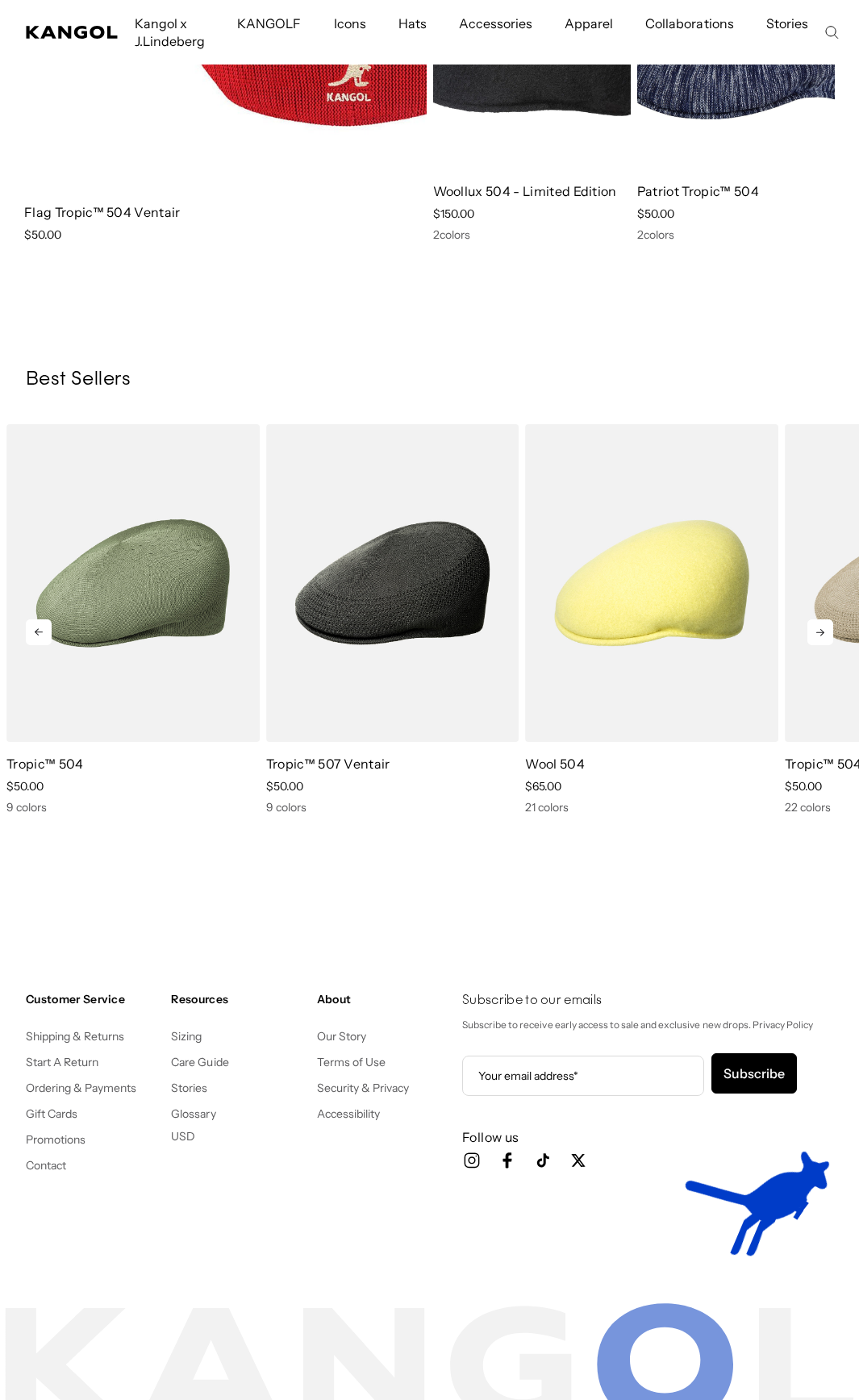
click at [829, 619] on icon at bounding box center [820, 632] width 26 height 26
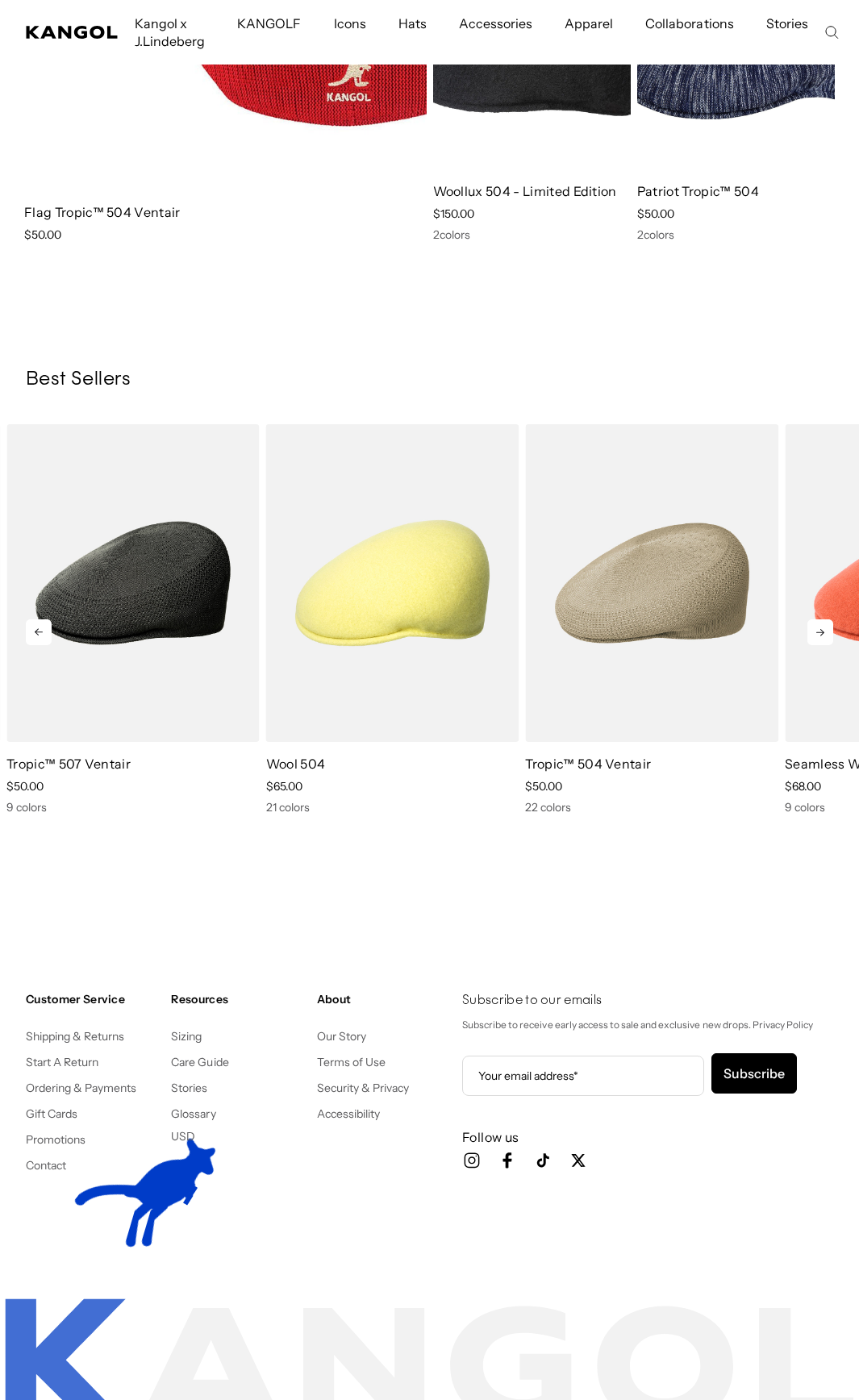
click at [823, 629] on icon at bounding box center [821, 632] width 8 height 8
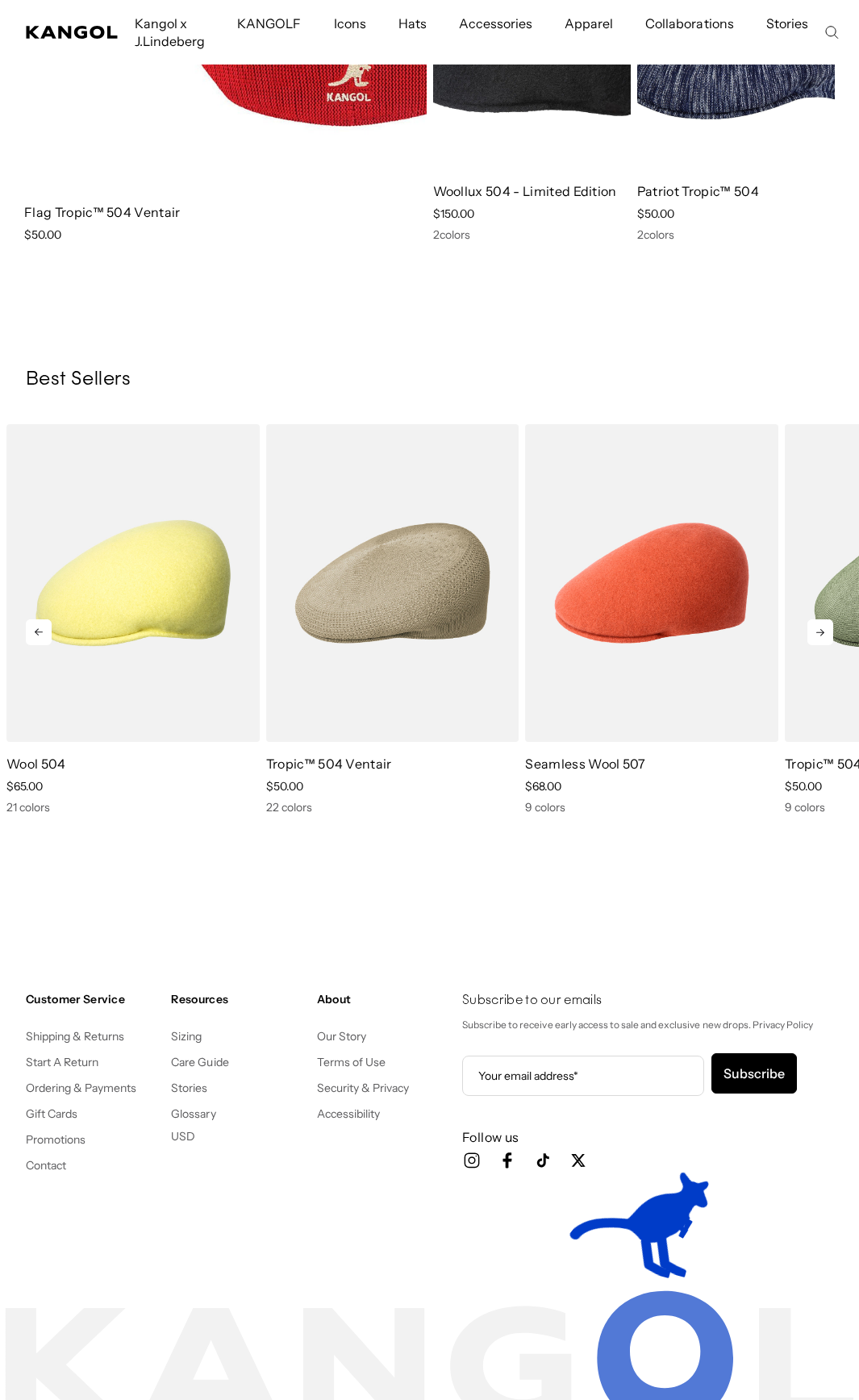
click at [823, 629] on icon at bounding box center [821, 632] width 8 height 8
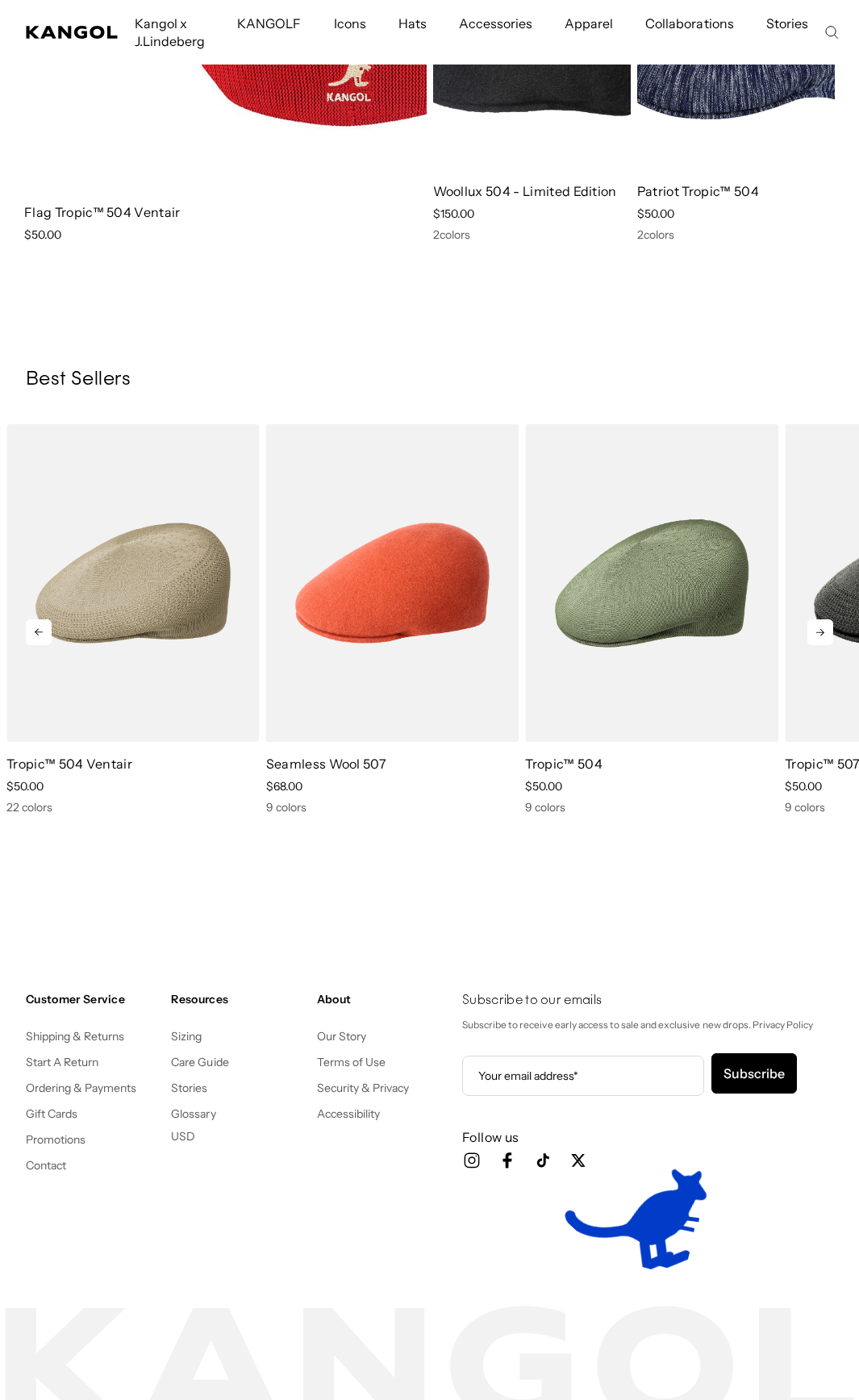
scroll to position [0, 0]
click at [823, 629] on icon at bounding box center [821, 632] width 8 height 8
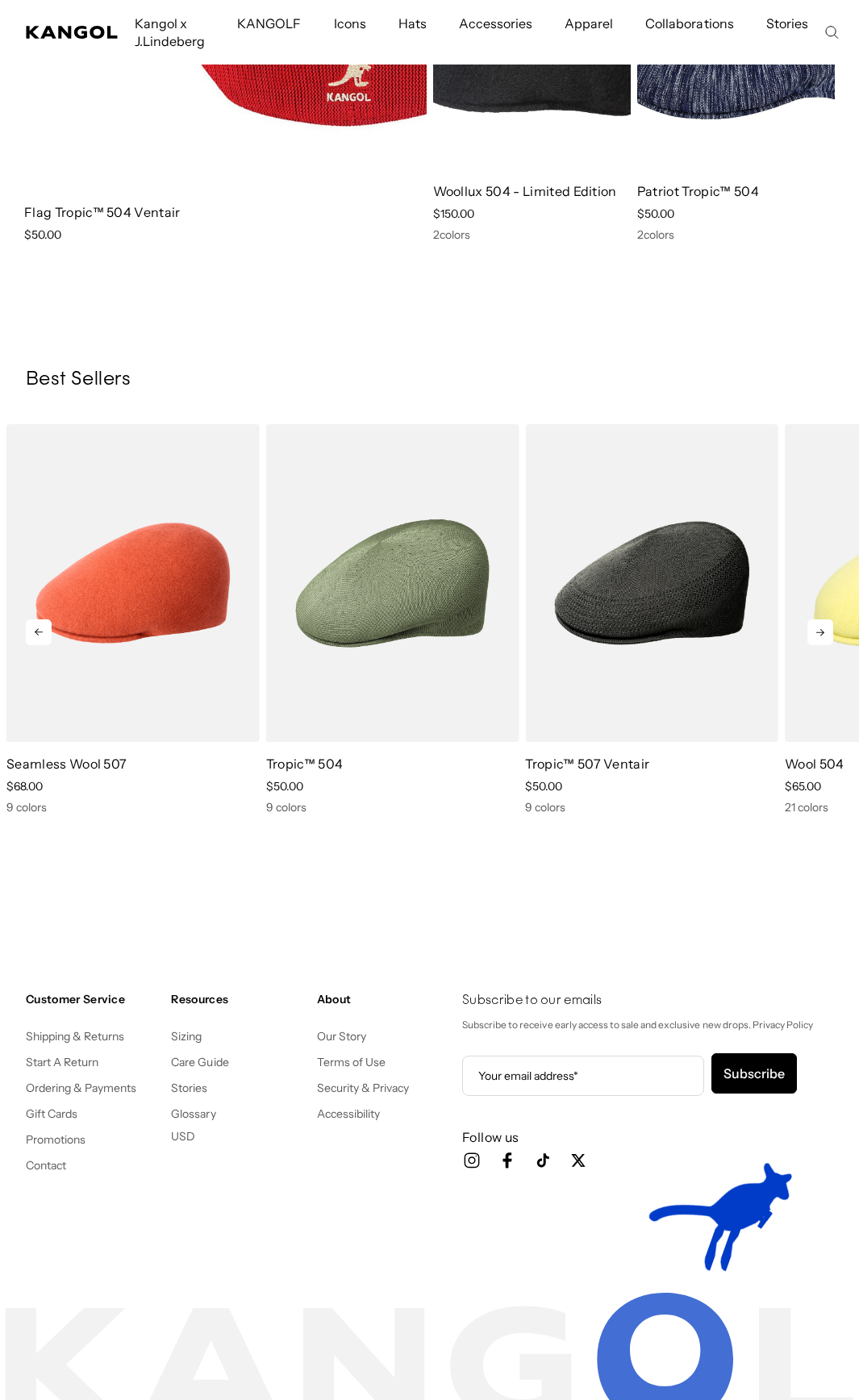
click at [823, 629] on icon at bounding box center [821, 632] width 8 height 8
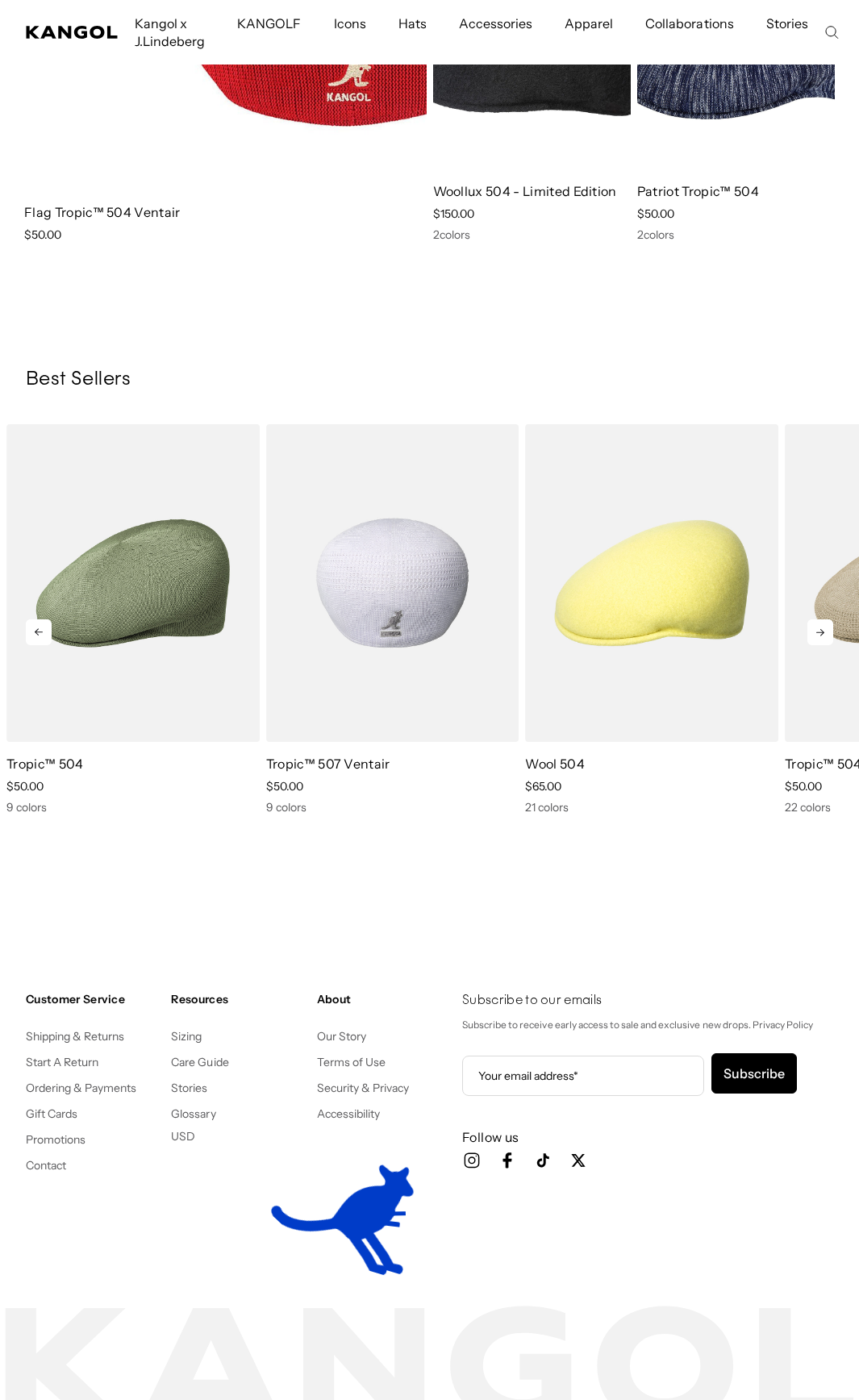
scroll to position [0, 332]
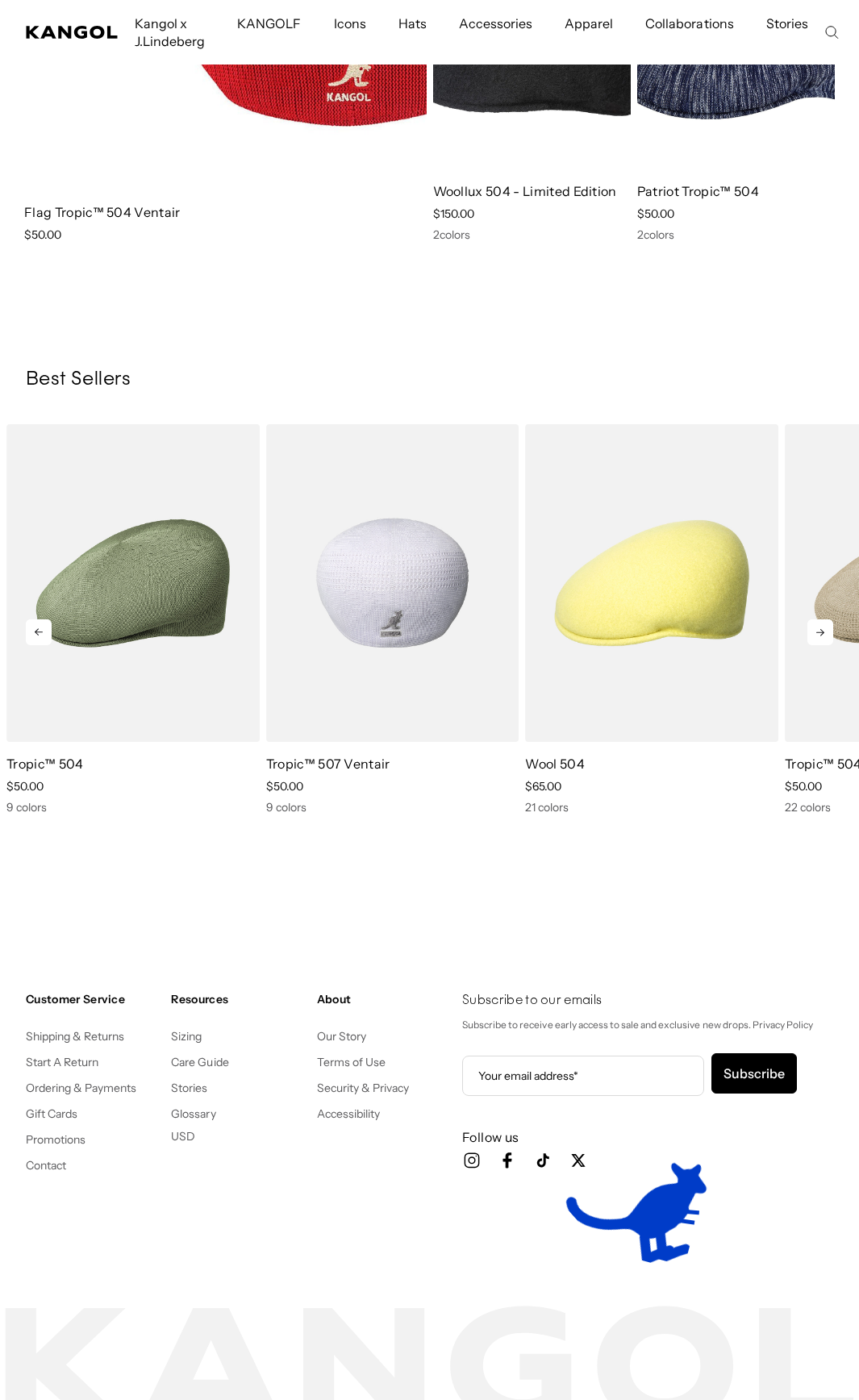
click at [439, 459] on img "5 of 5" at bounding box center [393, 583] width 253 height 317
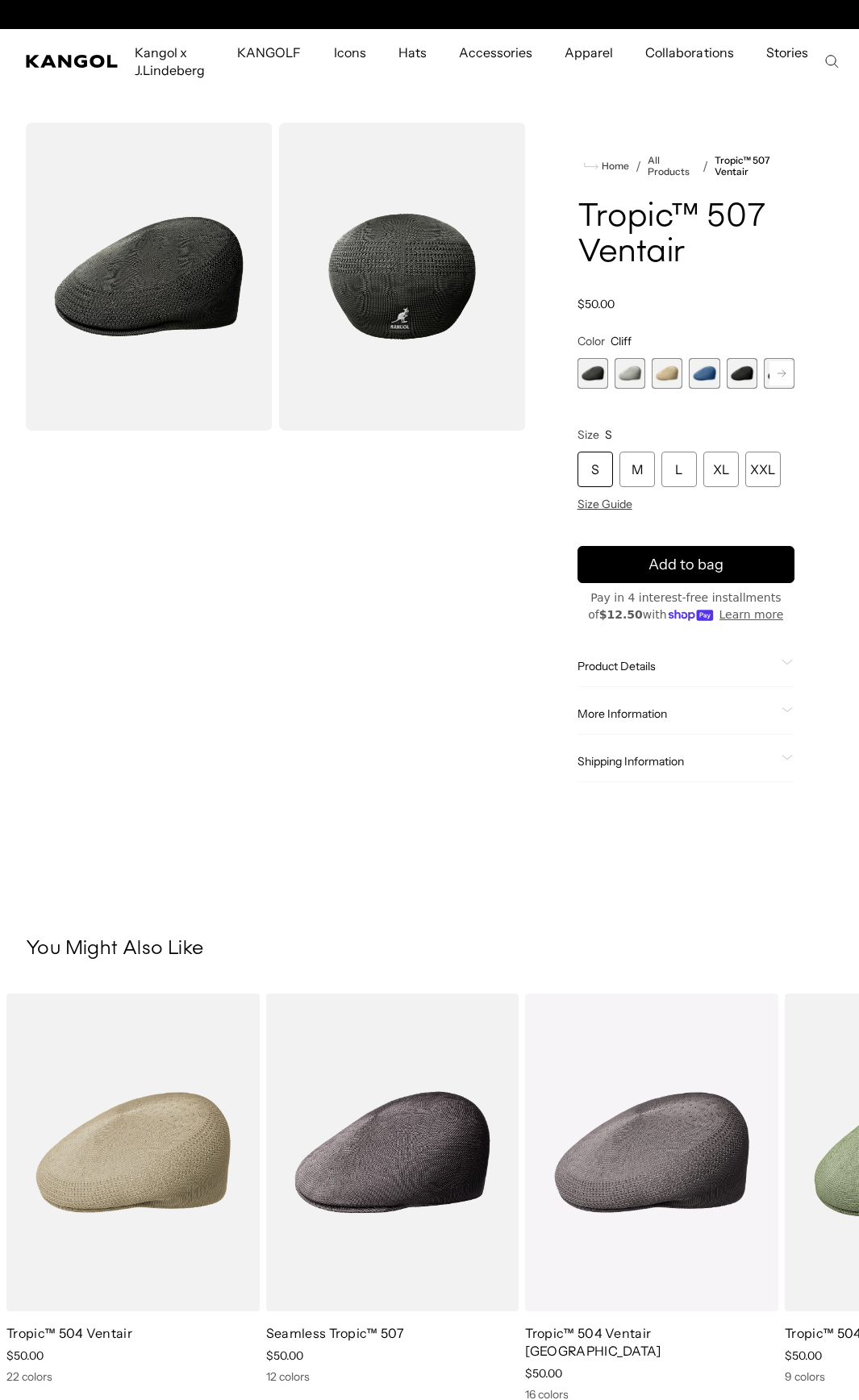
scroll to position [0, 332]
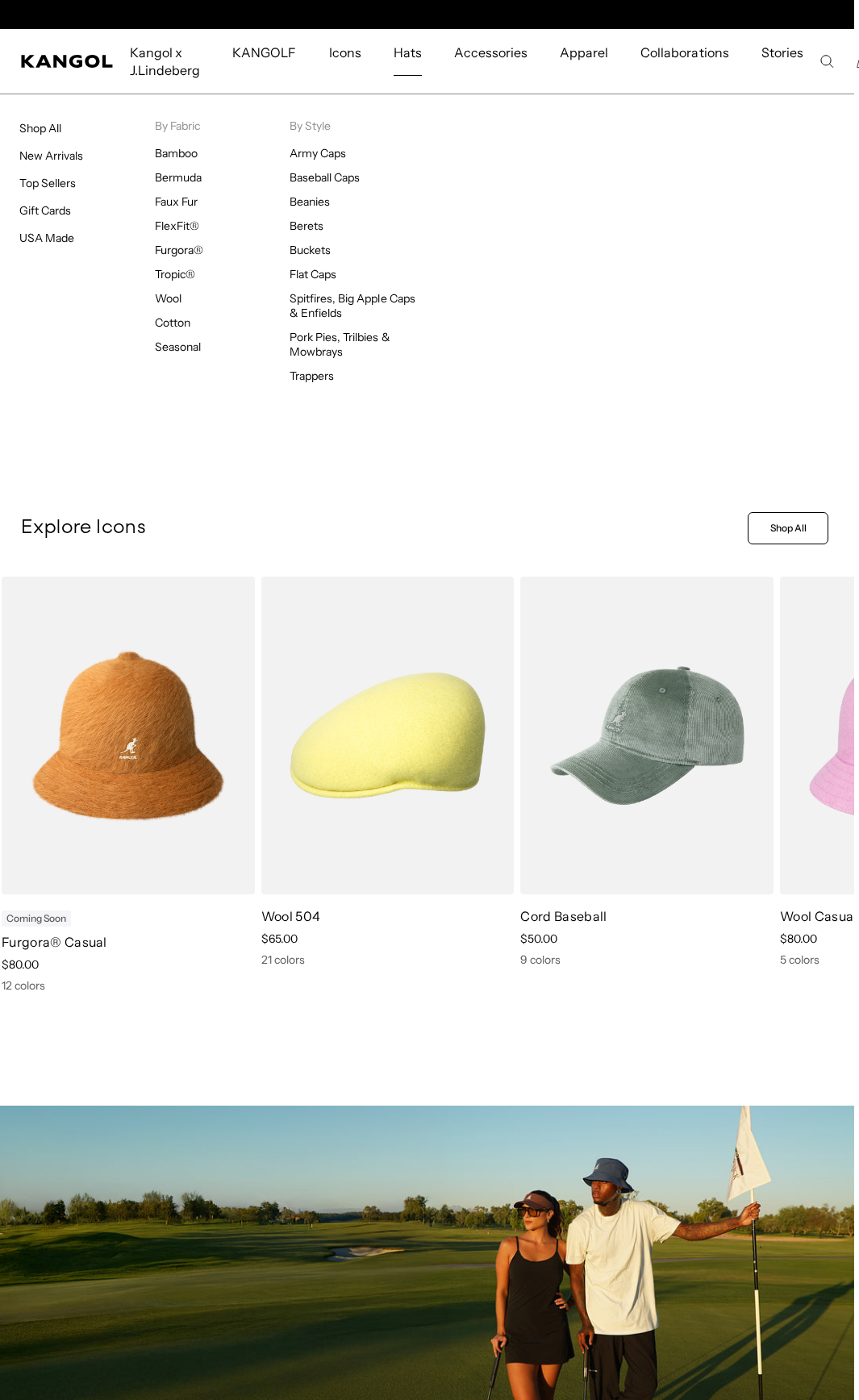
scroll to position [0, 332]
